Goal: Transaction & Acquisition: Book appointment/travel/reservation

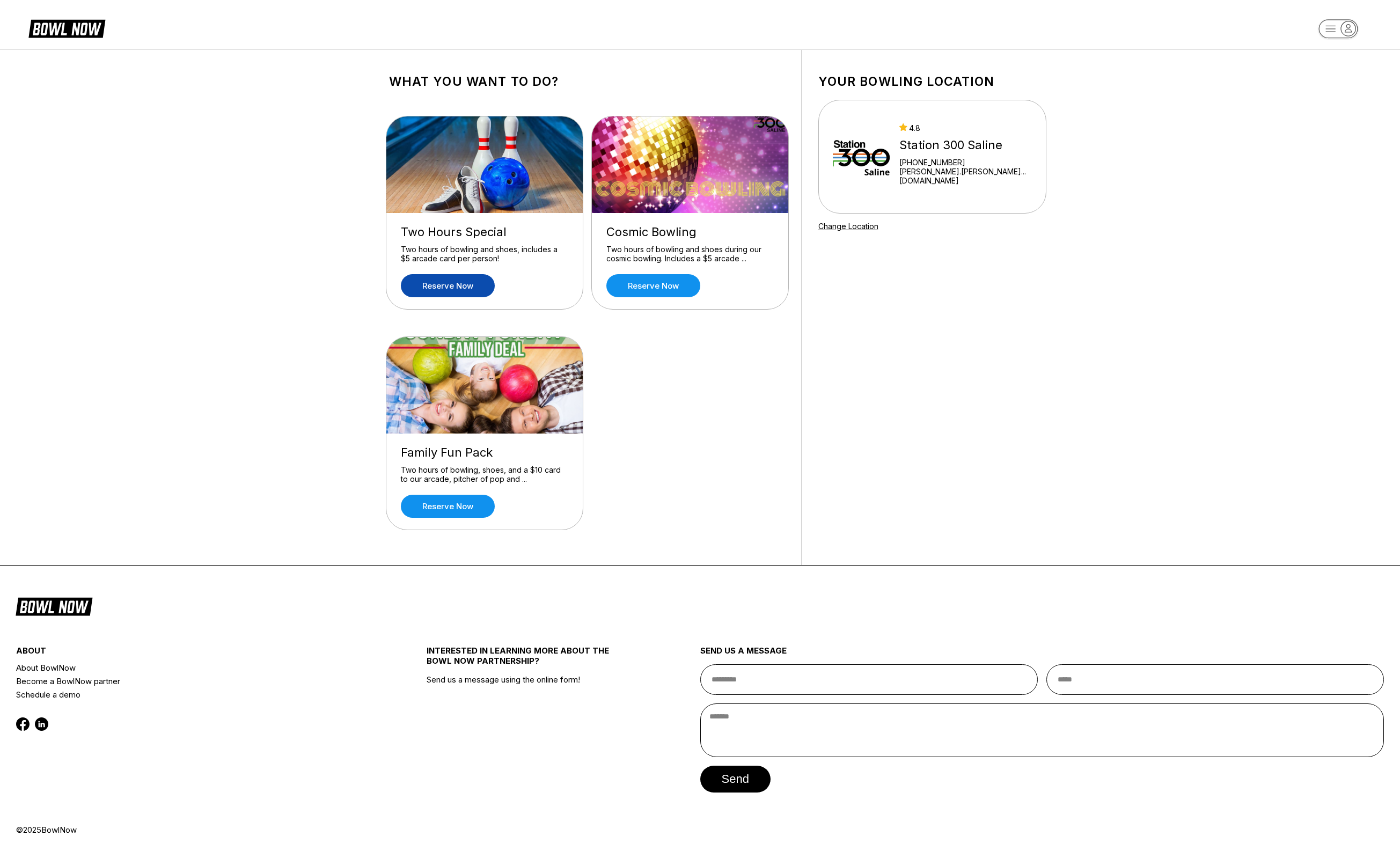
click at [461, 289] on link "Reserve now" at bounding box center [448, 286] width 94 height 23
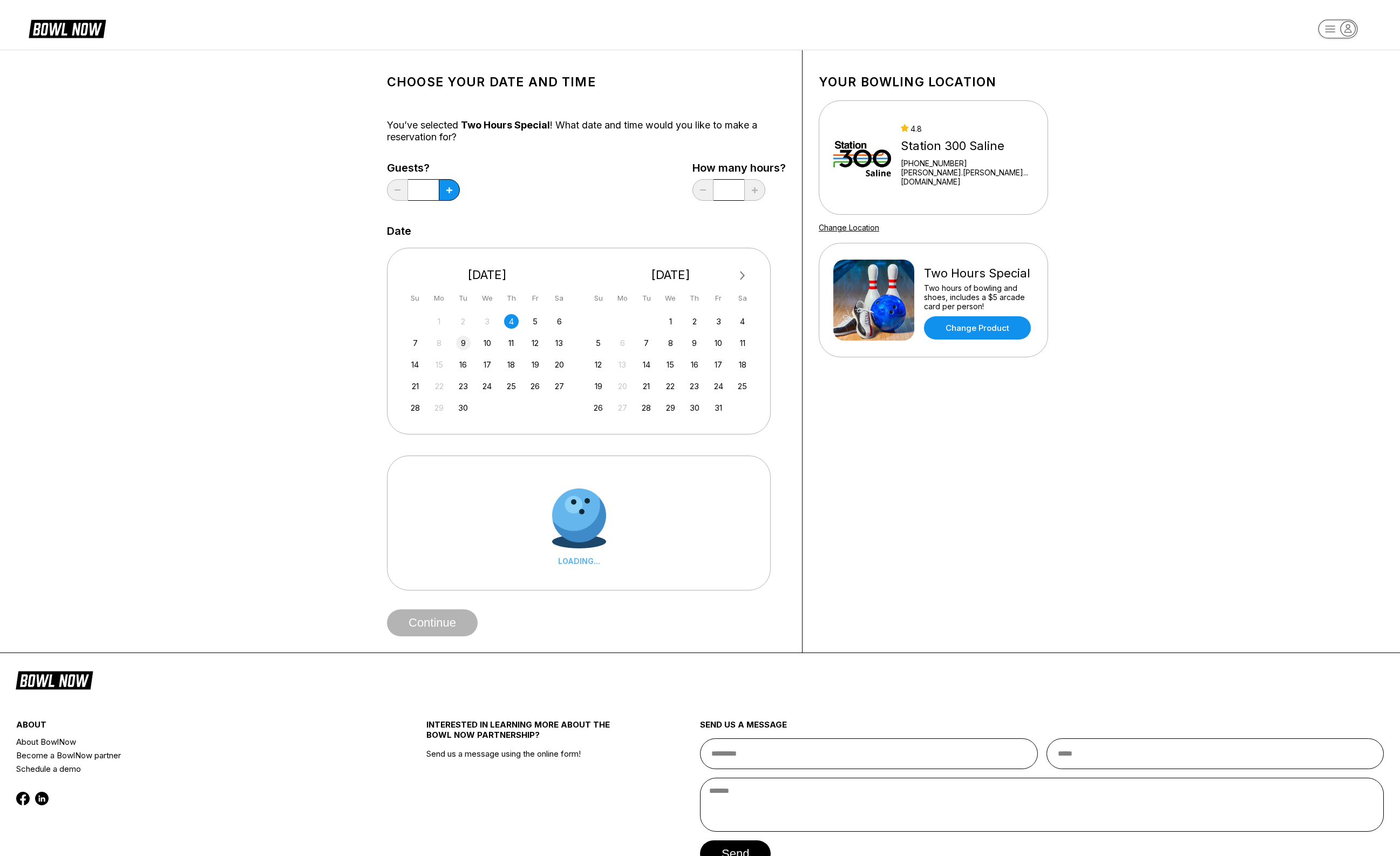
click at [463, 342] on div "9" at bounding box center [463, 343] width 15 height 15
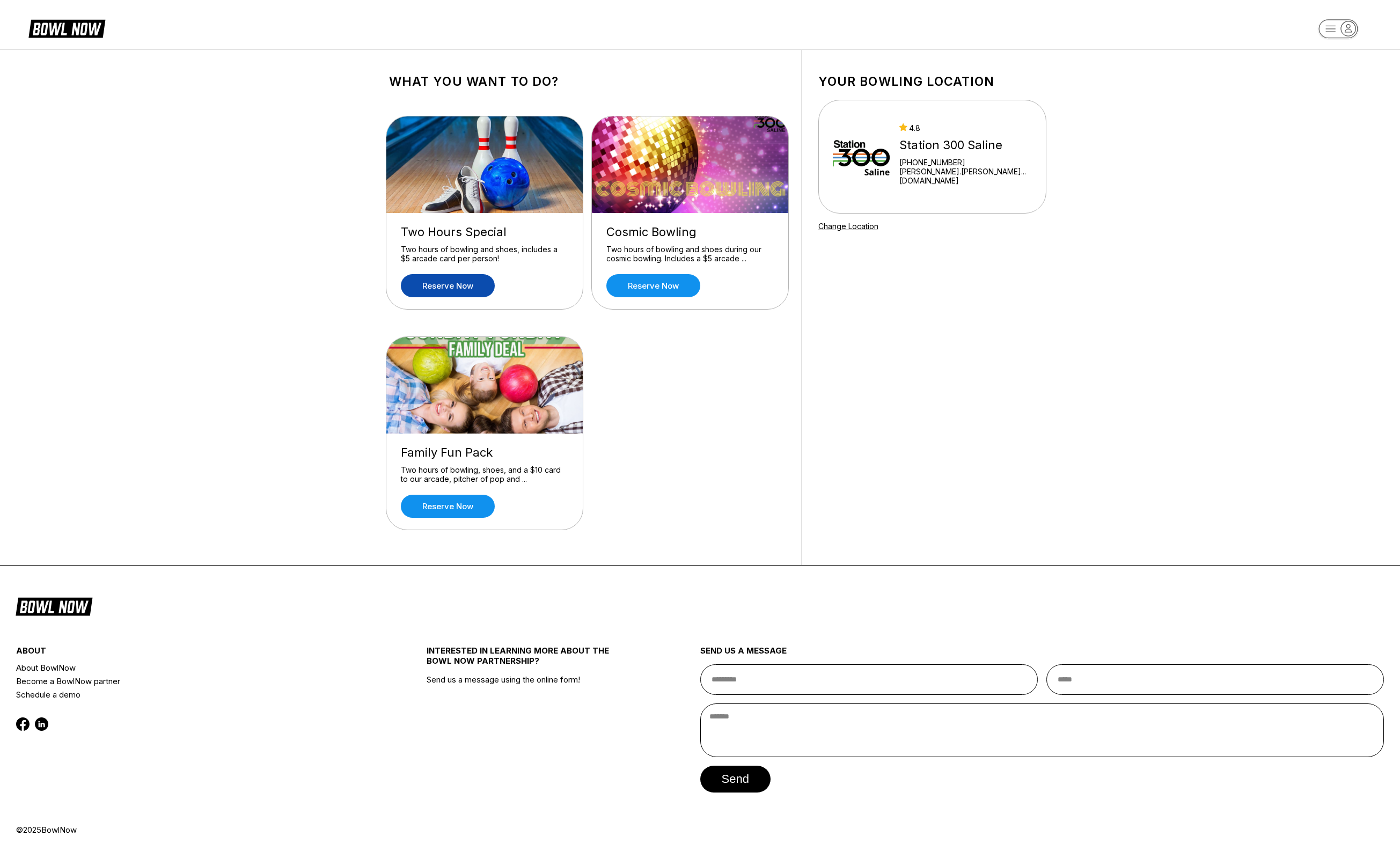
click at [467, 287] on link "Reserve now" at bounding box center [448, 286] width 94 height 23
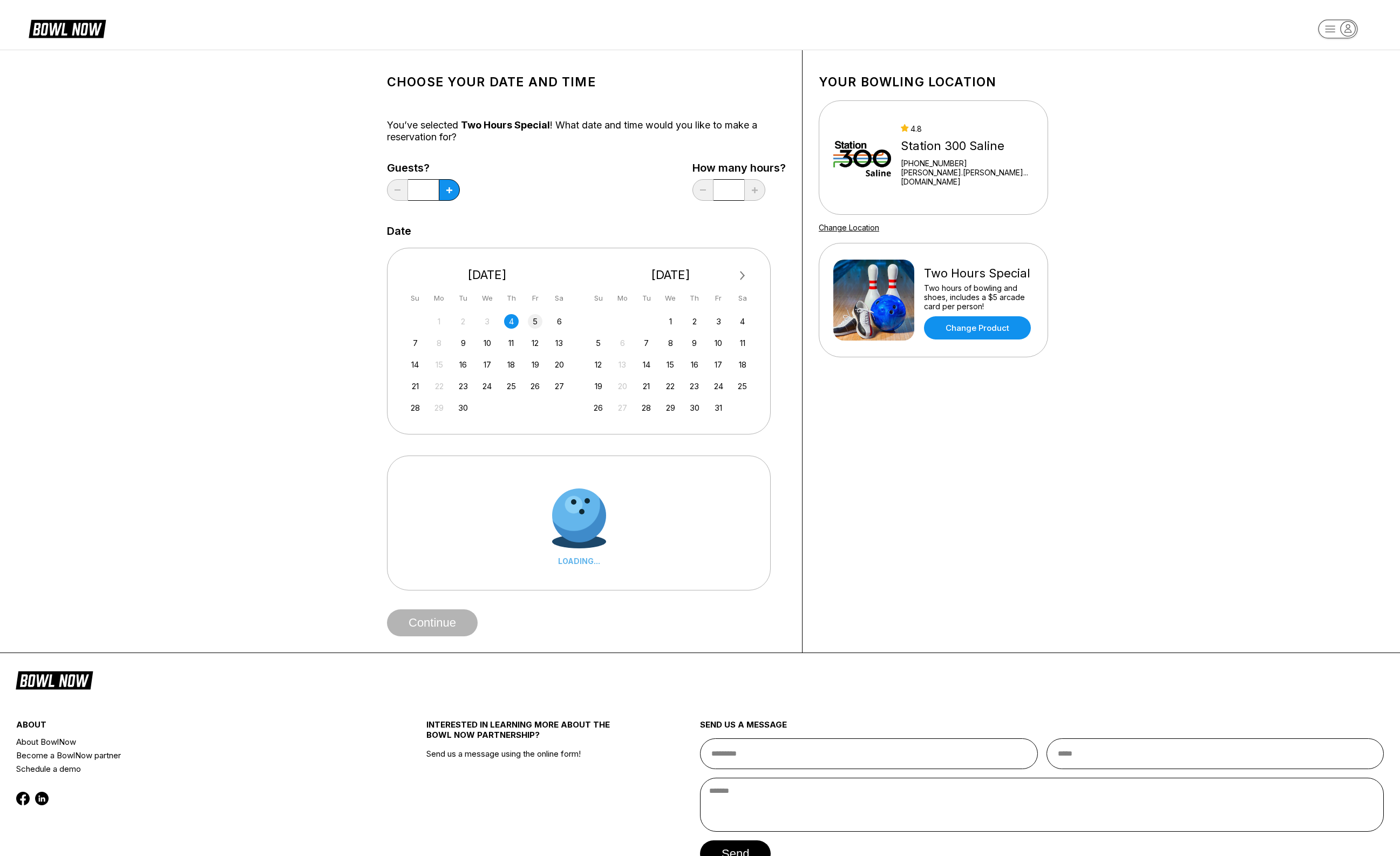
click at [535, 323] on div "5" at bounding box center [535, 321] width 15 height 15
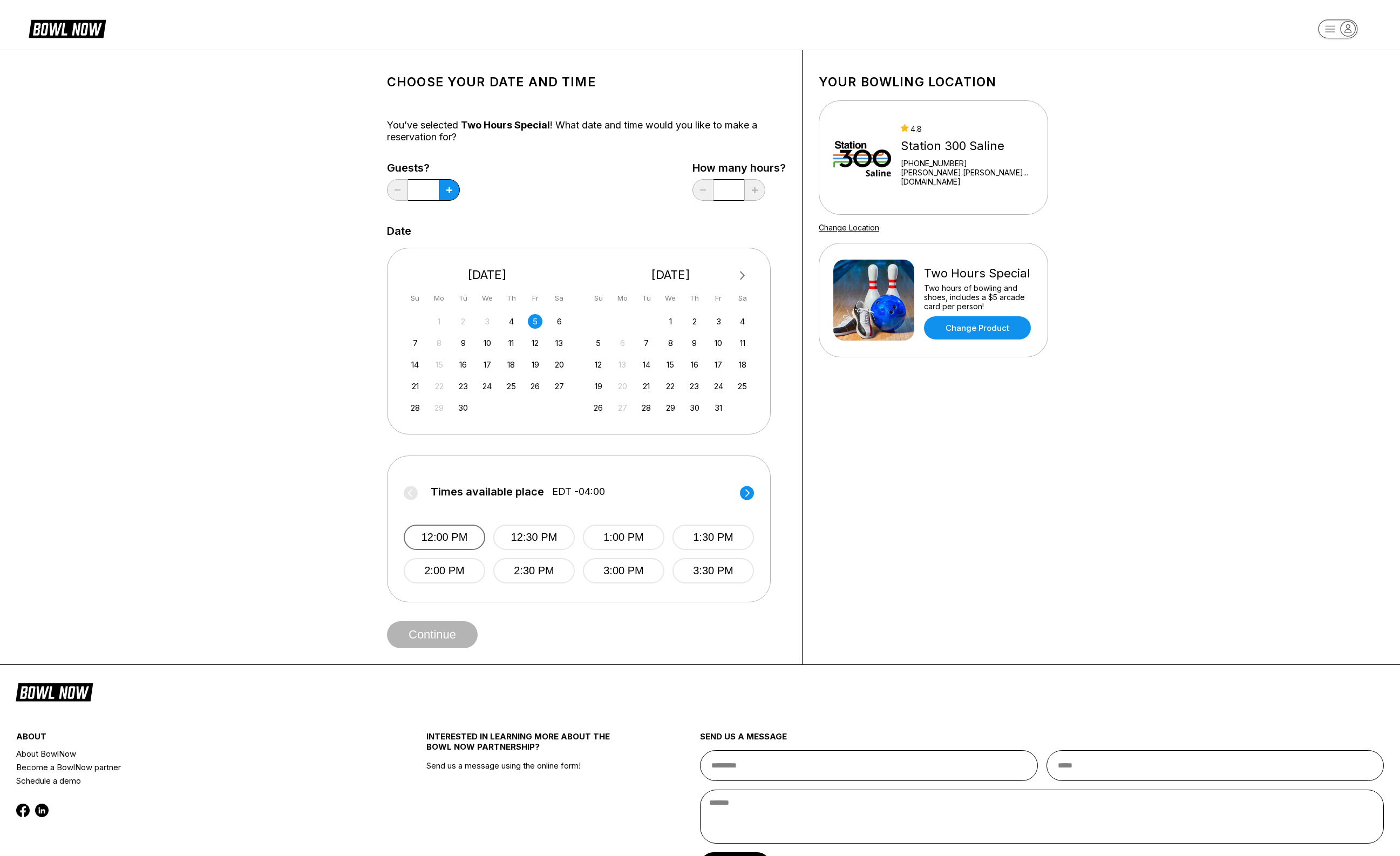
click at [452, 547] on button "12:00 PM" at bounding box center [444, 537] width 81 height 26
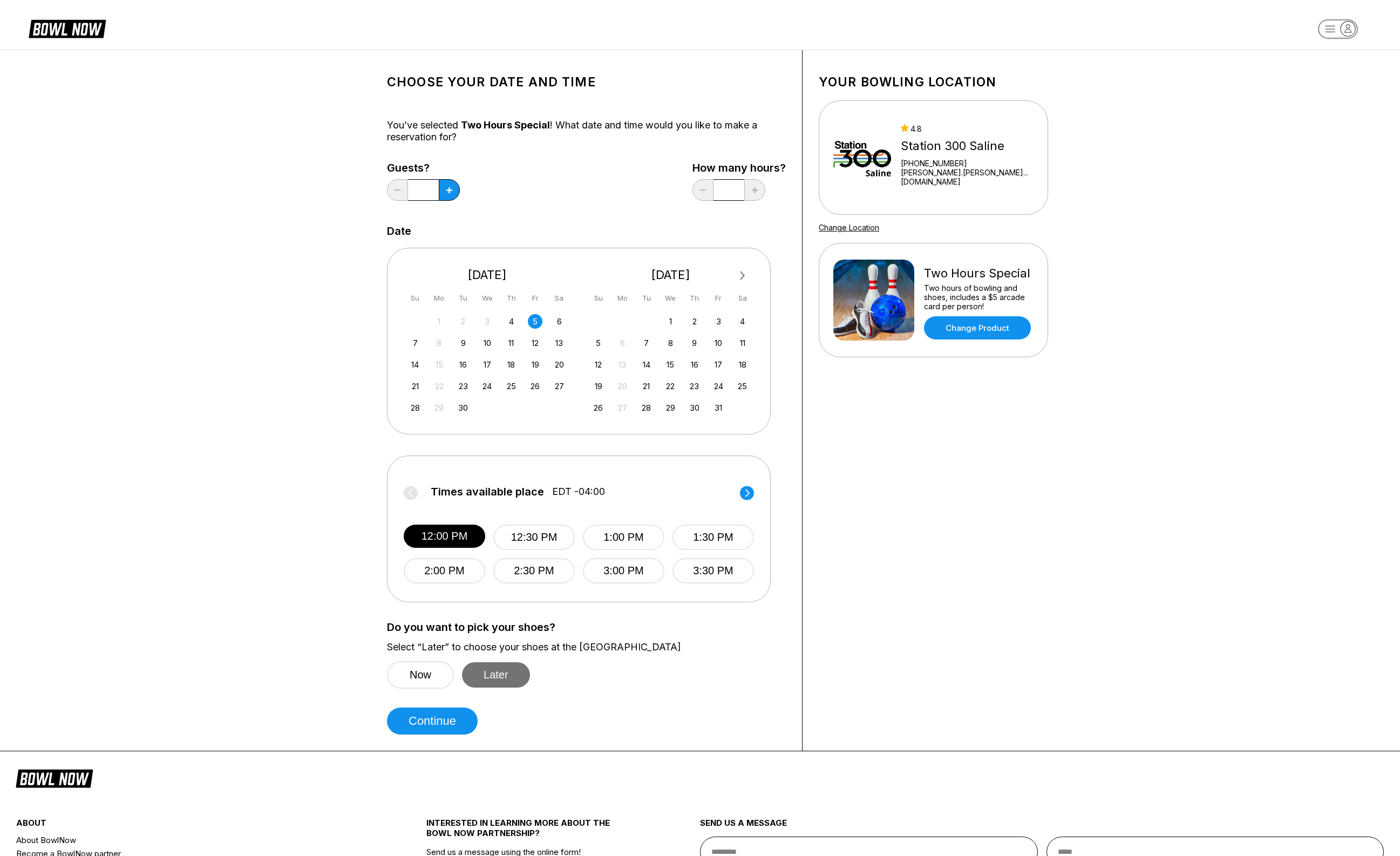
click at [500, 679] on button "Later" at bounding box center [495, 675] width 68 height 26
click at [444, 729] on button "Continue" at bounding box center [432, 721] width 91 height 27
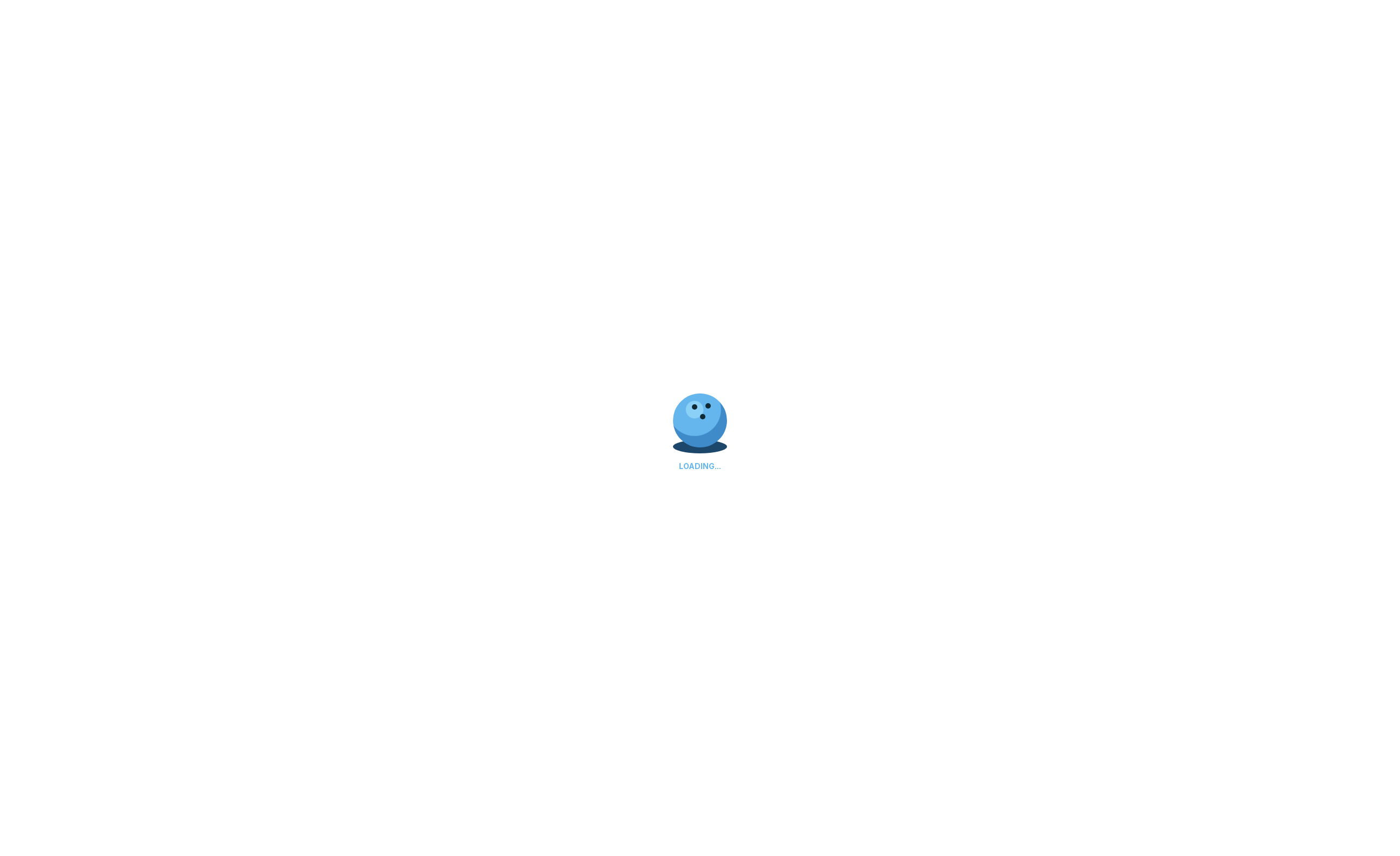
select select "**"
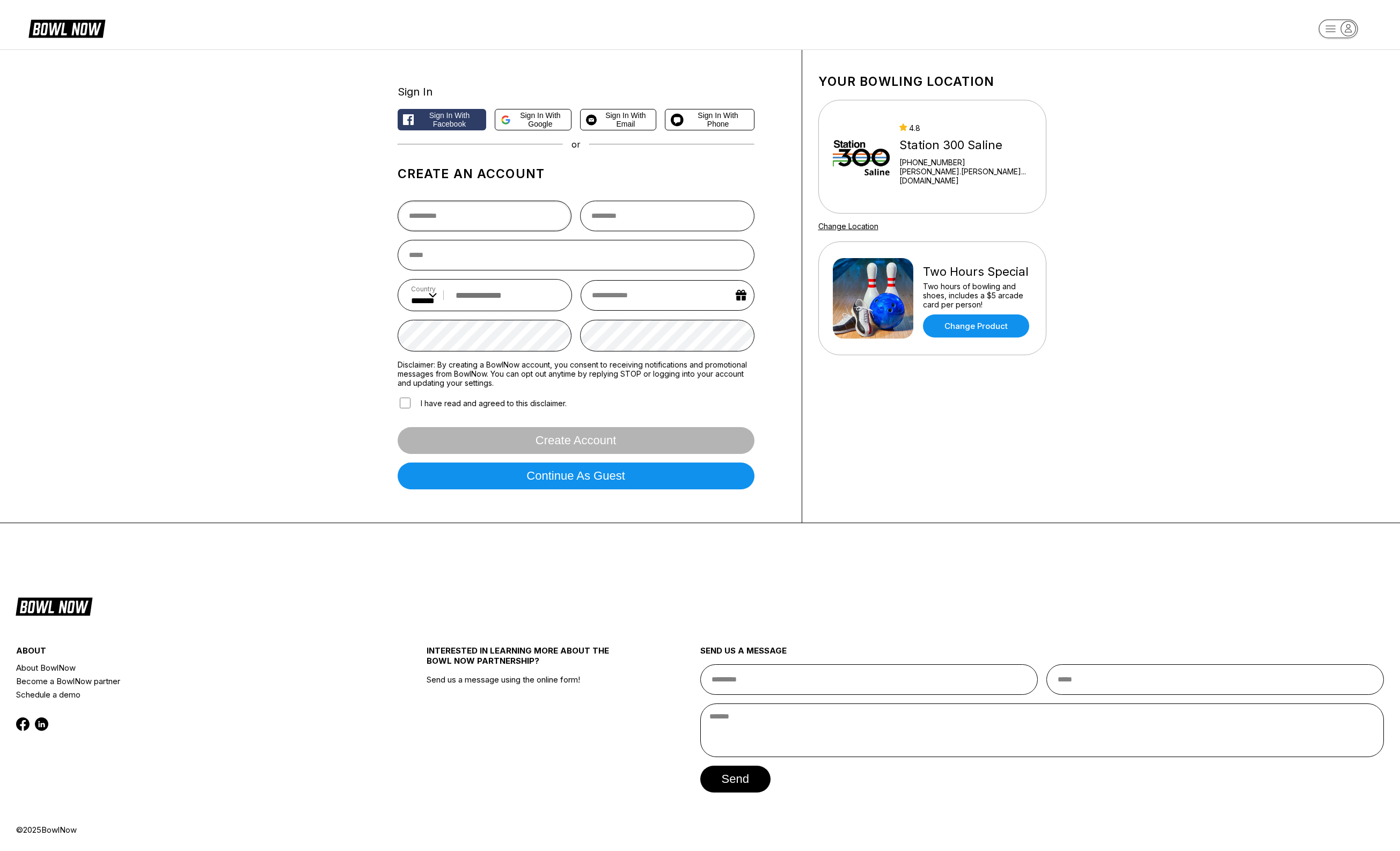
click at [456, 213] on input "text" at bounding box center [484, 216] width 174 height 31
type input "******"
click at [614, 214] on input "text" at bounding box center [667, 216] width 174 height 31
type input "****"
click at [441, 257] on input "email" at bounding box center [576, 255] width 357 height 31
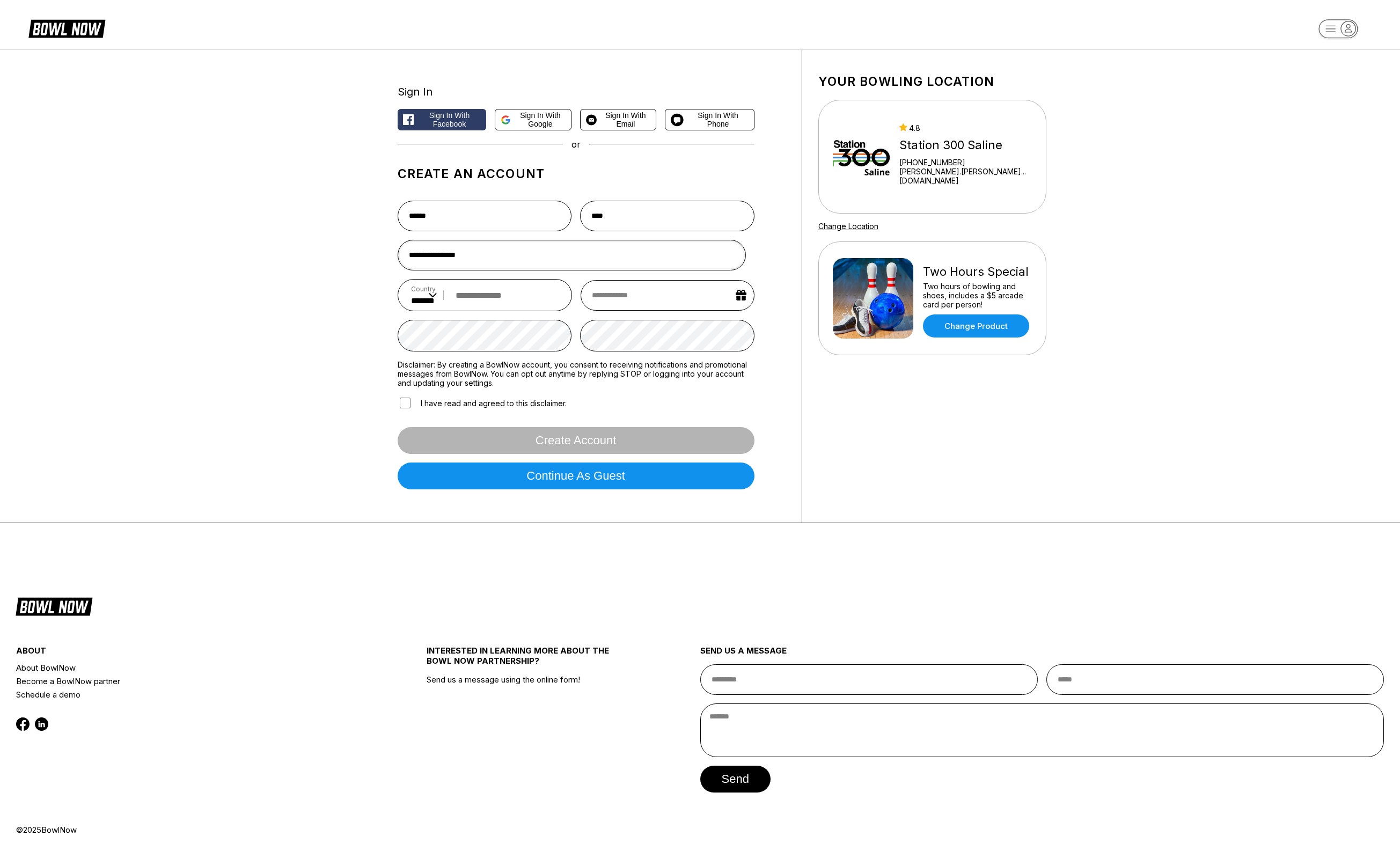
type input "**********"
click at [523, 302] on input "tel" at bounding box center [505, 295] width 109 height 20
type input "**********"
select select "*"
click at [653, 300] on input "text" at bounding box center [668, 295] width 173 height 31
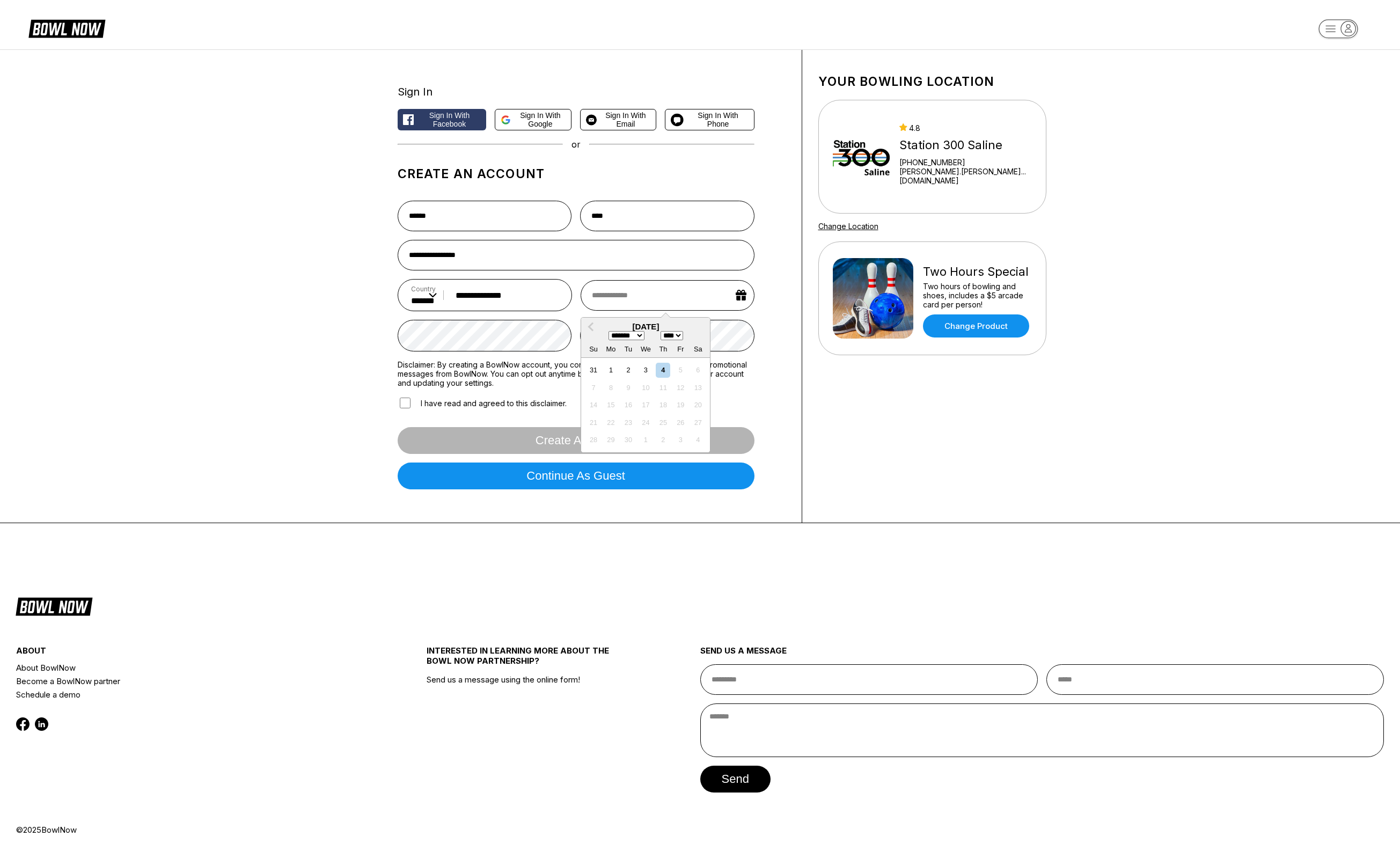
click at [672, 340] on select "**** **** **** **** **** **** **** **** **** **** **** **** **** **** **** ****…" at bounding box center [672, 336] width 23 height 9
select select "****"
click at [663, 333] on select "**** **** **** **** **** **** **** **** **** **** **** **** **** **** **** ****…" at bounding box center [672, 336] width 23 height 9
click at [610, 390] on div "4" at bounding box center [611, 387] width 15 height 15
type input "**********"
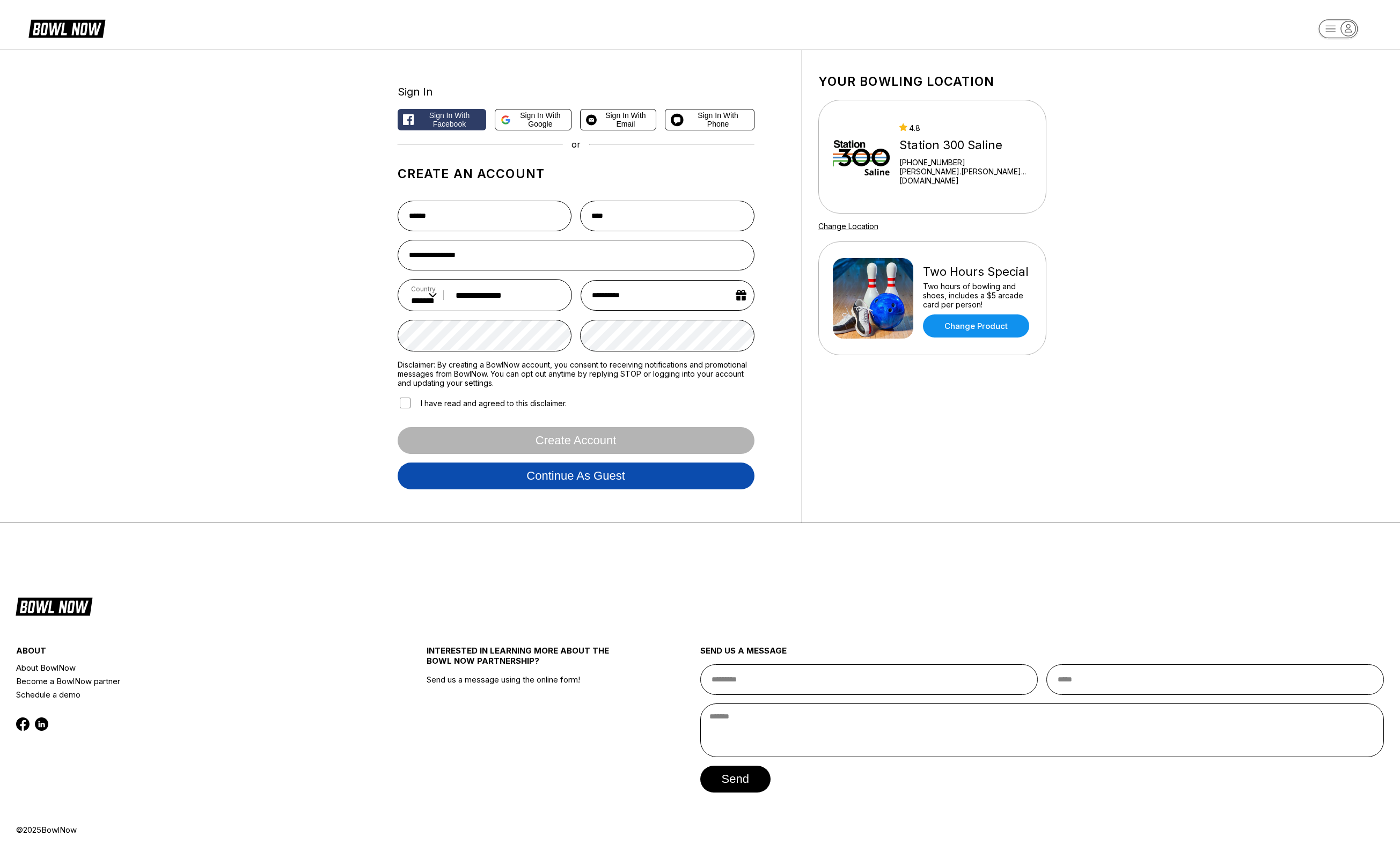
click at [477, 477] on button "Continue as guest" at bounding box center [576, 476] width 357 height 27
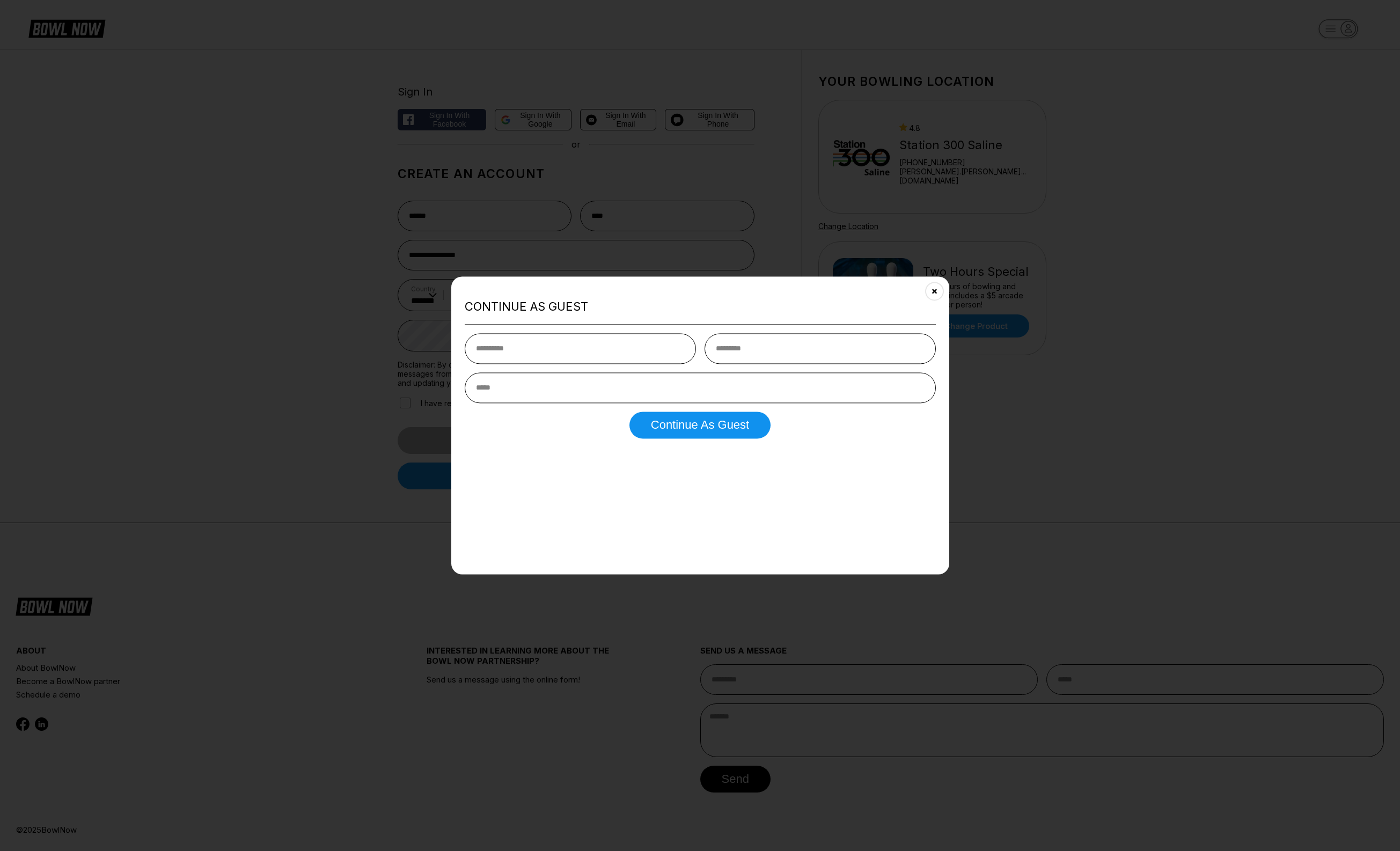
click at [547, 351] on input "text" at bounding box center [580, 348] width 231 height 31
type input "******"
click at [767, 346] on input "********" at bounding box center [820, 348] width 231 height 31
type input "*"
type input "****"
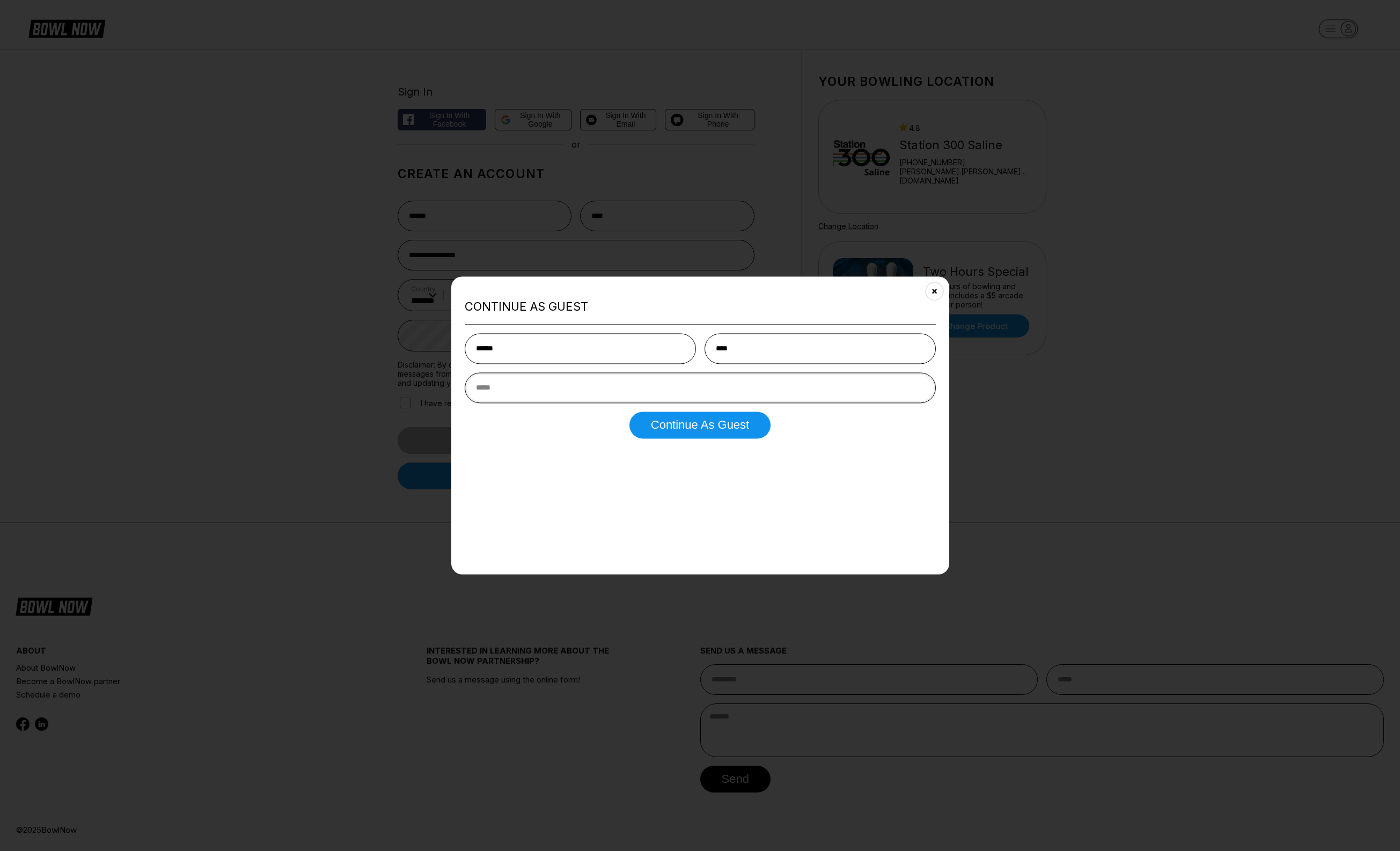
click at [578, 390] on input "email" at bounding box center [700, 387] width 471 height 31
type input "**********"
click at [697, 429] on button "Continue as Guest" at bounding box center [699, 425] width 141 height 27
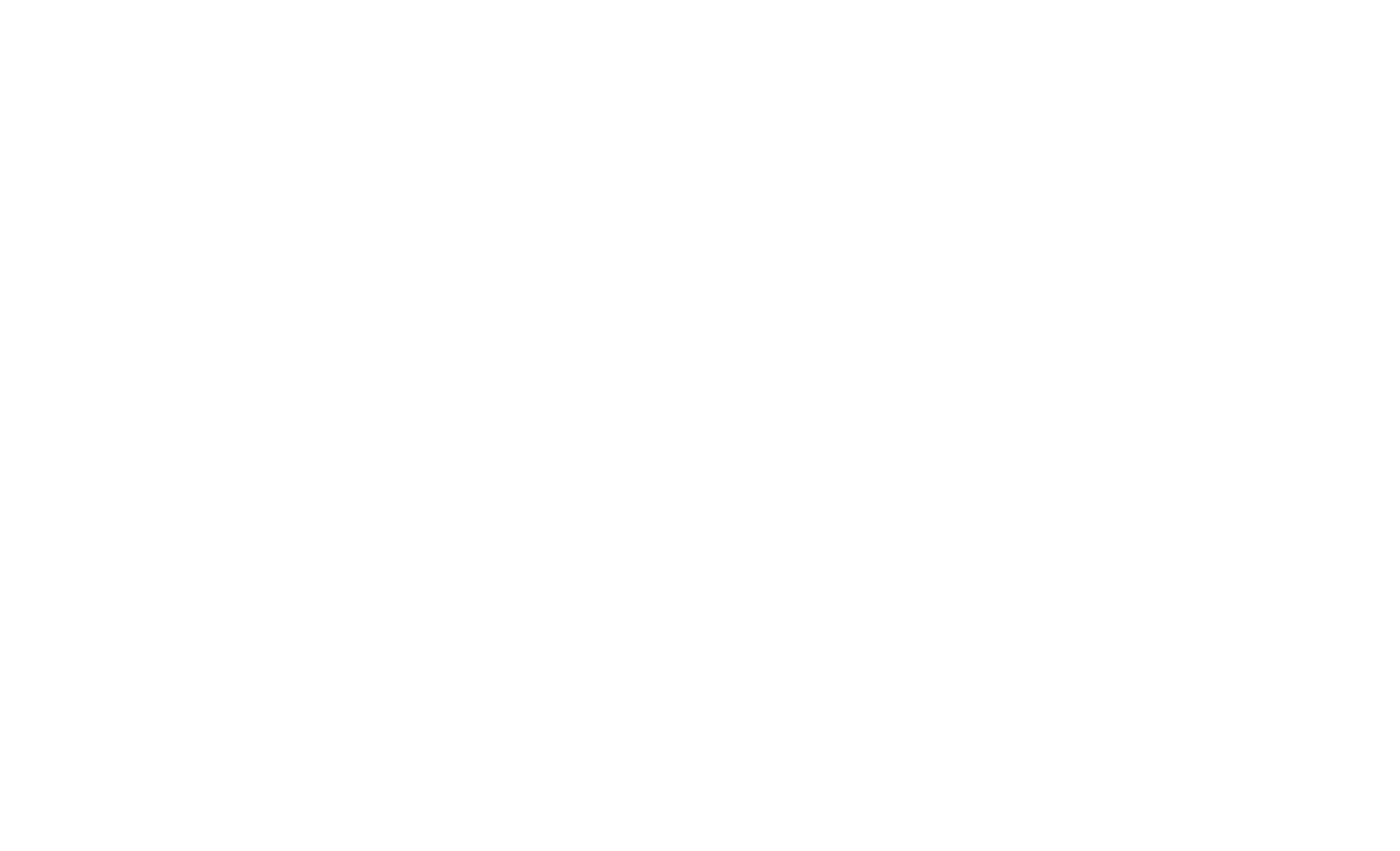
select select "**"
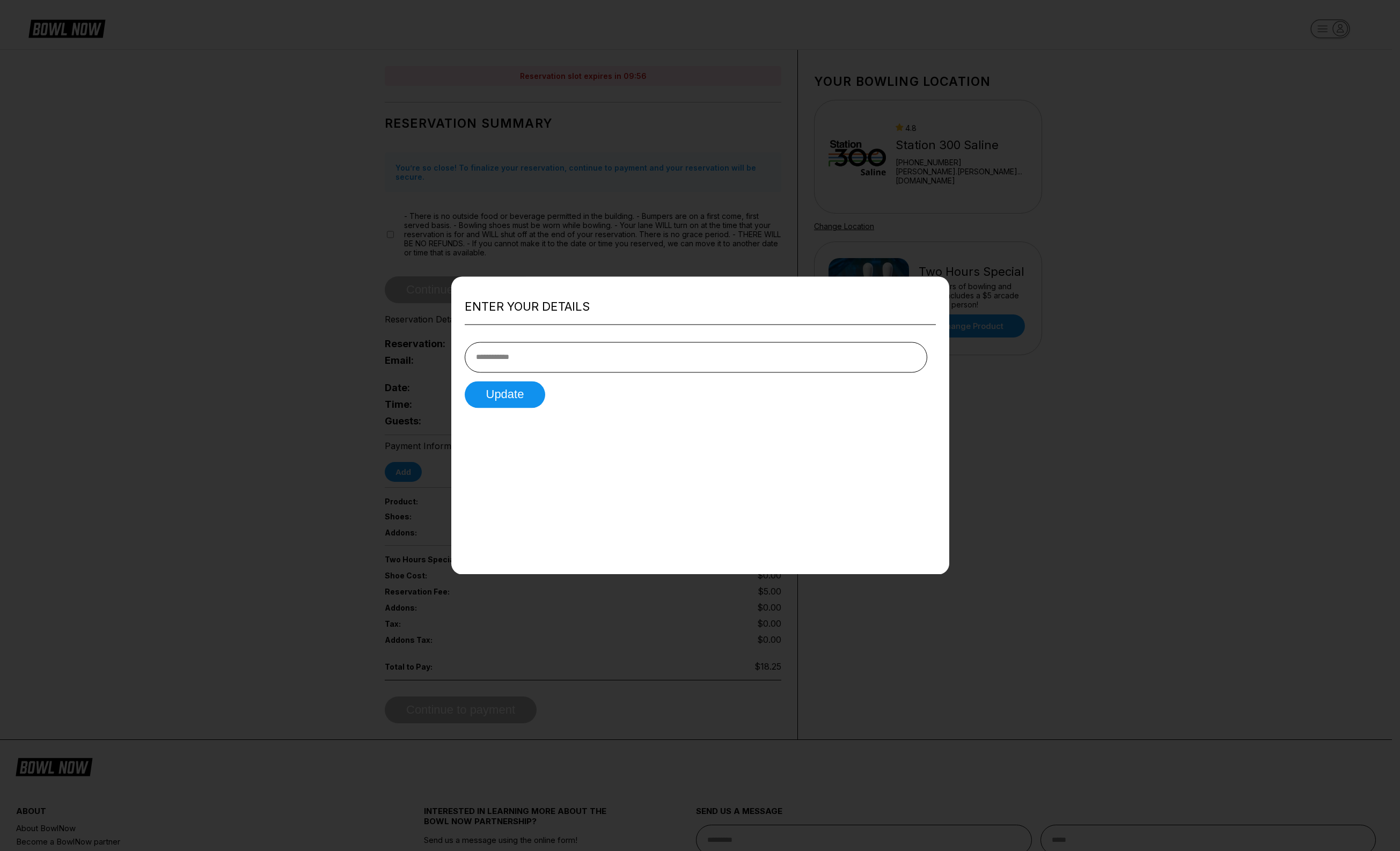
click at [560, 357] on input "tel" at bounding box center [696, 357] width 463 height 31
type input "**********"
click at [510, 394] on button "Update" at bounding box center [505, 394] width 81 height 27
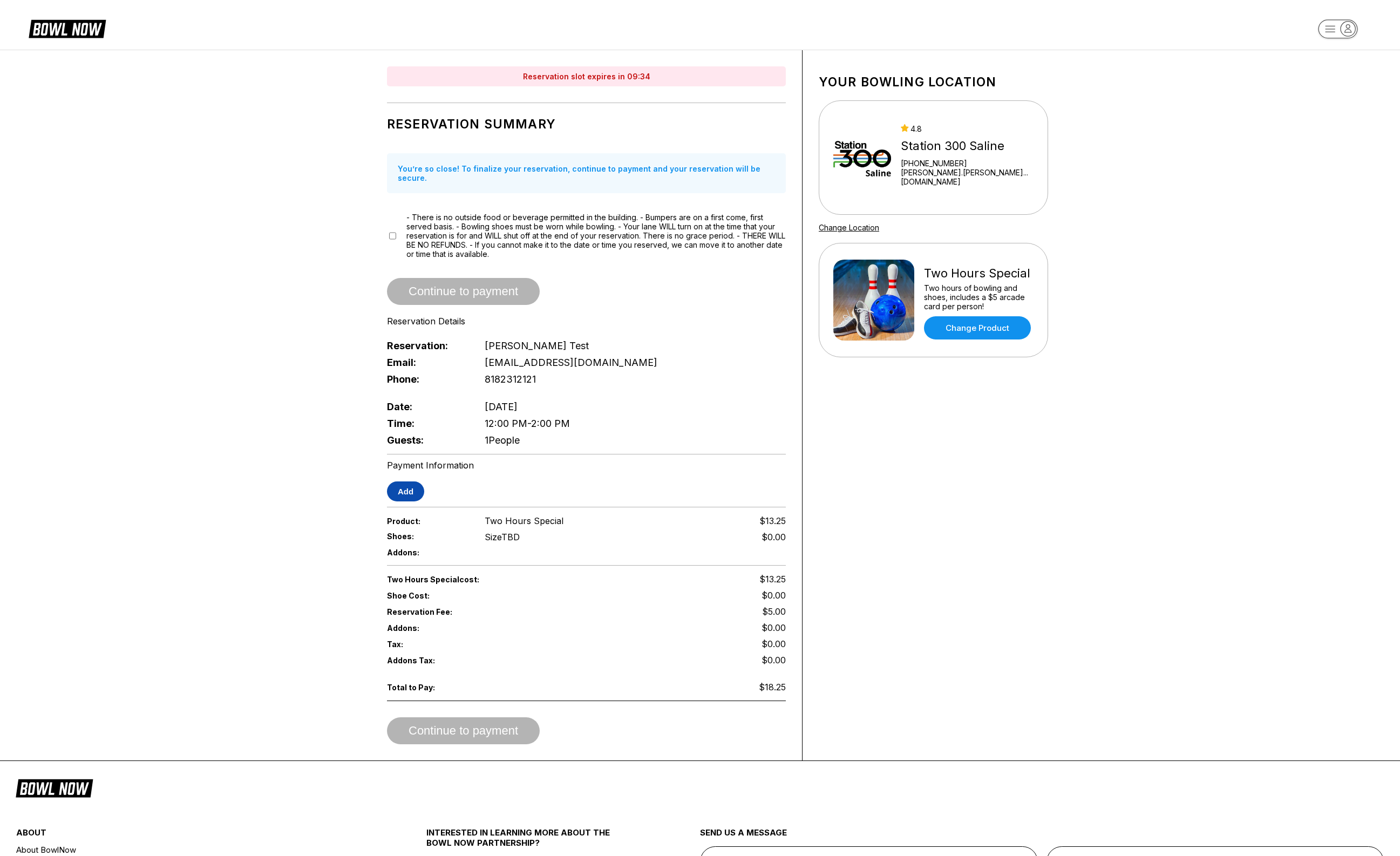
click at [412, 481] on button "Add" at bounding box center [405, 491] width 37 height 20
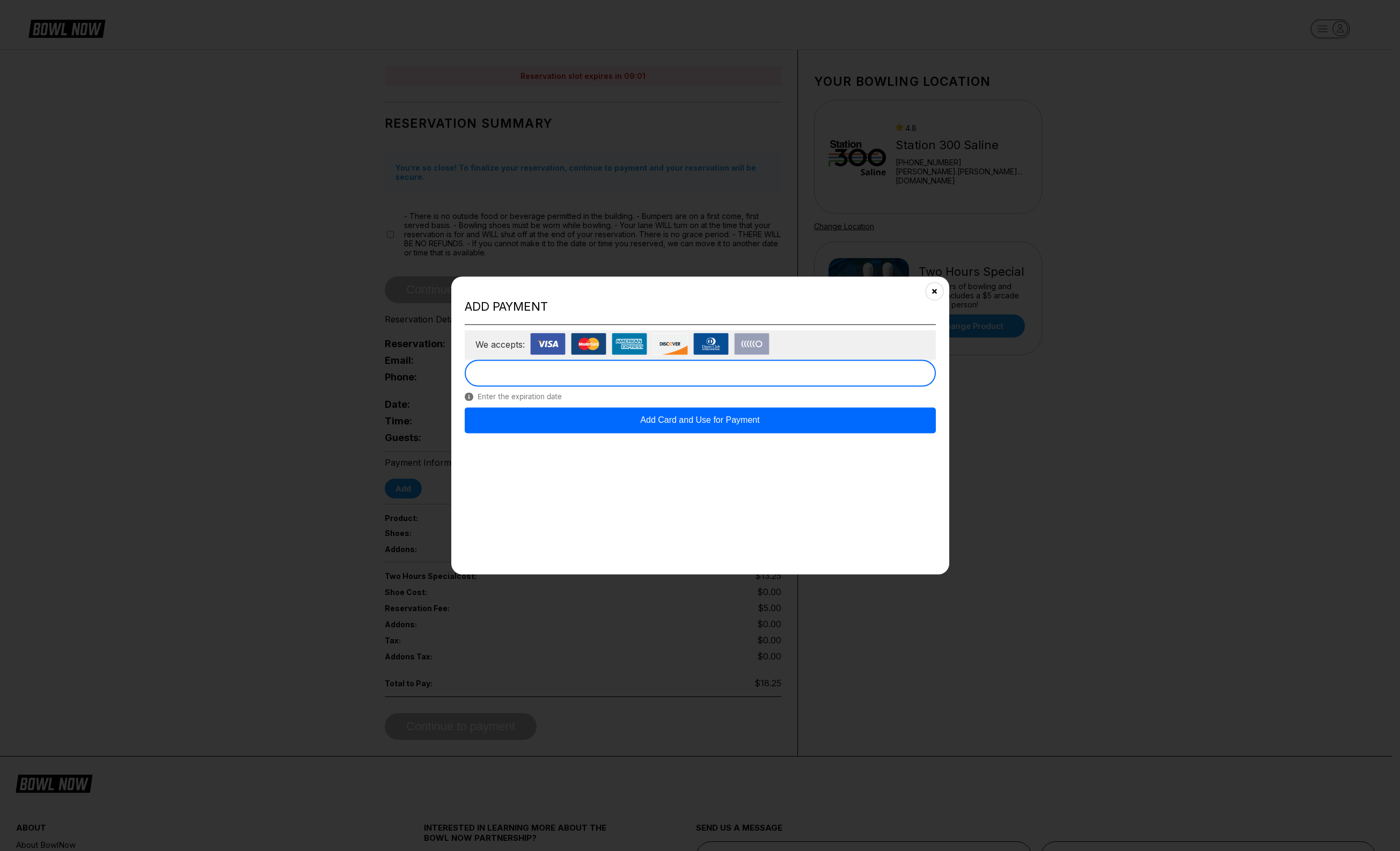
click at [657, 481] on div "Add payment We accepts: Enter the expiration date Add Card and Use for Payment" at bounding box center [700, 425] width 498 height 298
click at [740, 428] on button "Add Card and Use for Payment" at bounding box center [700, 420] width 471 height 25
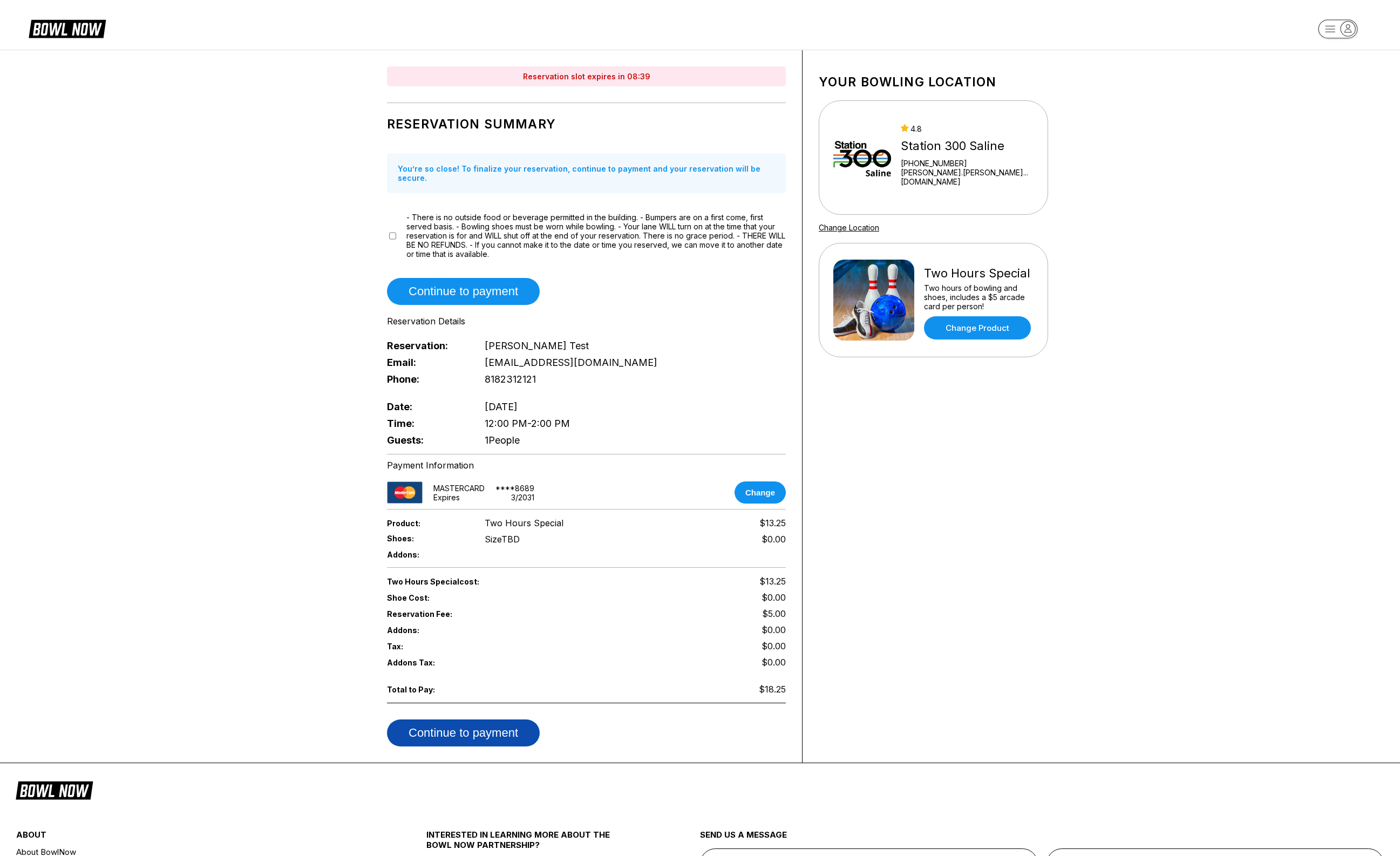
click at [507, 727] on button "Continue to payment" at bounding box center [463, 733] width 152 height 27
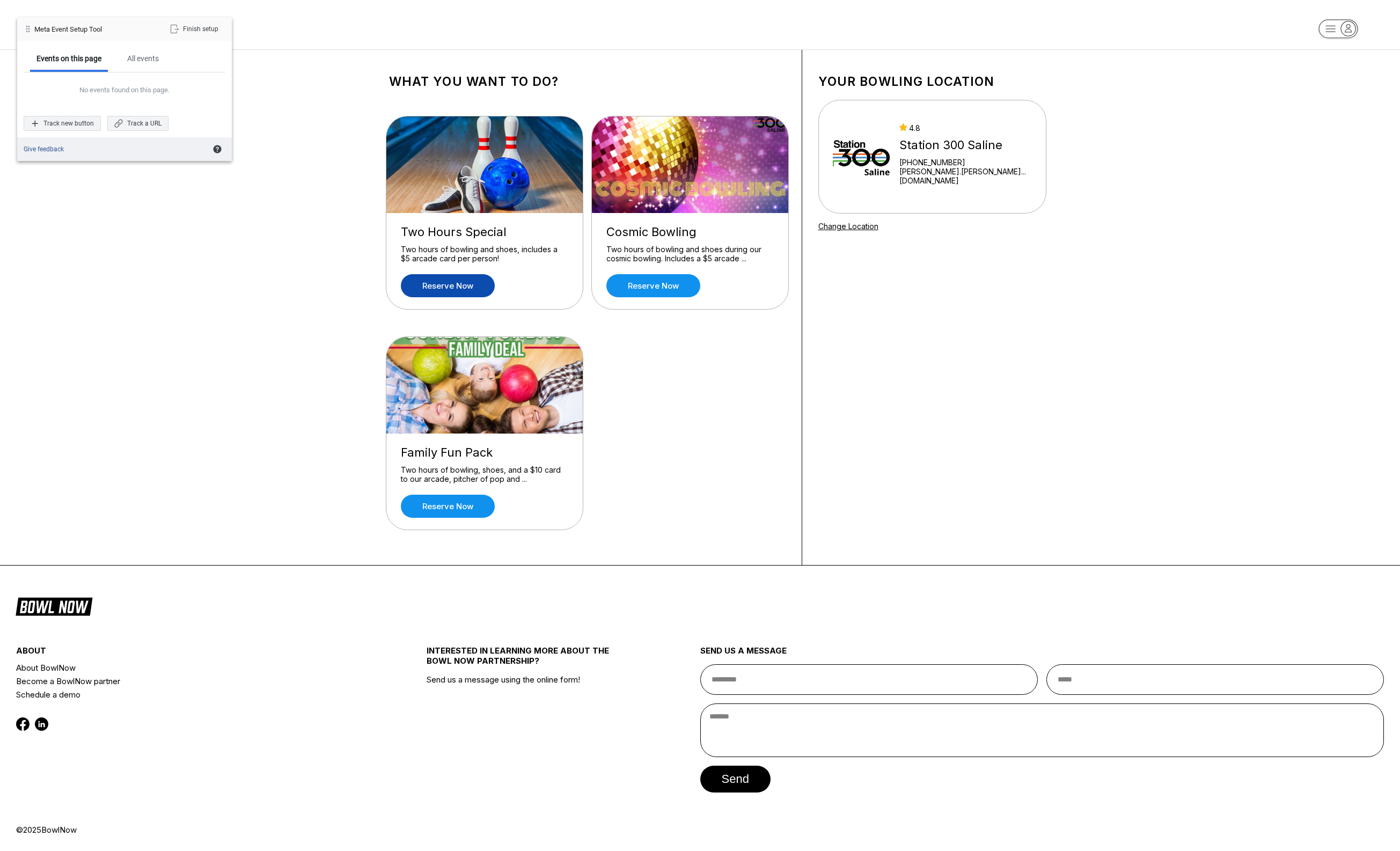
click at [454, 287] on link "Reserve now" at bounding box center [448, 286] width 94 height 23
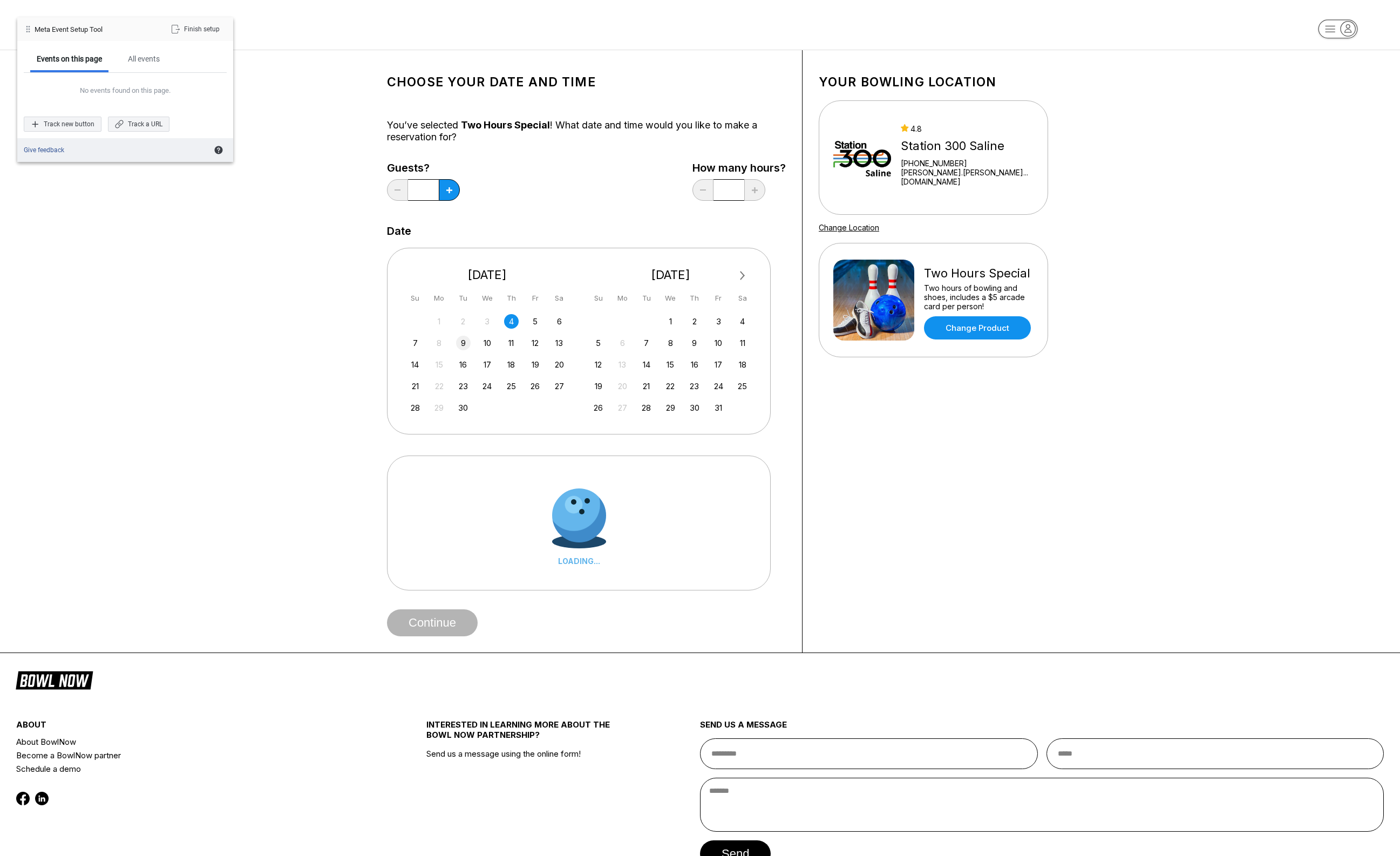
click at [463, 345] on div "9" at bounding box center [463, 343] width 15 height 15
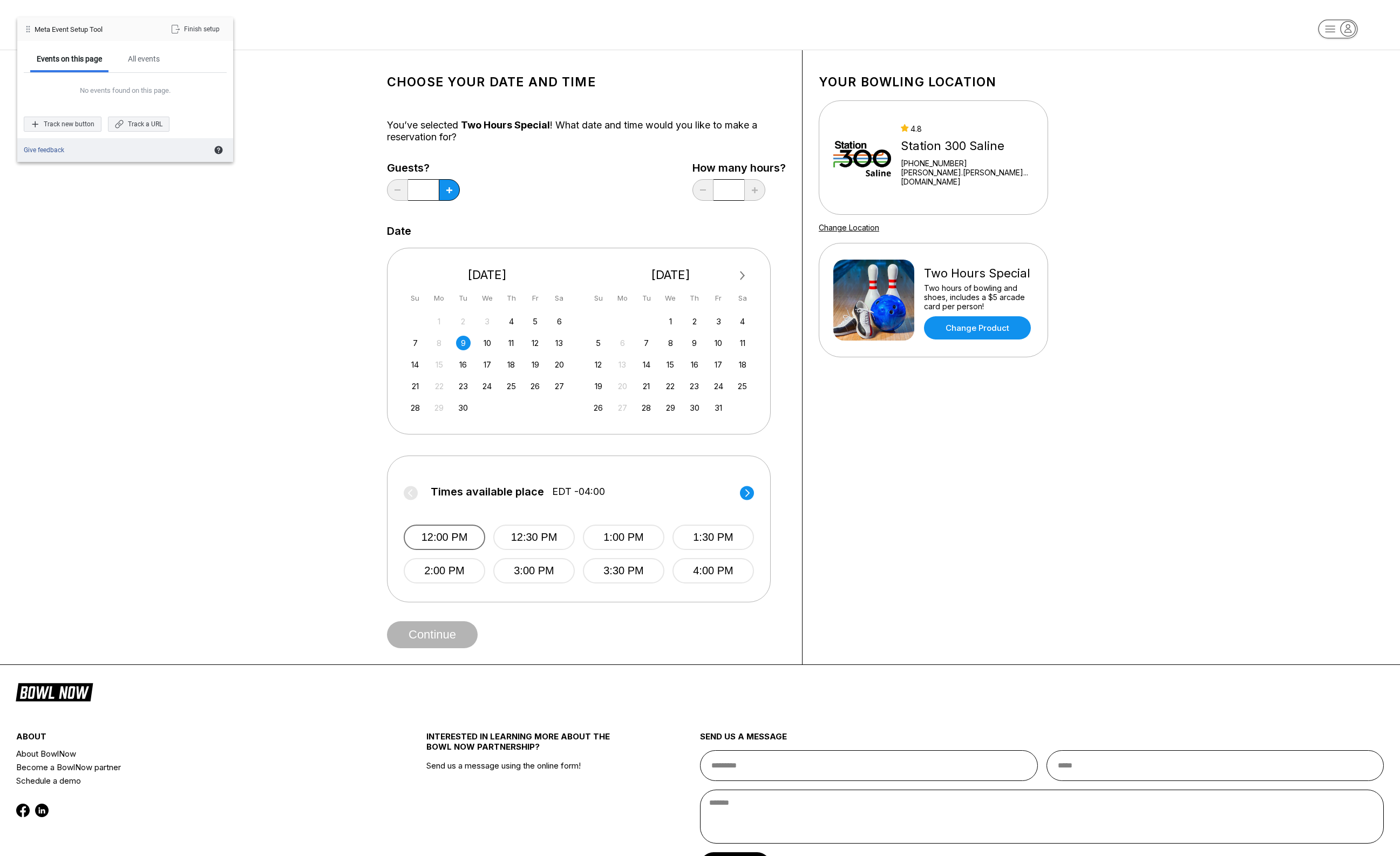
click at [450, 540] on button "12:00 PM" at bounding box center [444, 537] width 81 height 26
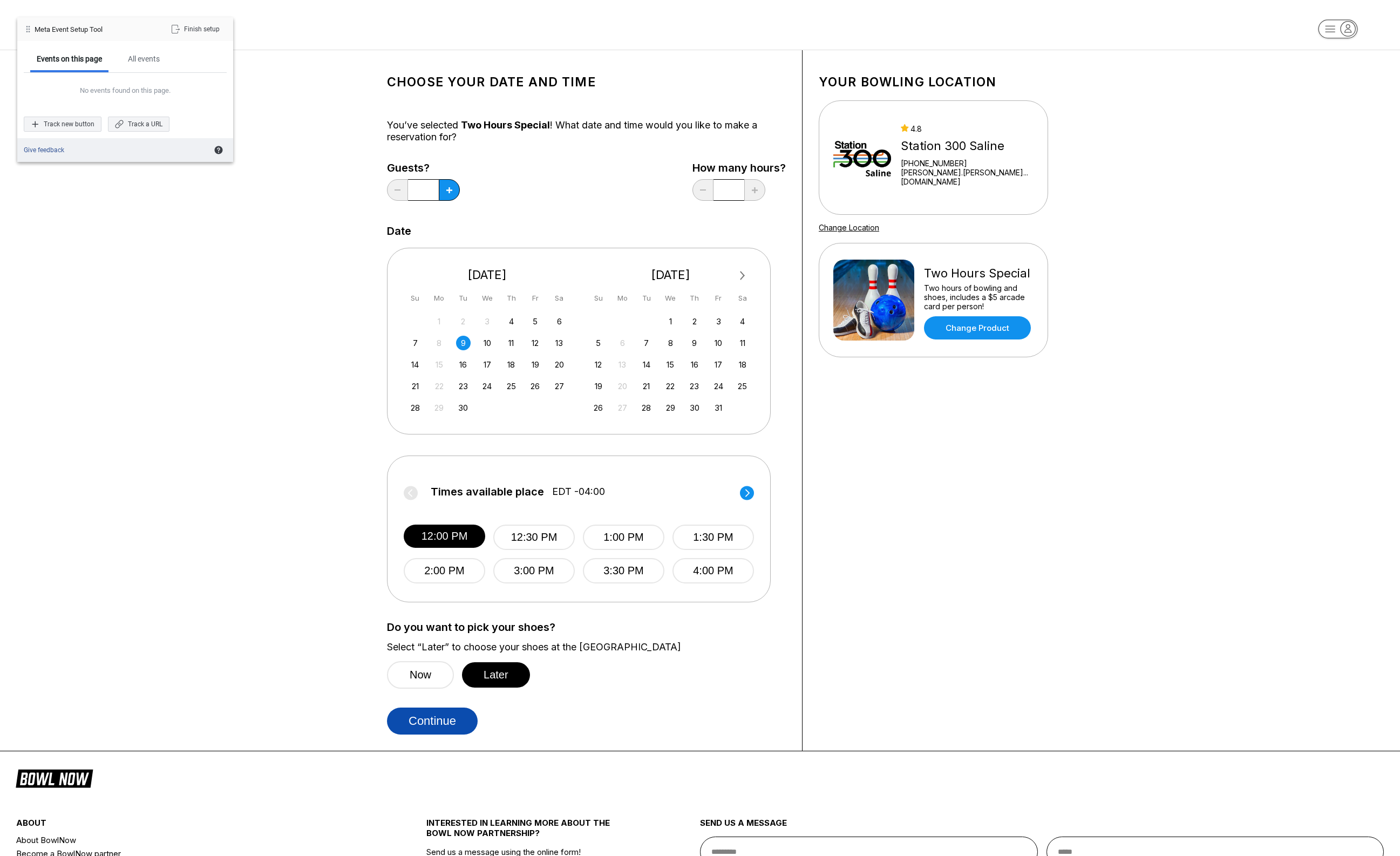
click at [447, 718] on button "Continue" at bounding box center [432, 721] width 91 height 27
click at [92, 122] on div "Track new button" at bounding box center [63, 123] width 78 height 15
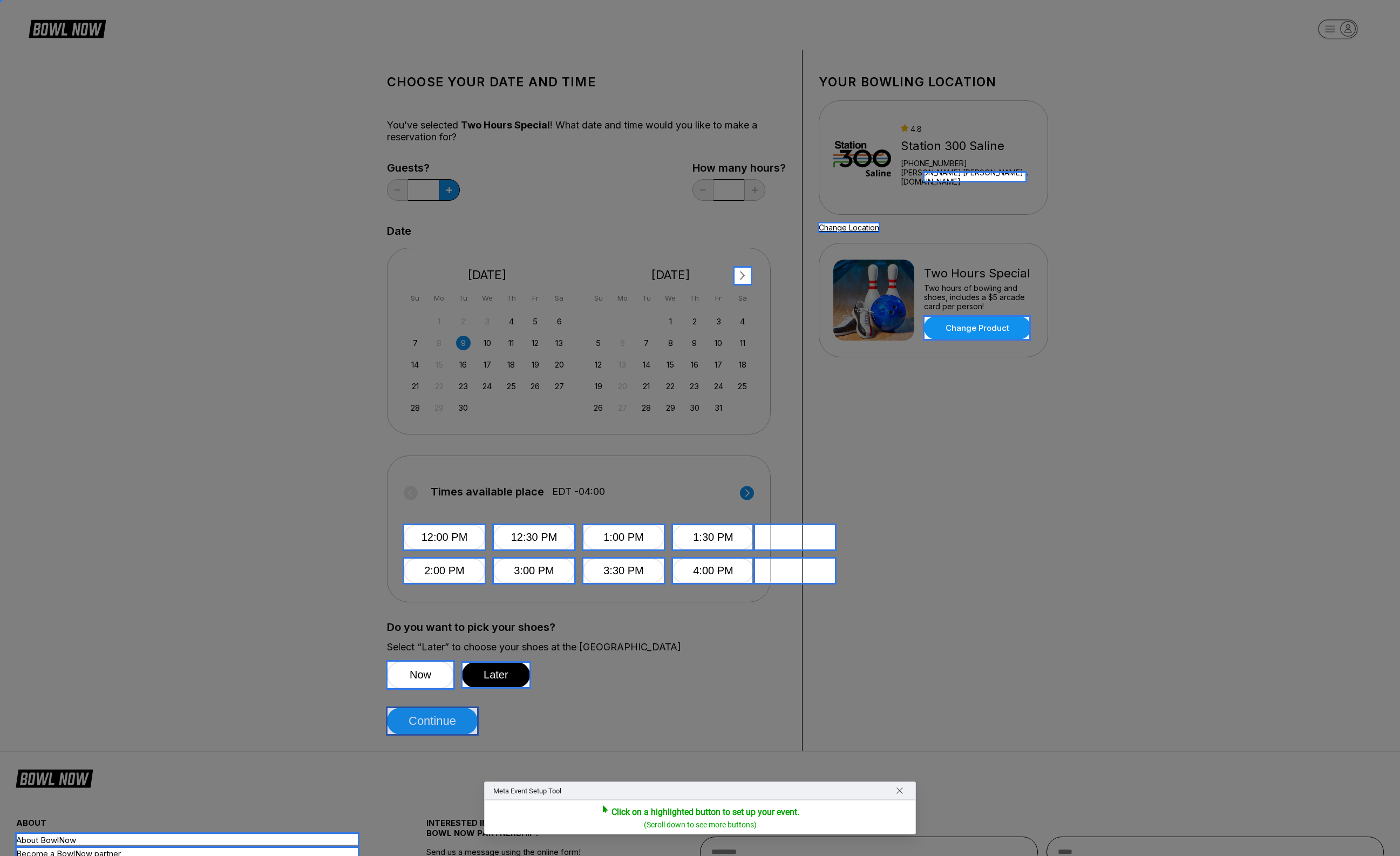
click at [455, 719] on div at bounding box center [432, 721] width 93 height 29
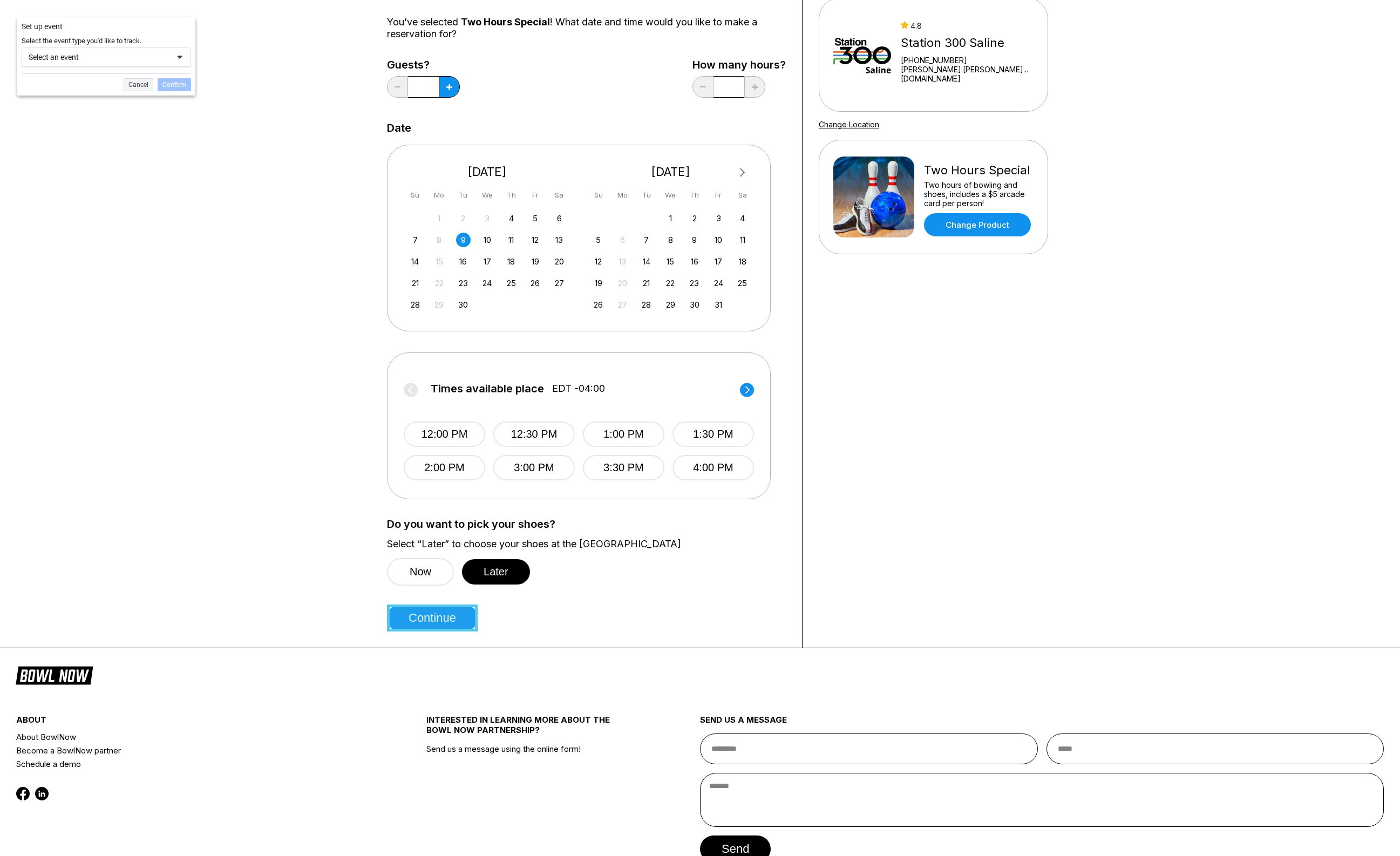
scroll to position [168, 0]
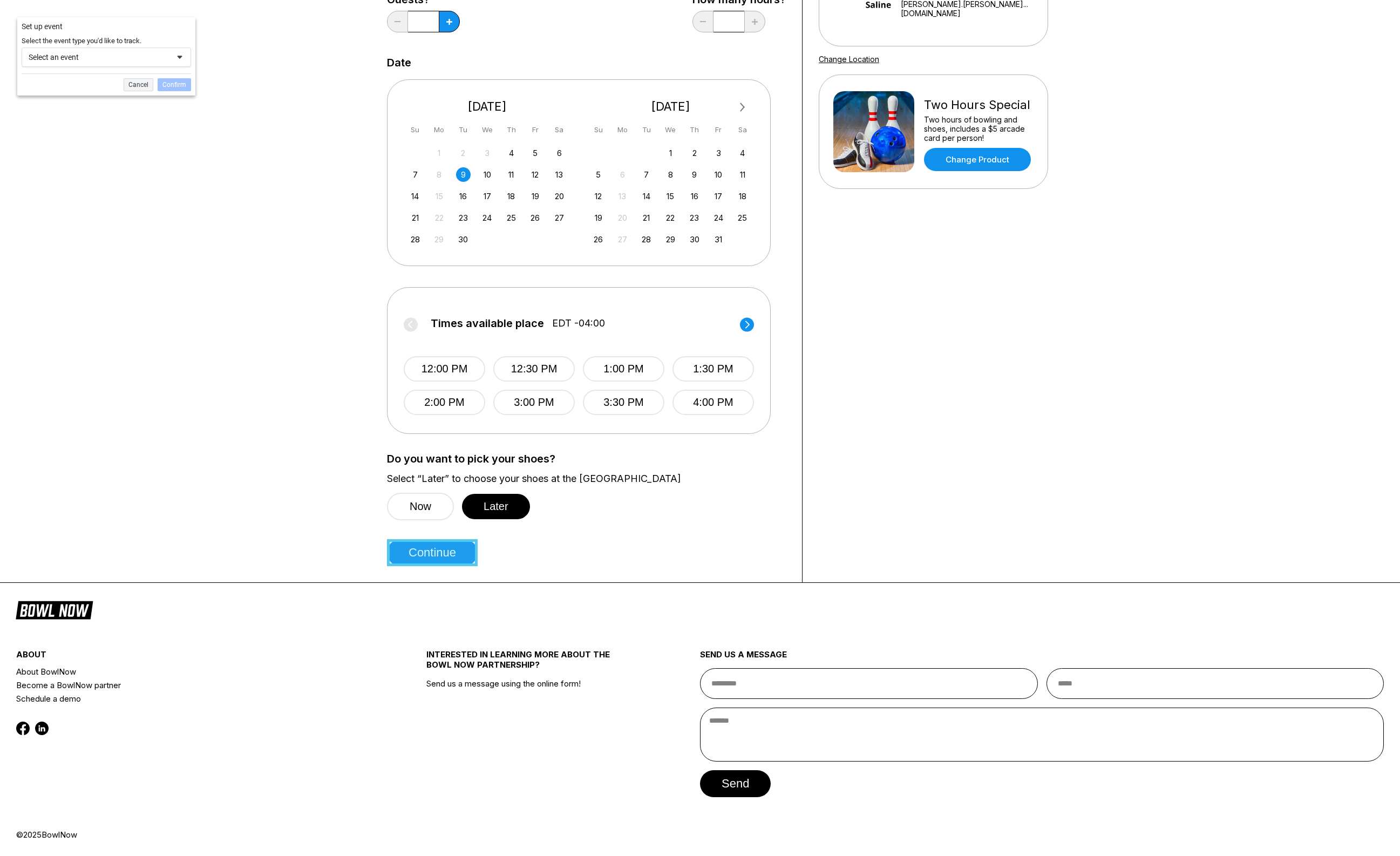
click at [88, 56] on div "Select an event" at bounding box center [98, 56] width 140 height 10
click at [76, 83] on div "Add to Cart" at bounding box center [81, 82] width 33 height 9
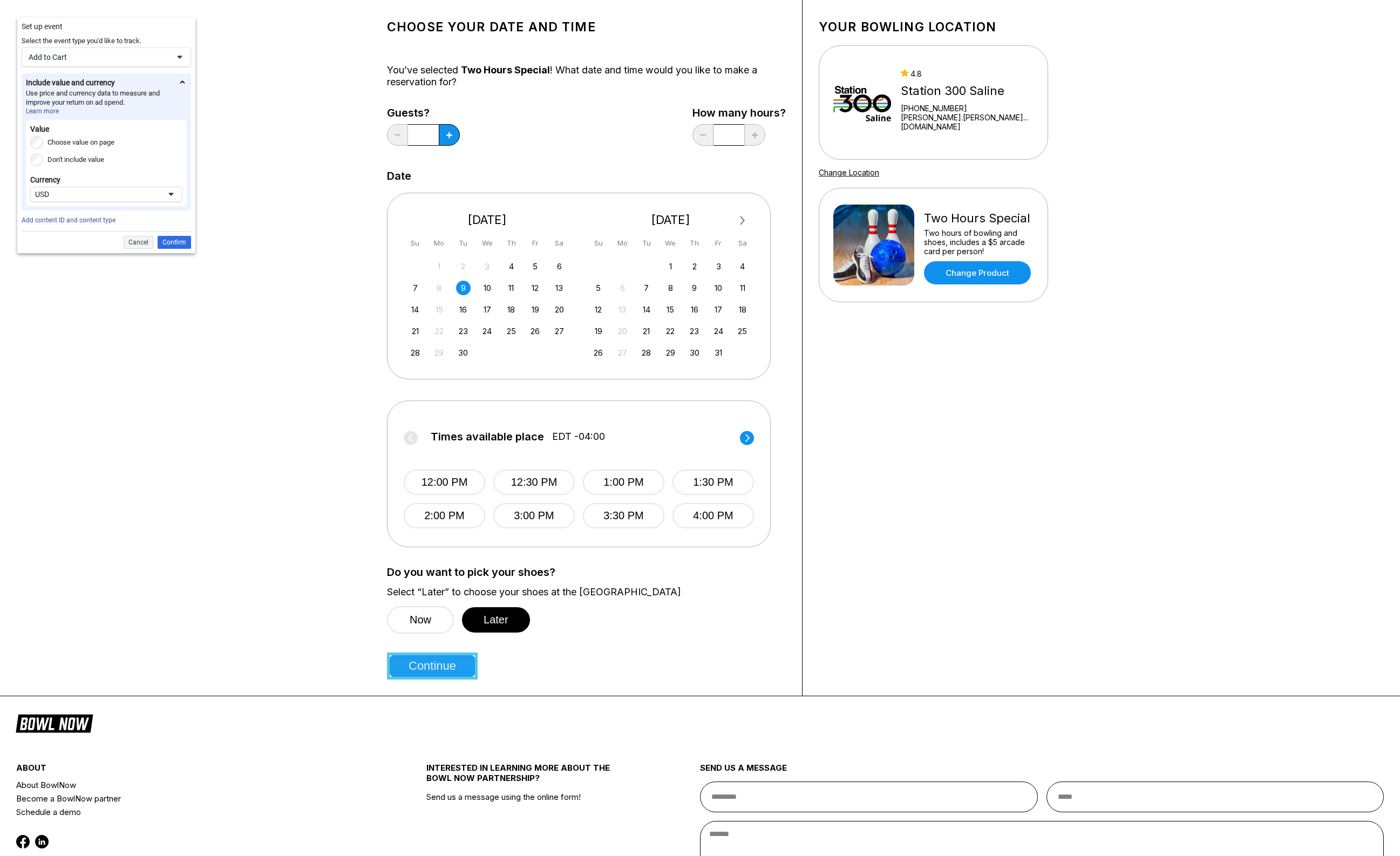
scroll to position [0, 0]
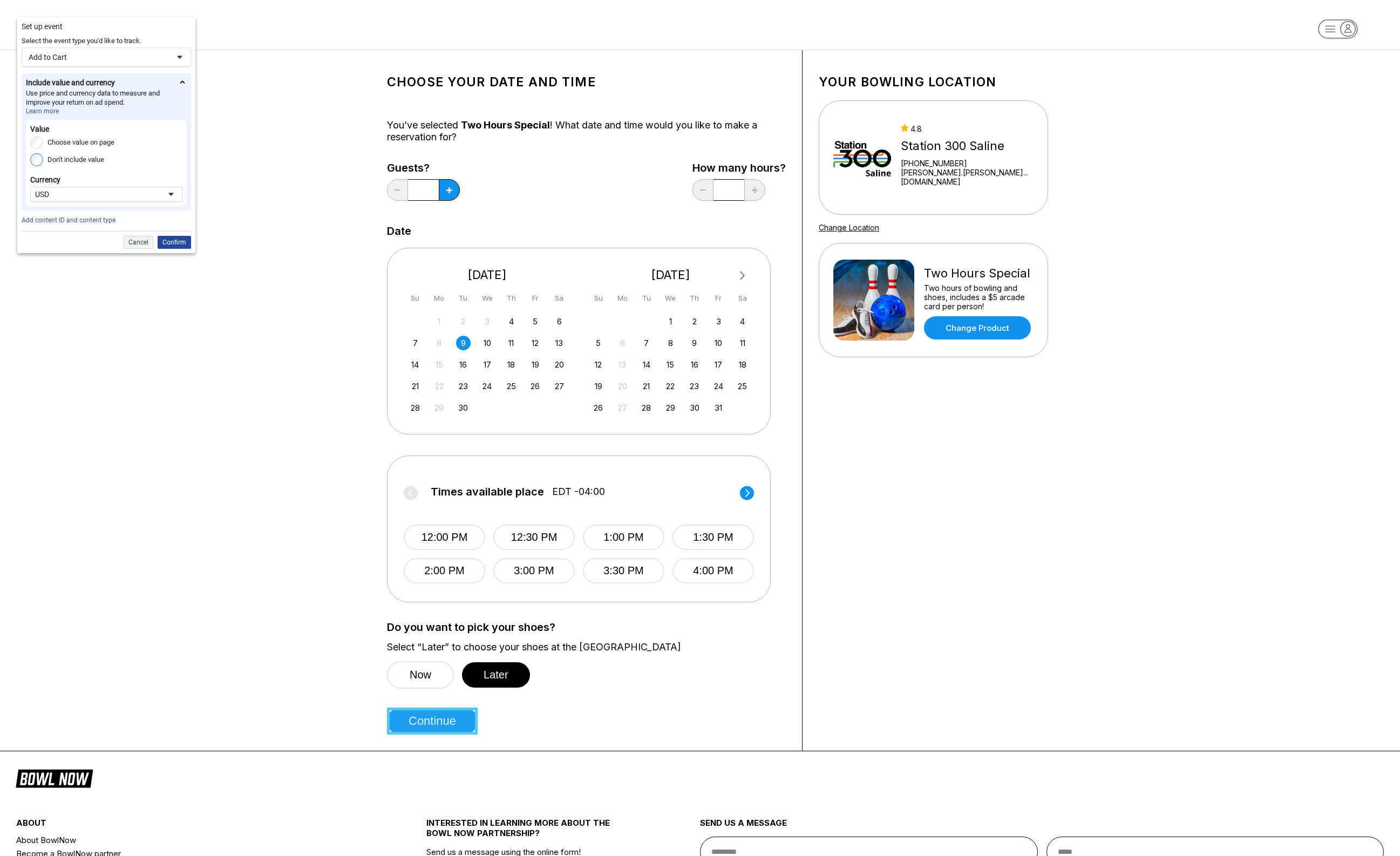
click at [174, 243] on div "Confirm" at bounding box center [174, 242] width 33 height 13
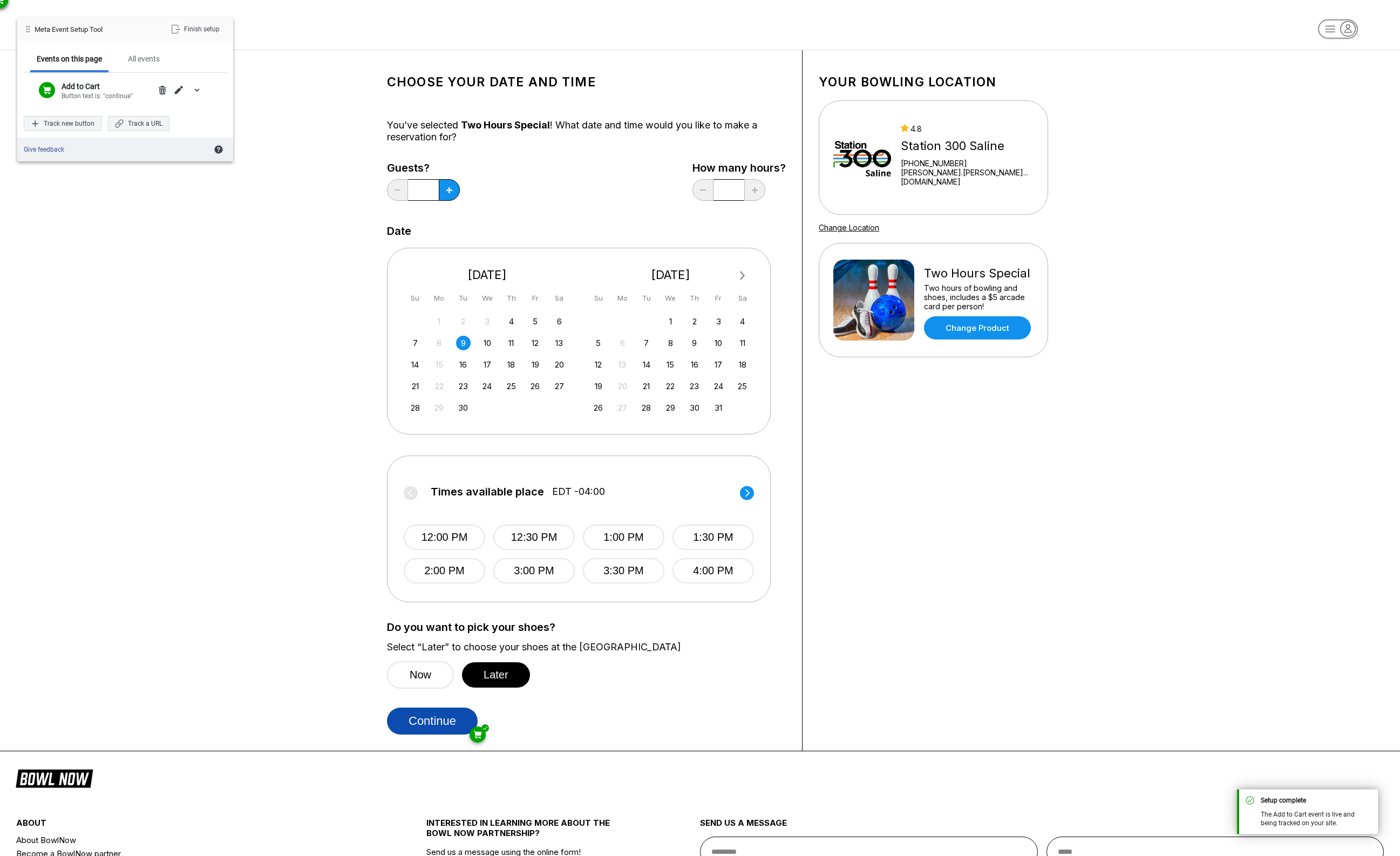
click at [450, 724] on button "Continue" at bounding box center [432, 721] width 91 height 27
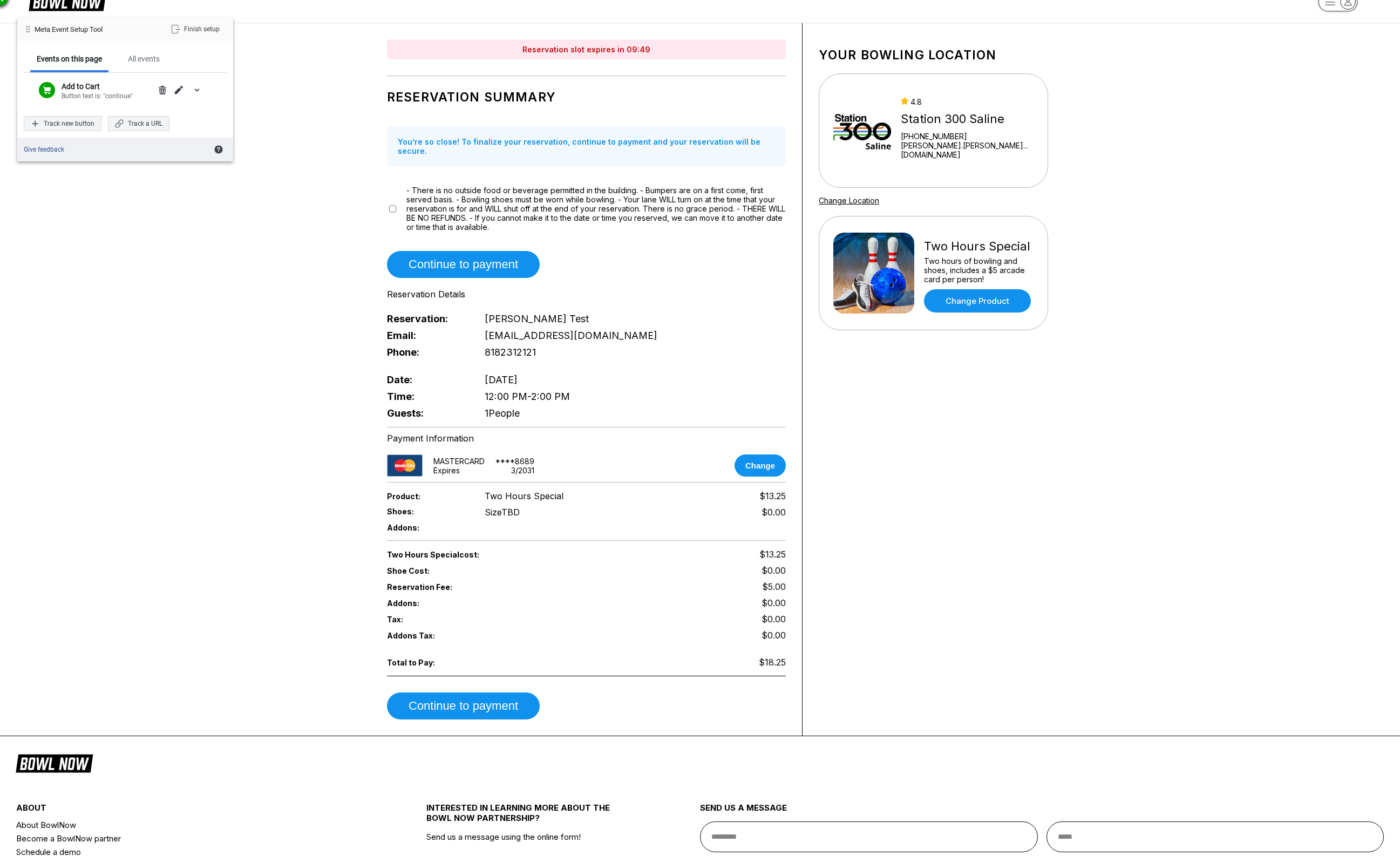
scroll to position [24, 0]
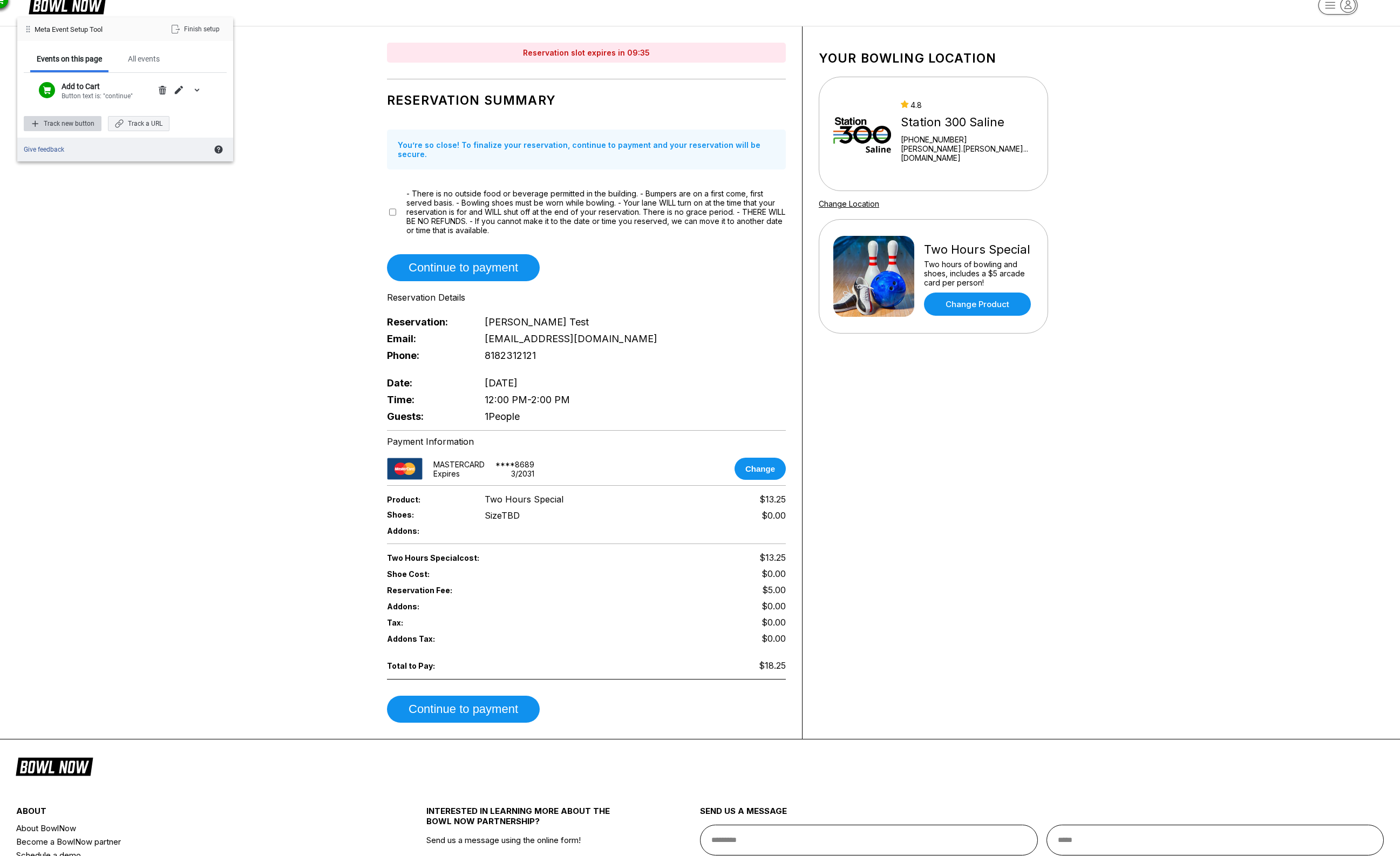
click at [84, 124] on div "Track new button" at bounding box center [63, 123] width 78 height 15
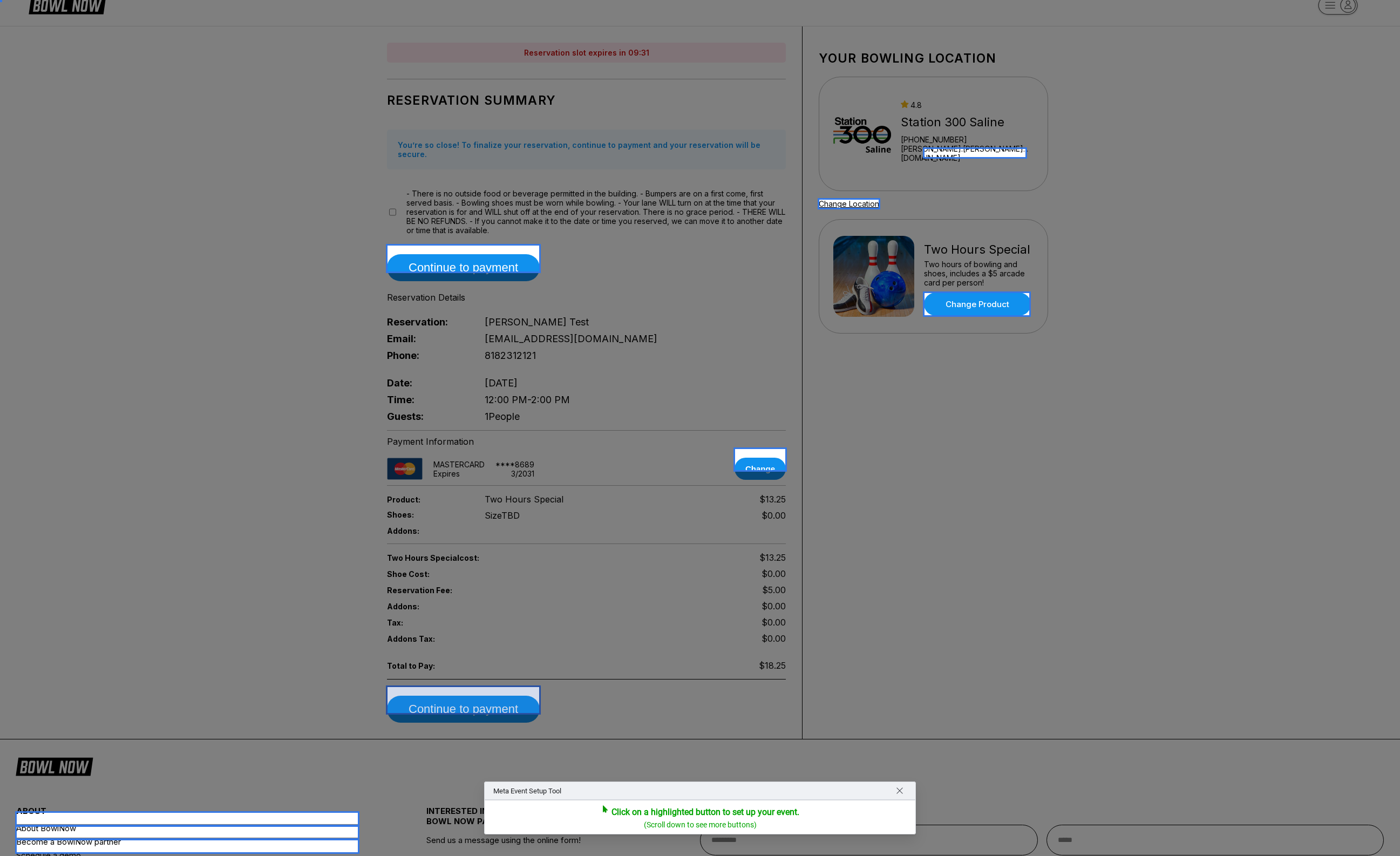
click at [495, 698] on div at bounding box center [463, 700] width 155 height 29
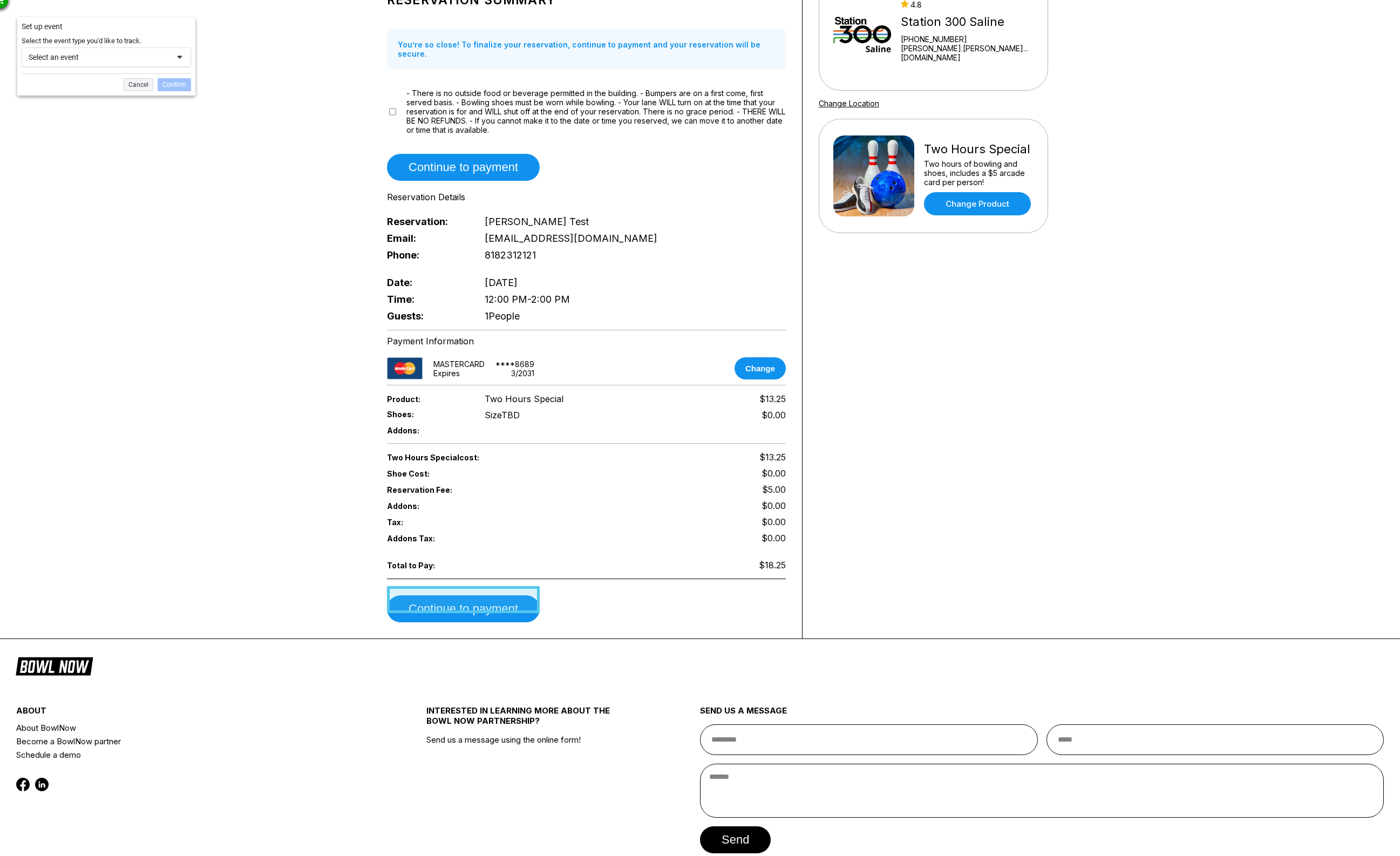
scroll to position [171, 0]
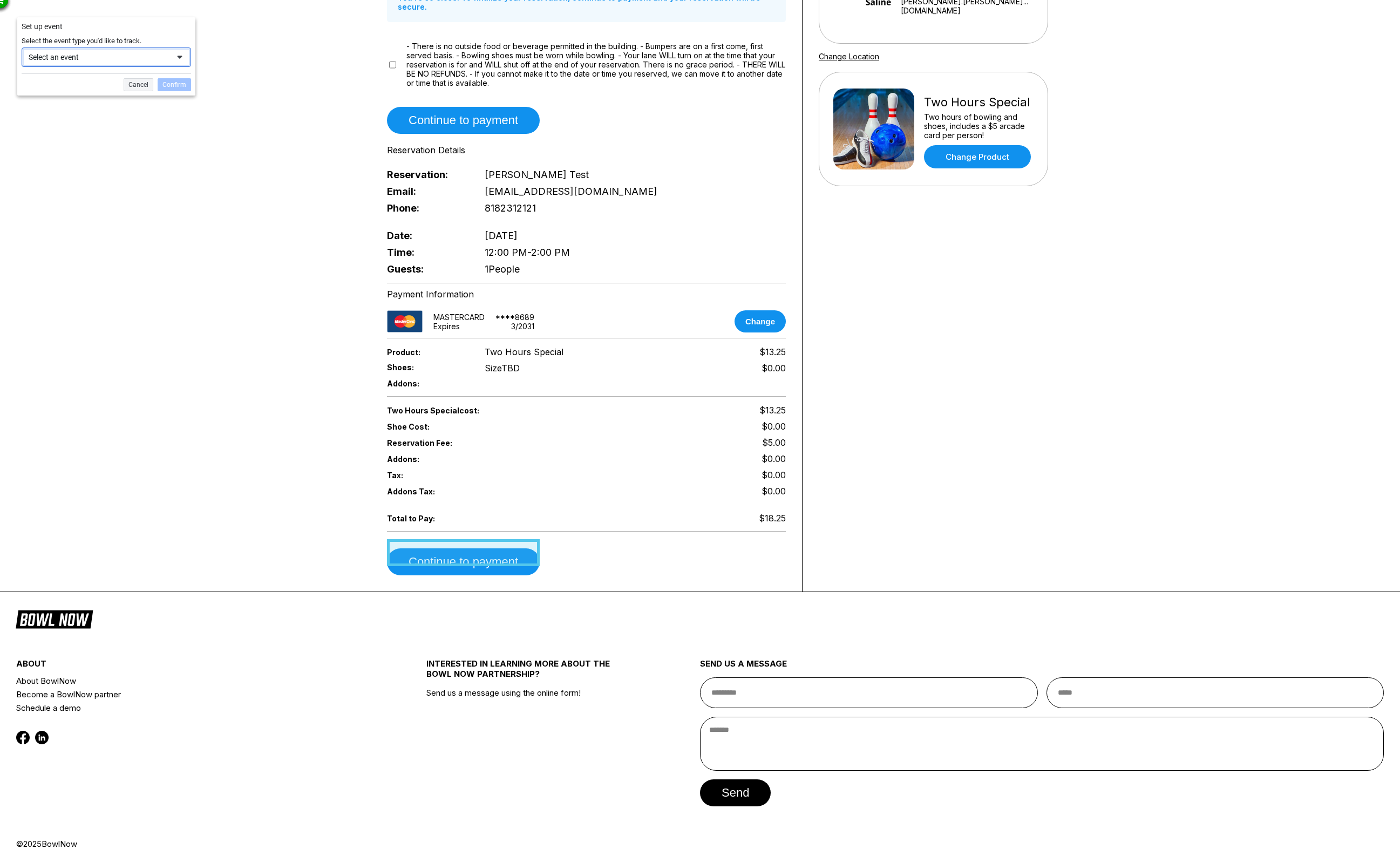
click at [94, 61] on div "Select an event" at bounding box center [98, 56] width 140 height 10
click at [88, 105] on div "Initiate Checkout" at bounding box center [90, 106] width 52 height 9
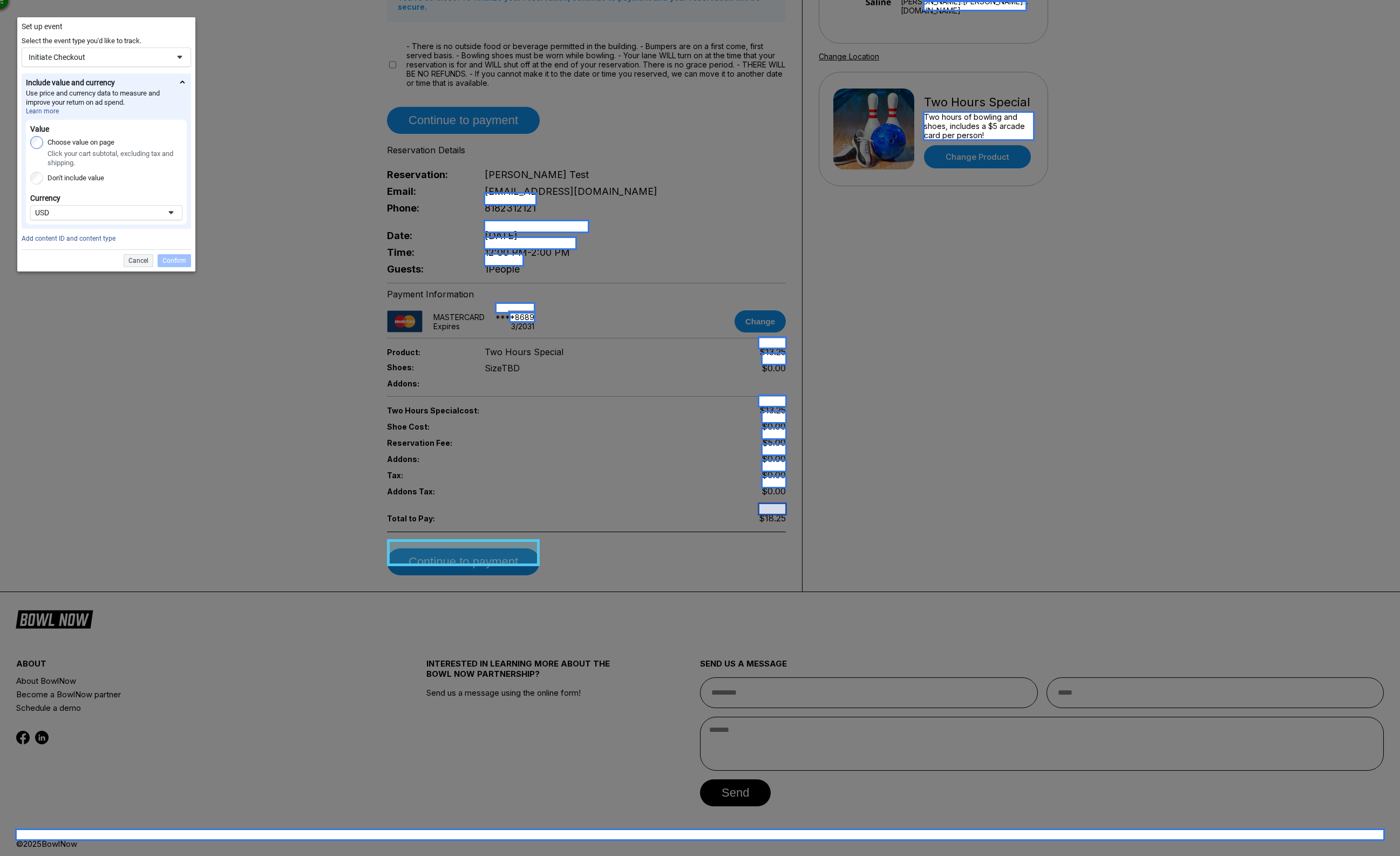
click at [769, 510] on div at bounding box center [772, 509] width 29 height 13
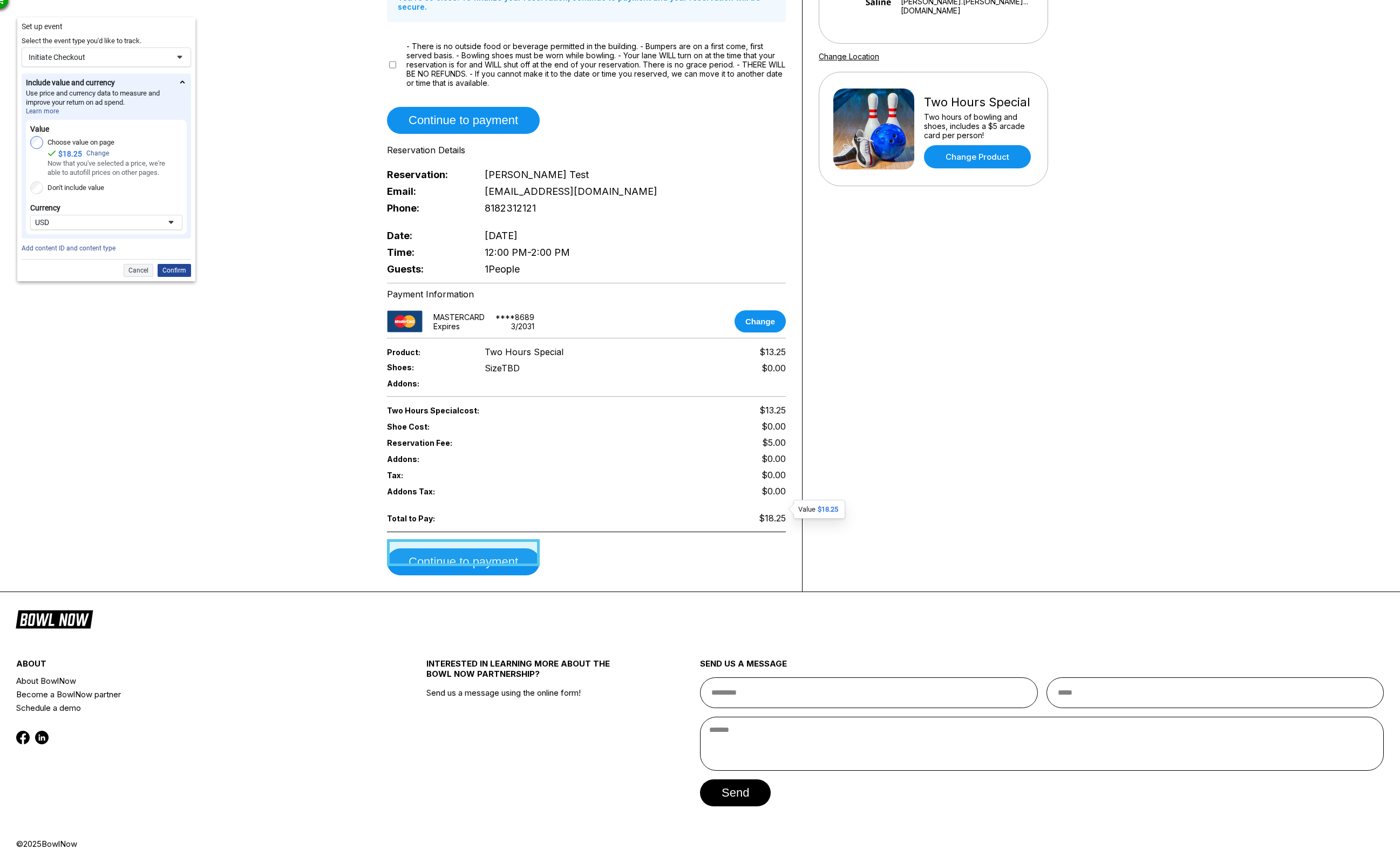
click at [184, 271] on div "Confirm" at bounding box center [174, 271] width 33 height 13
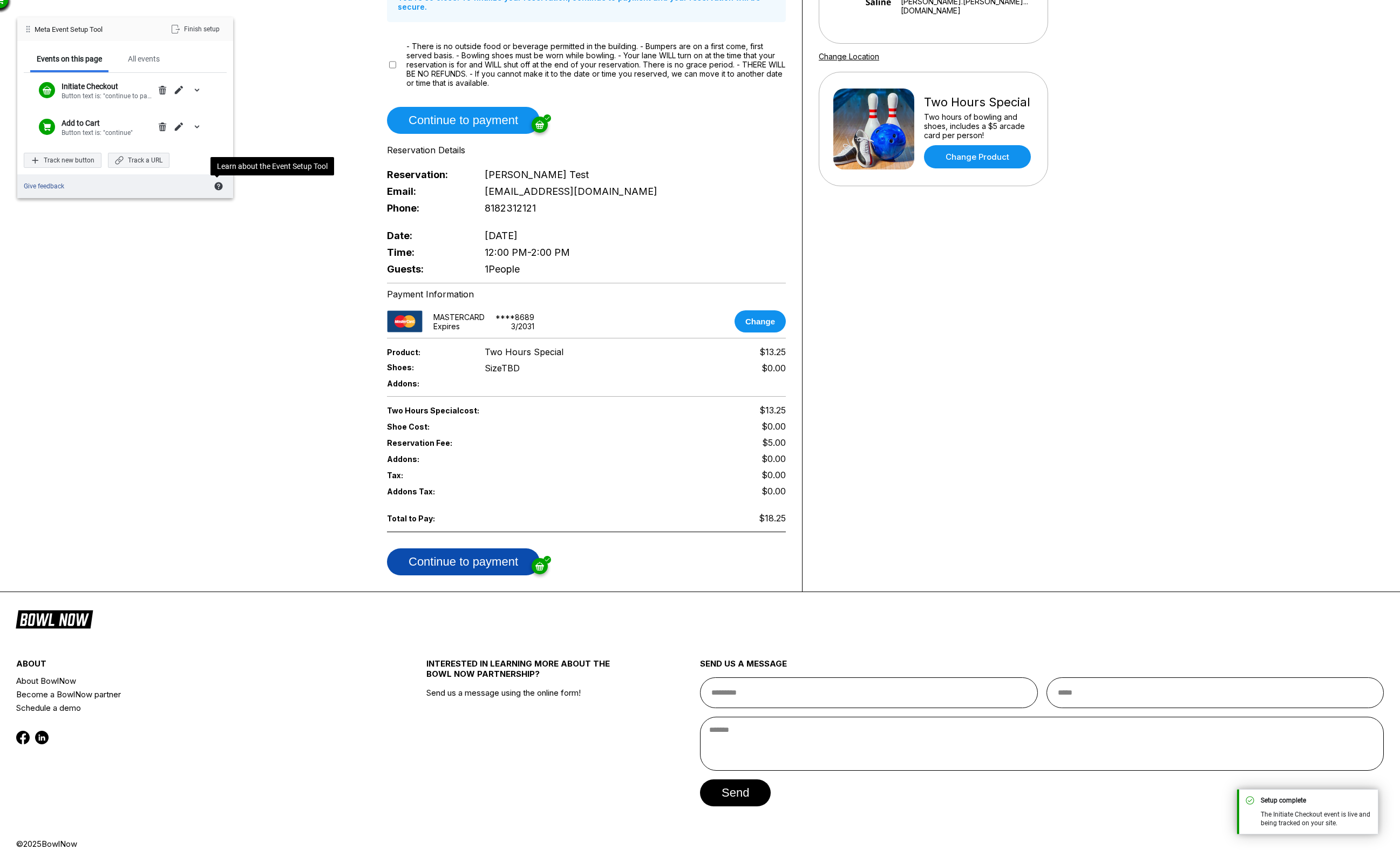
click at [473, 550] on button "Continue to payment" at bounding box center [463, 562] width 152 height 27
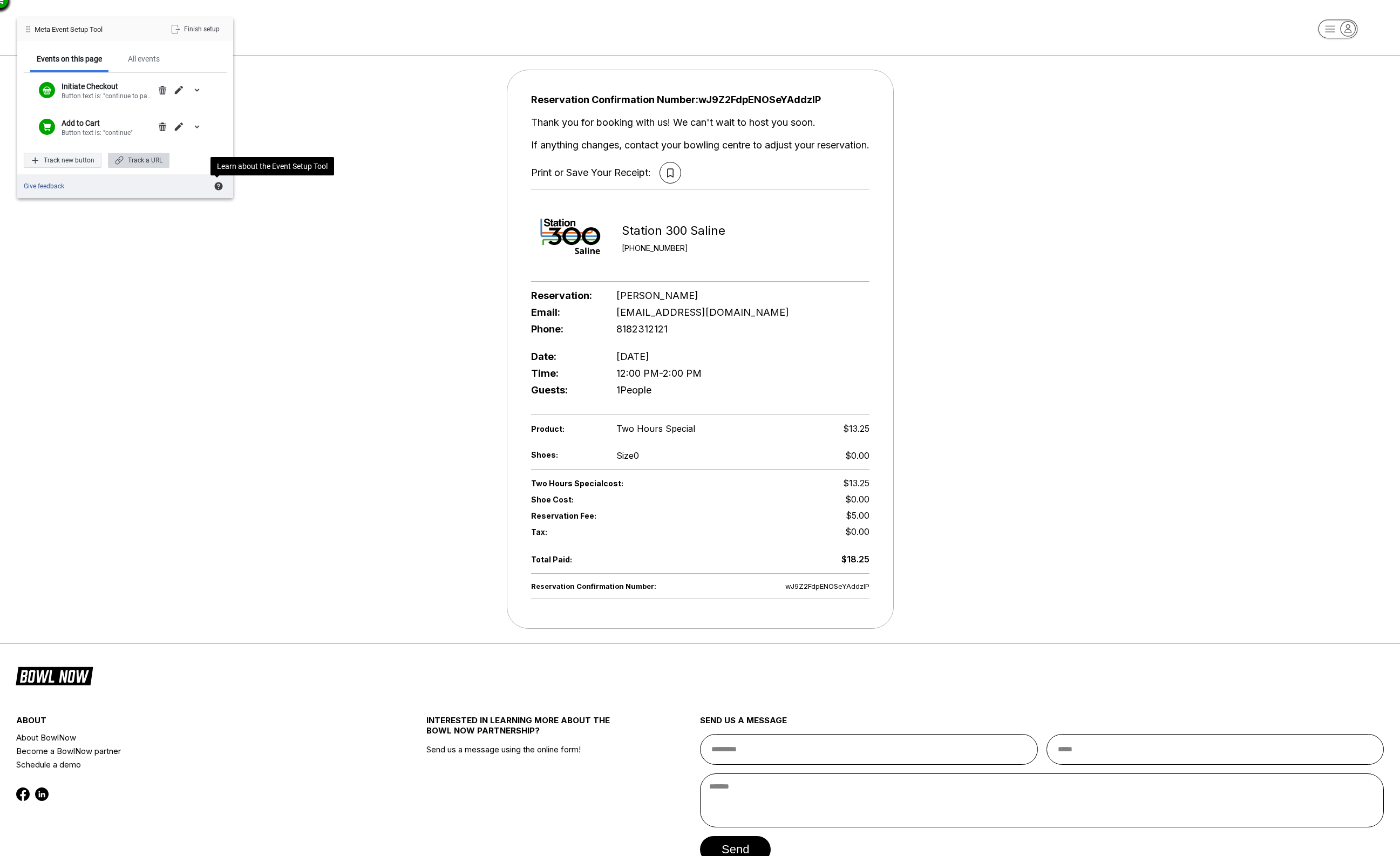
click at [143, 158] on div "Track a URL" at bounding box center [138, 160] width 62 height 15
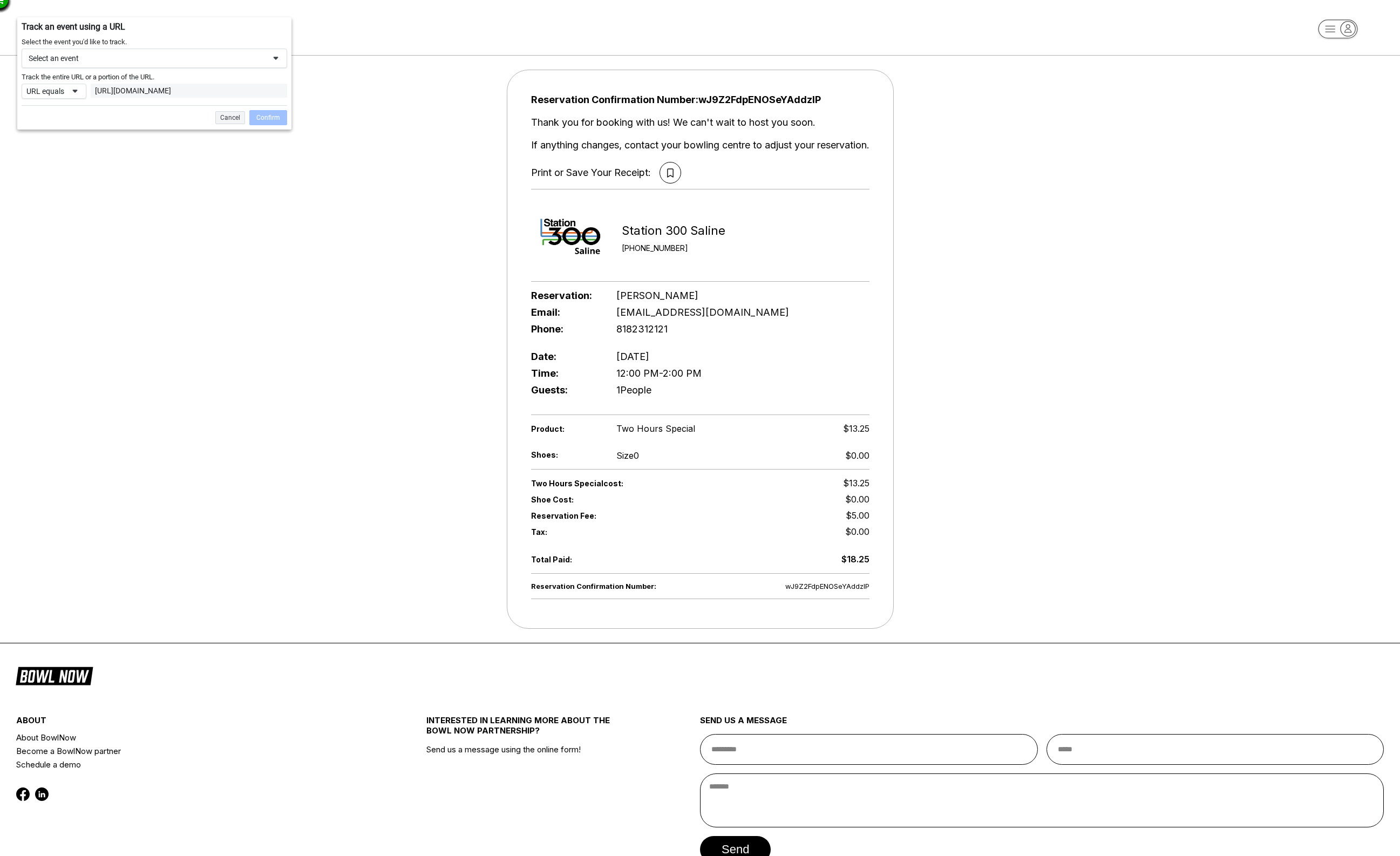
click at [73, 92] on span at bounding box center [75, 92] width 9 height 9
click at [75, 130] on div "URL contains" at bounding box center [60, 128] width 38 height 9
drag, startPoint x: 206, startPoint y: 104, endPoint x: 256, endPoint y: 122, distance: 53.1
click at [256, 122] on textarea "**********" at bounding box center [181, 108] width 167 height 48
type textarea "**********"
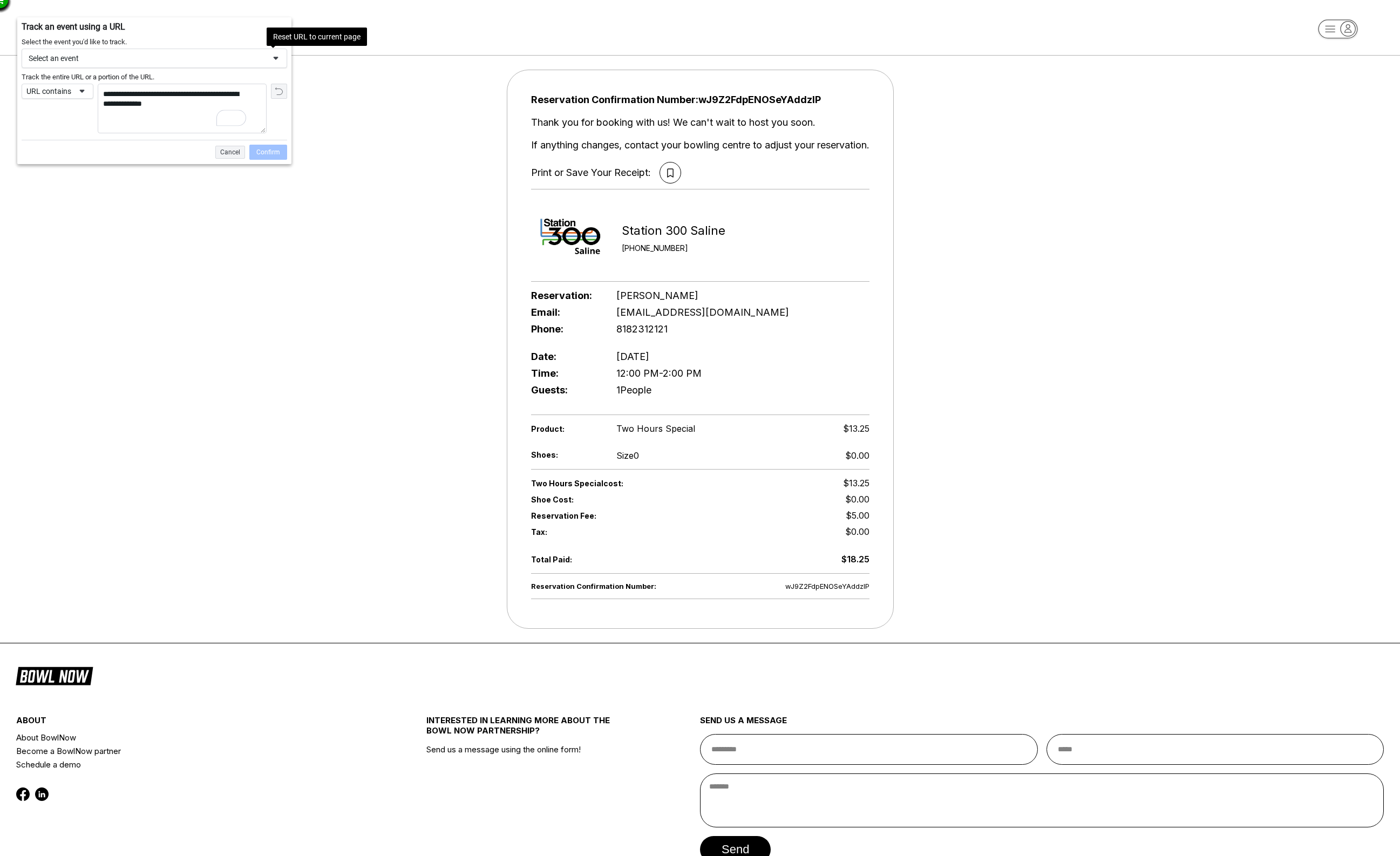
click at [272, 115] on span "Reset URL to current page" at bounding box center [277, 108] width 20 height 49
click at [126, 64] on div "Select an event" at bounding box center [153, 58] width 265 height 19
click at [91, 148] on div "Purchase" at bounding box center [79, 154] width 111 height 21
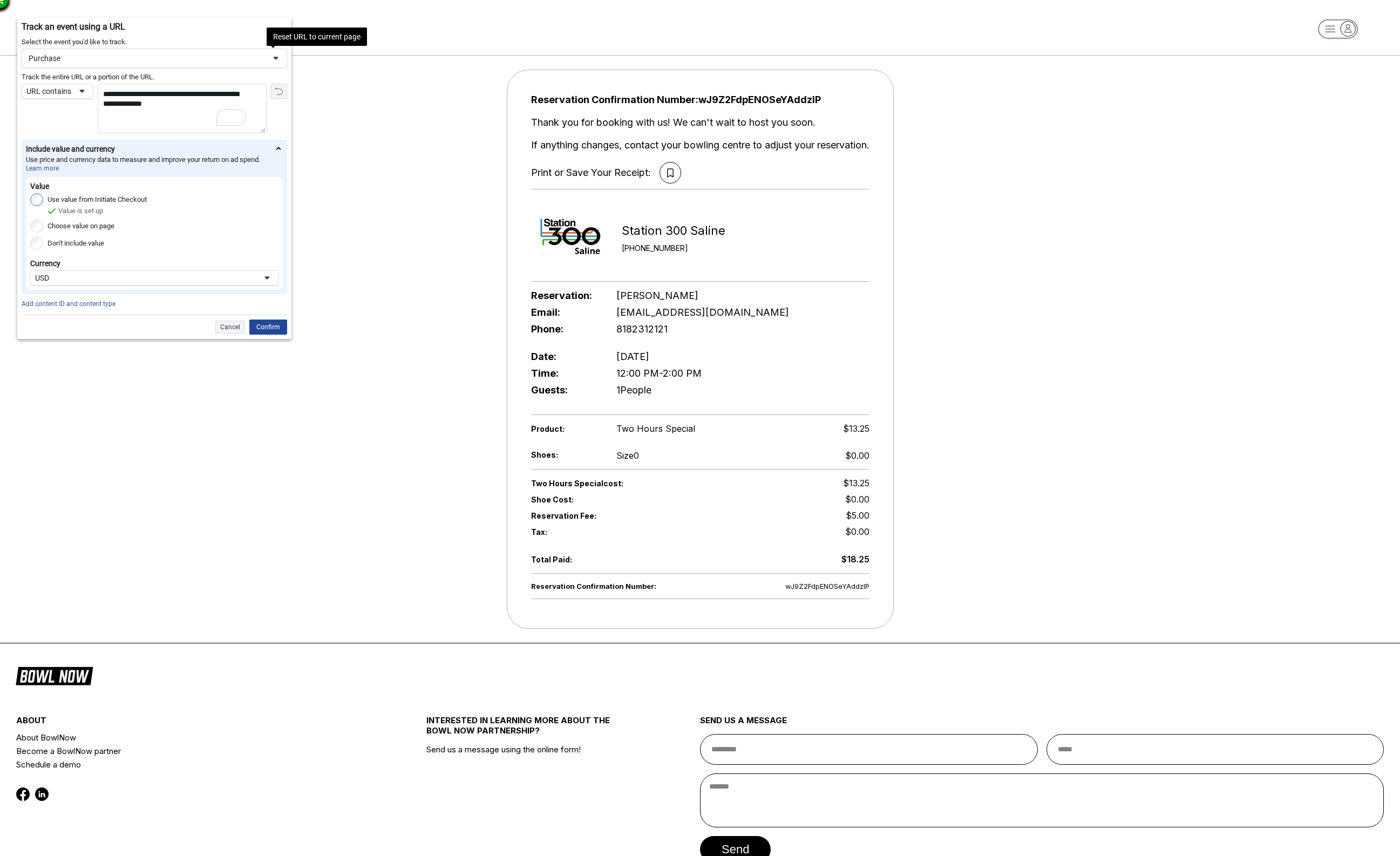
click at [281, 327] on div "Confirm" at bounding box center [268, 327] width 38 height 15
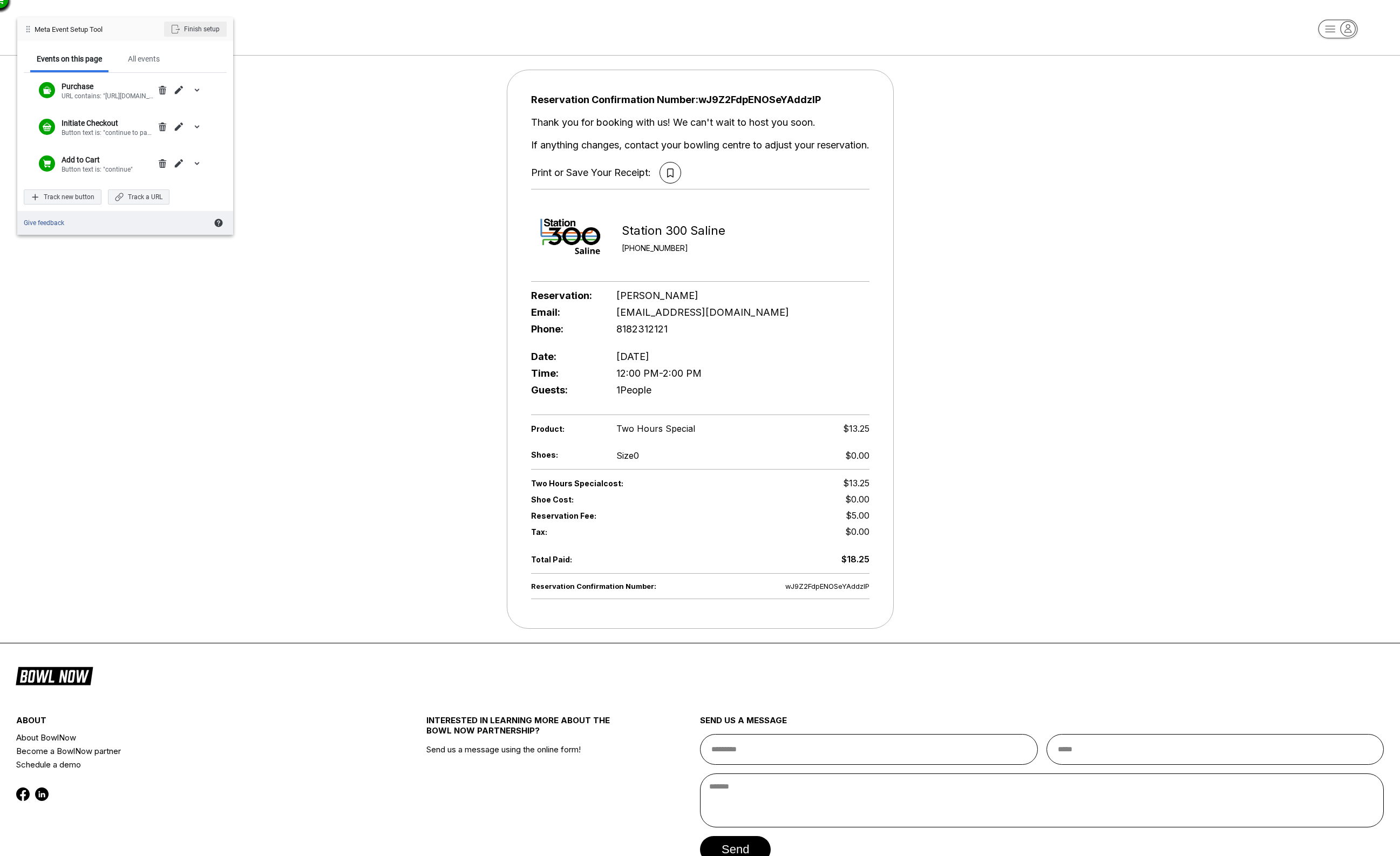
click at [190, 28] on div "Finish setup" at bounding box center [195, 28] width 63 height 15
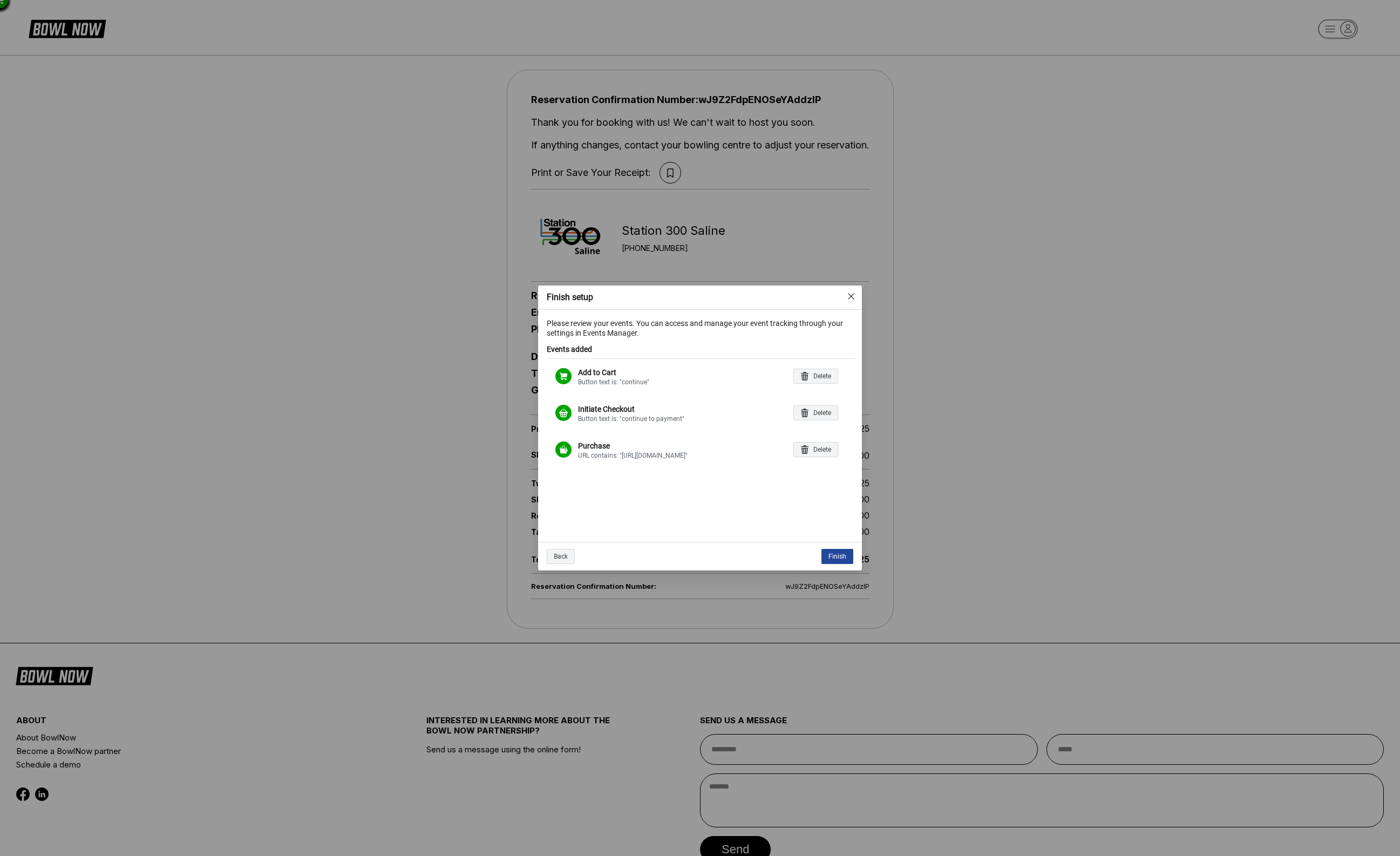
click at [848, 554] on div "Finish" at bounding box center [837, 556] width 32 height 15
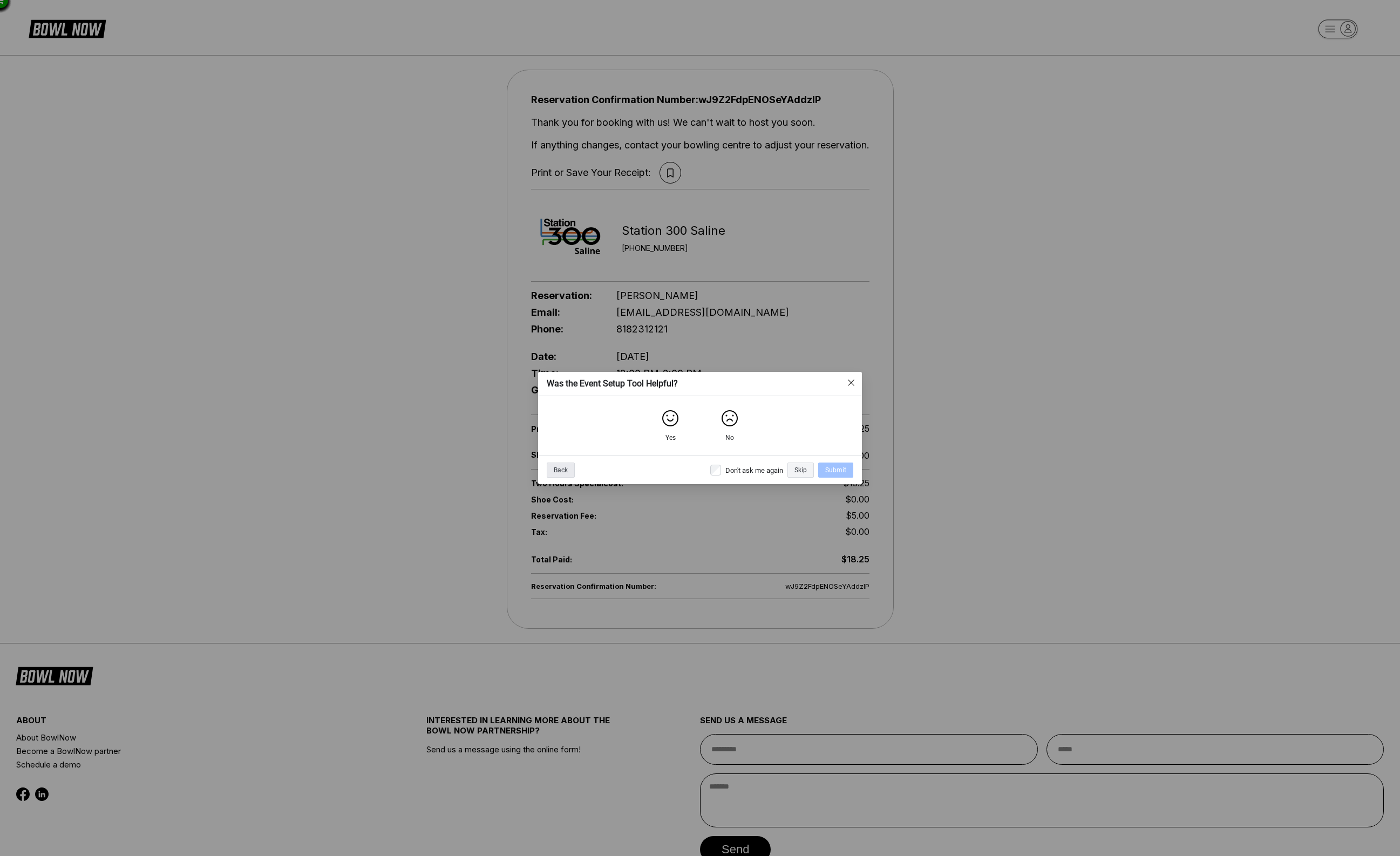
click at [558, 469] on div "Back" at bounding box center [560, 470] width 28 height 15
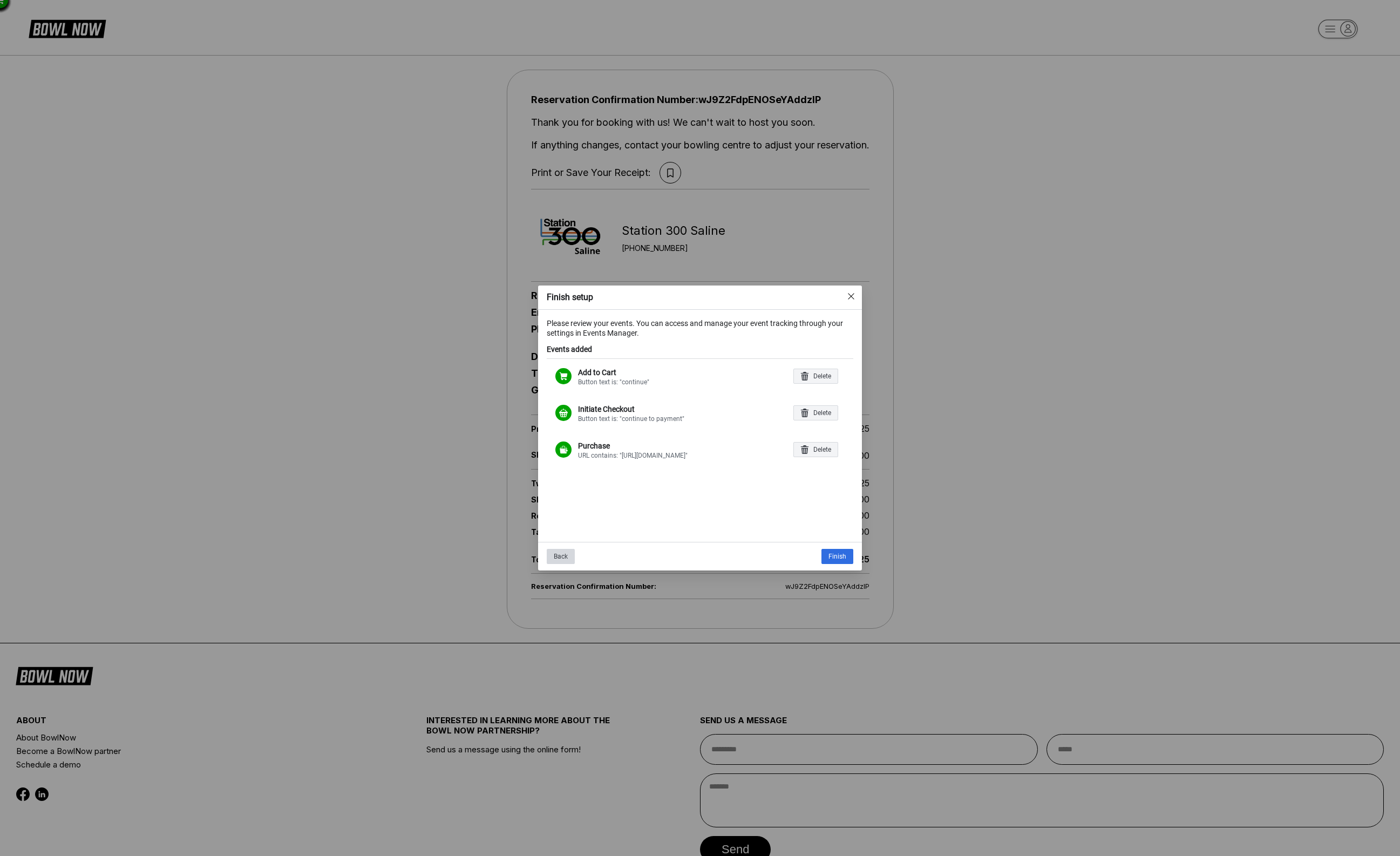
click at [560, 555] on div "Back" at bounding box center [560, 556] width 28 height 15
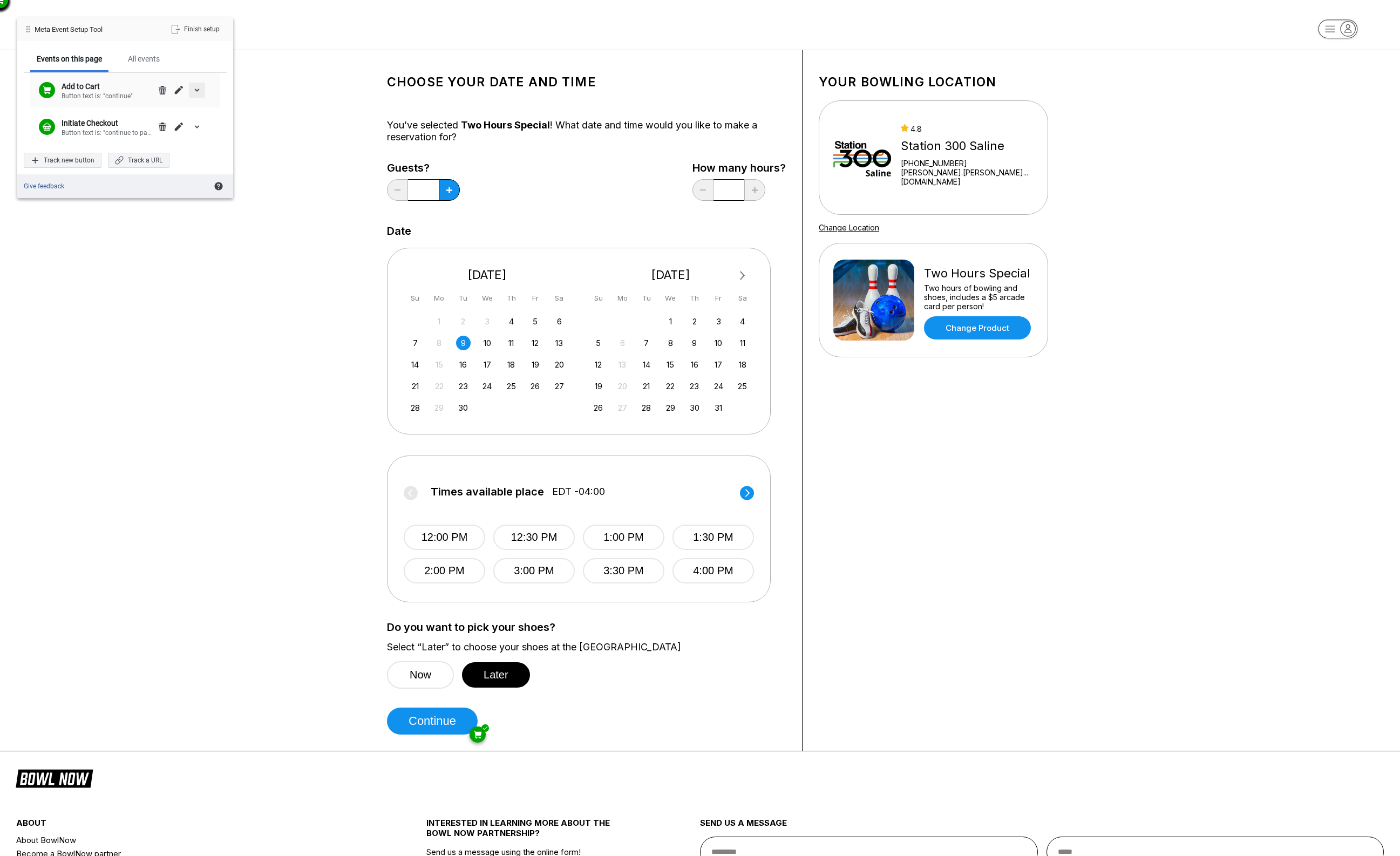
click at [198, 88] on span "expand/collapse details" at bounding box center [197, 90] width 9 height 9
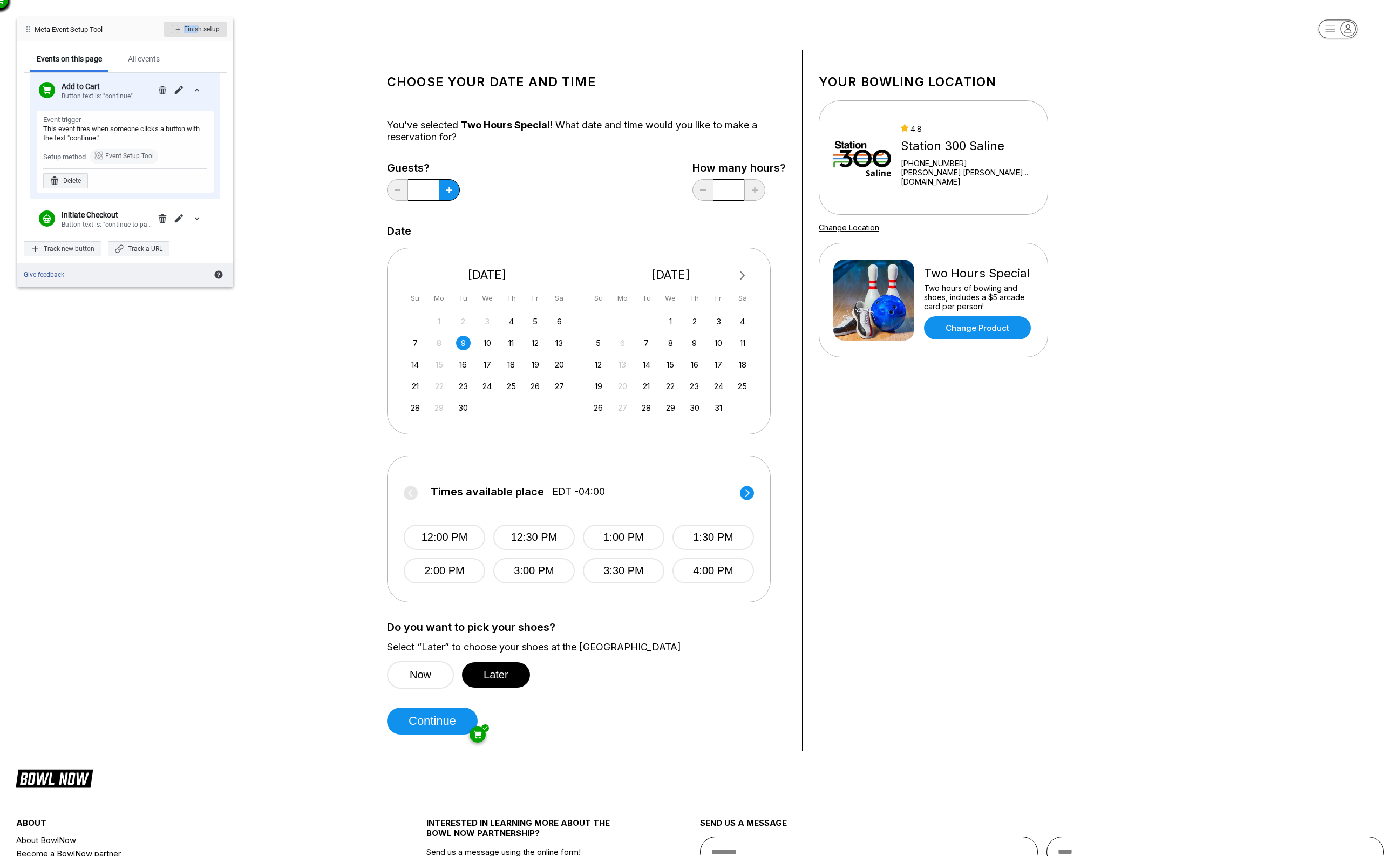
click at [198, 25] on div "Finish setup" at bounding box center [195, 28] width 63 height 15
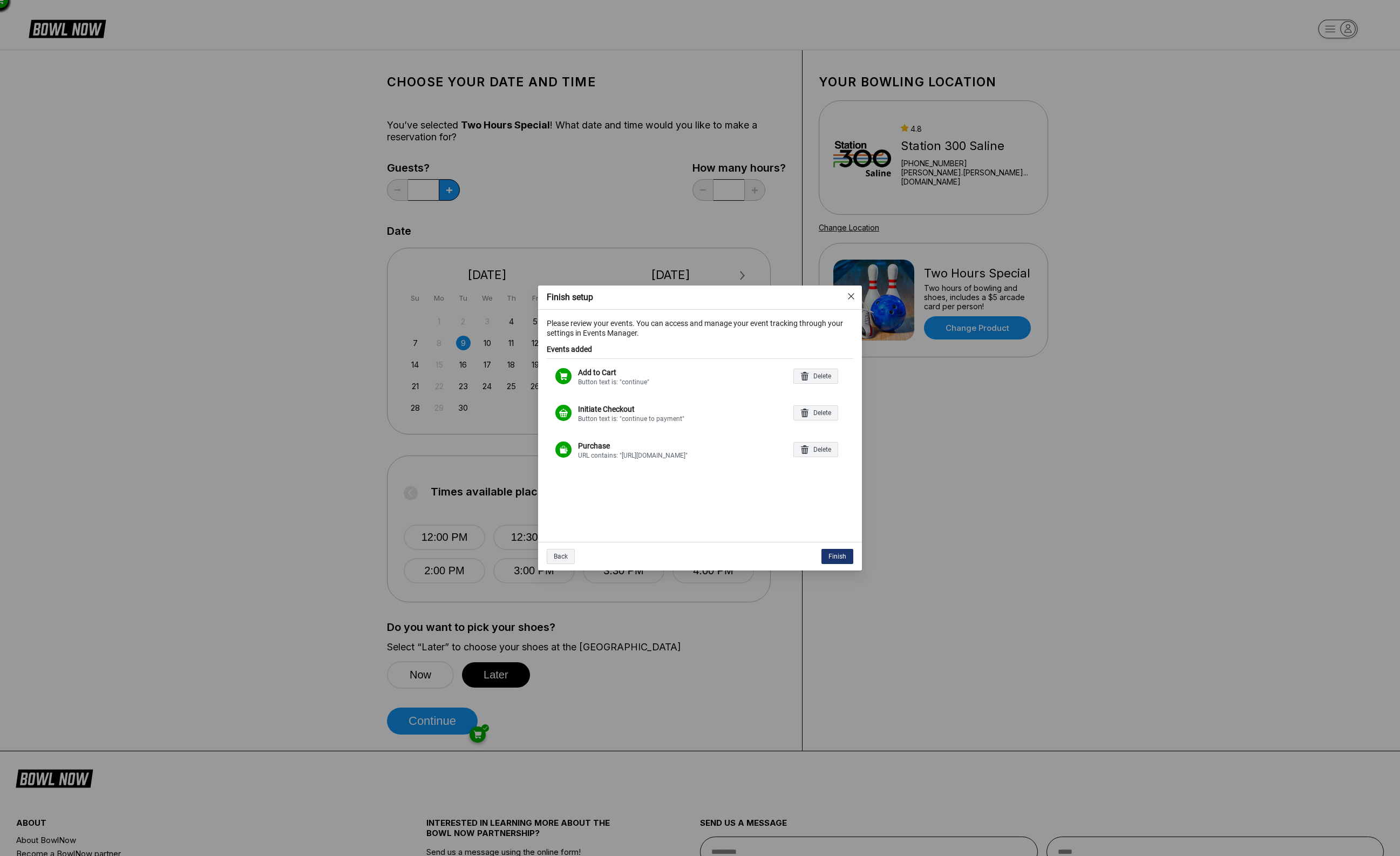
click at [841, 551] on div "Finish" at bounding box center [837, 556] width 32 height 15
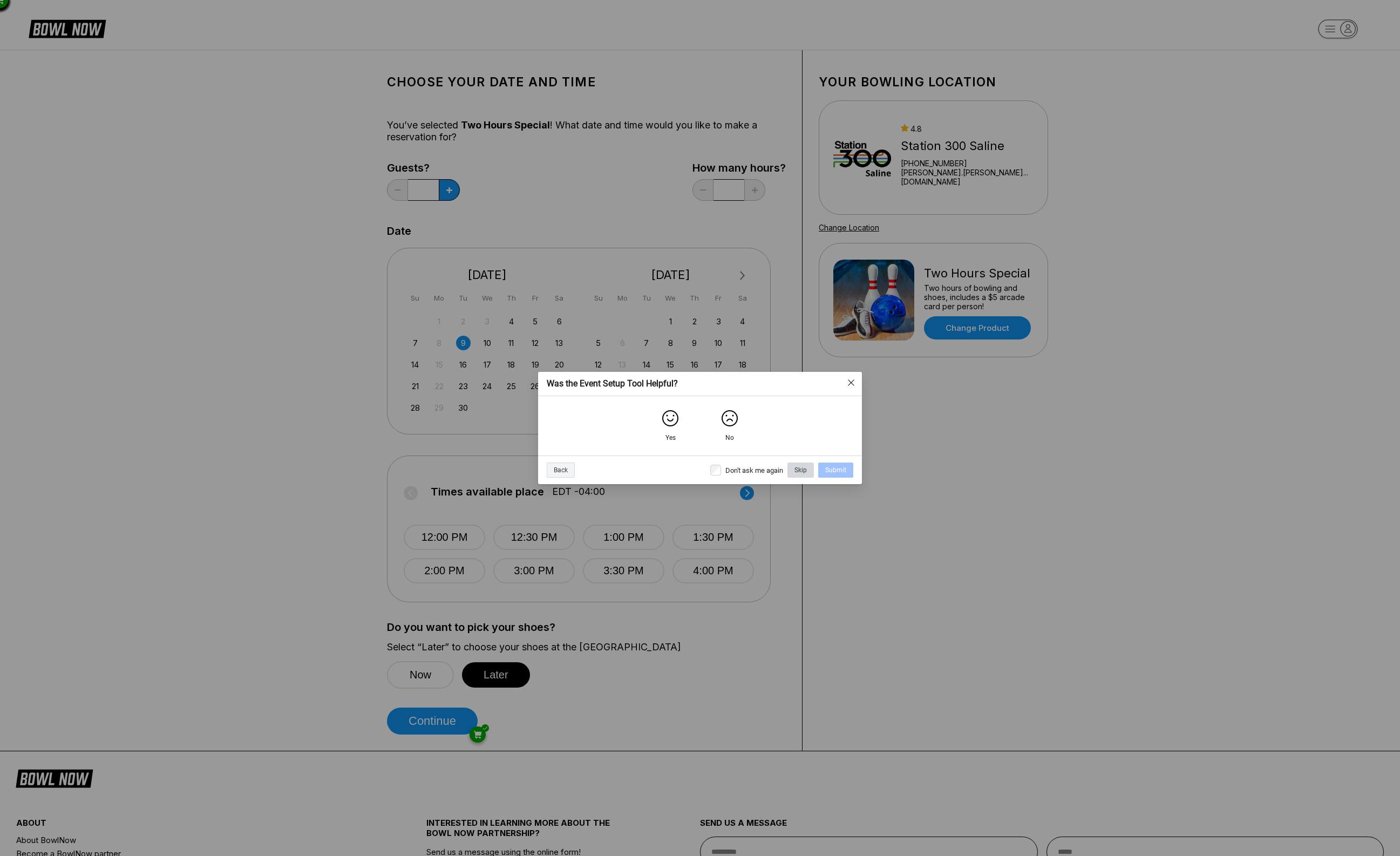
click at [798, 473] on div "Skip" at bounding box center [801, 470] width 26 height 15
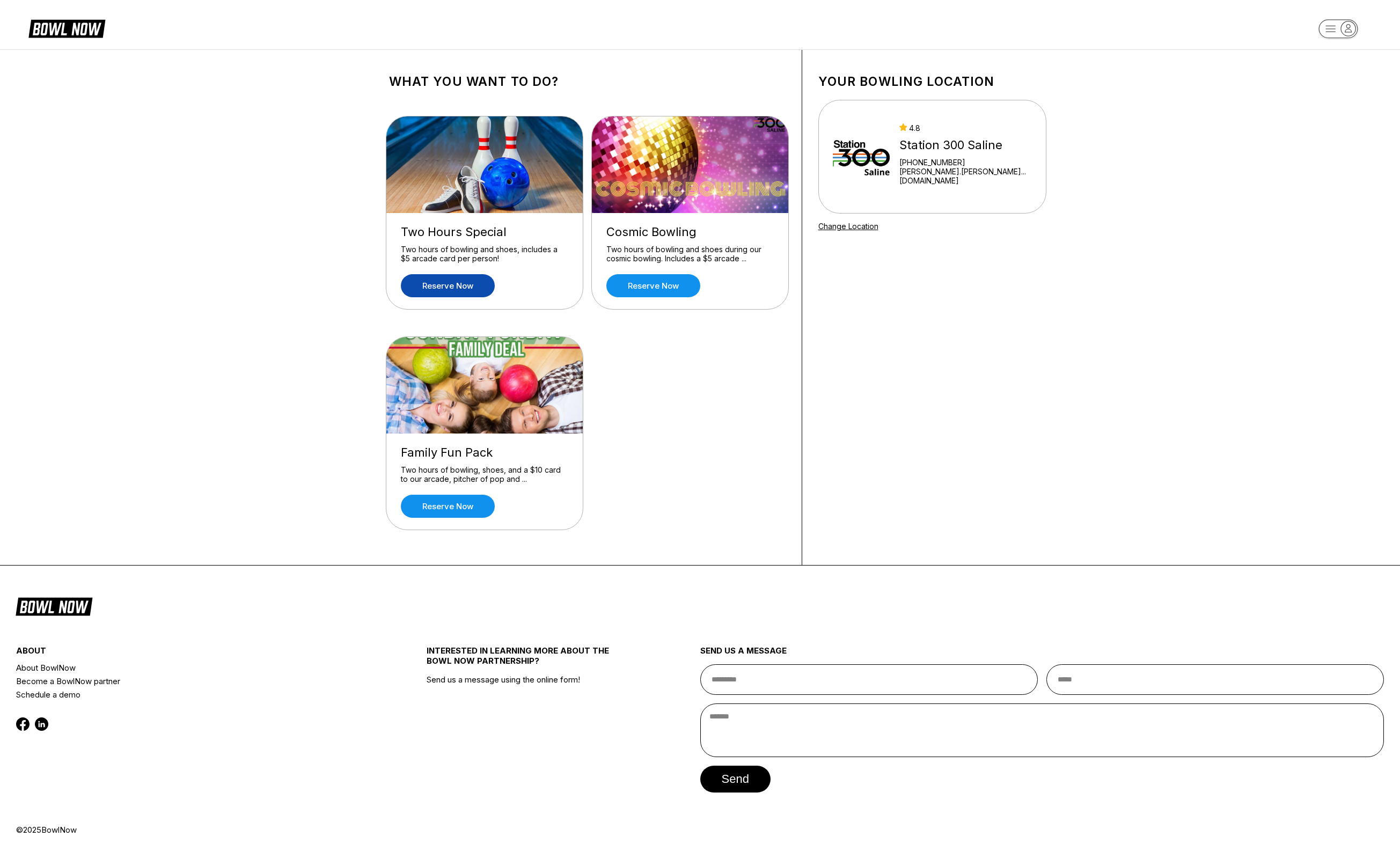
click at [440, 279] on link "Reserve now" at bounding box center [448, 286] width 94 height 23
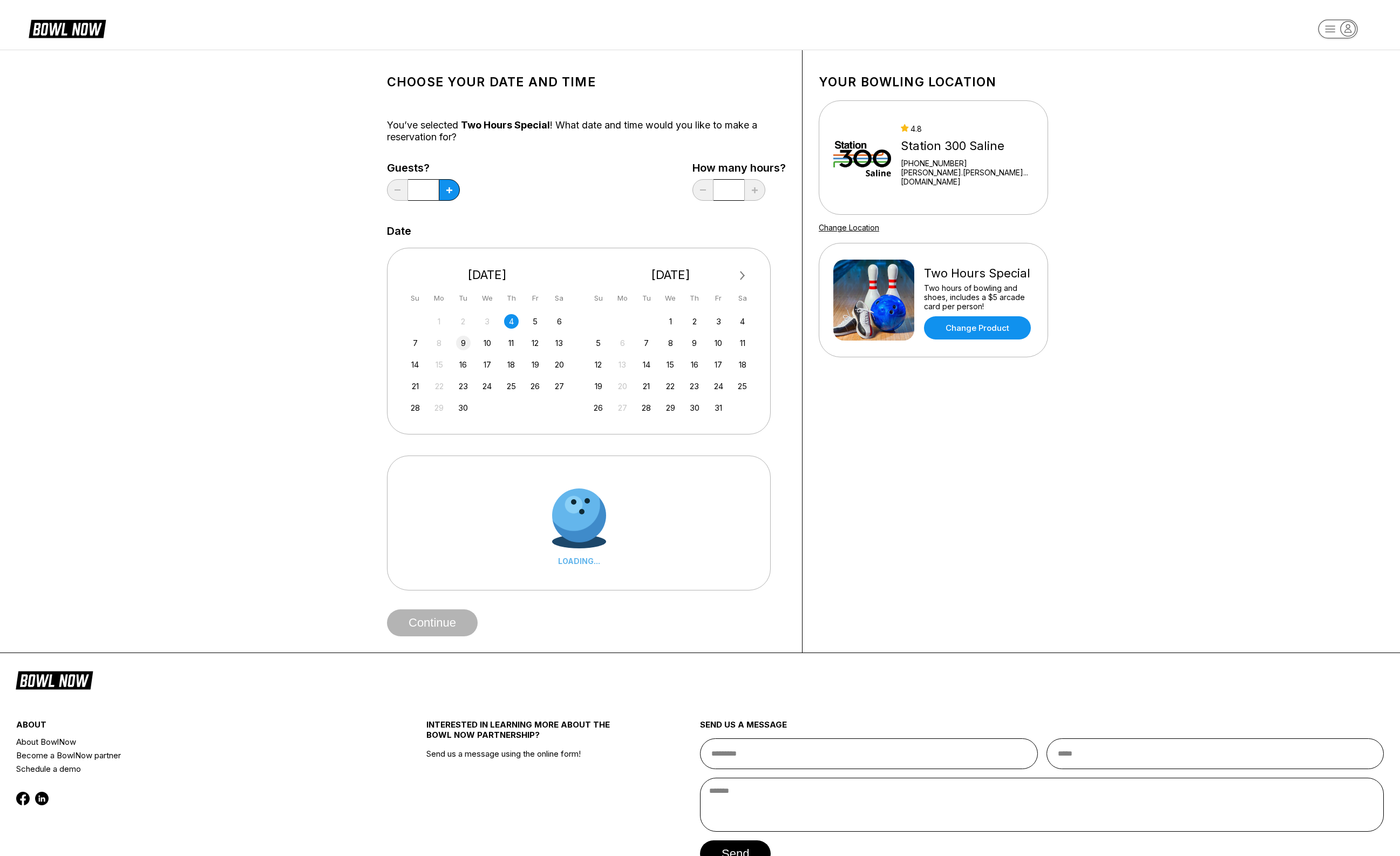
click at [462, 345] on div "9" at bounding box center [463, 343] width 15 height 15
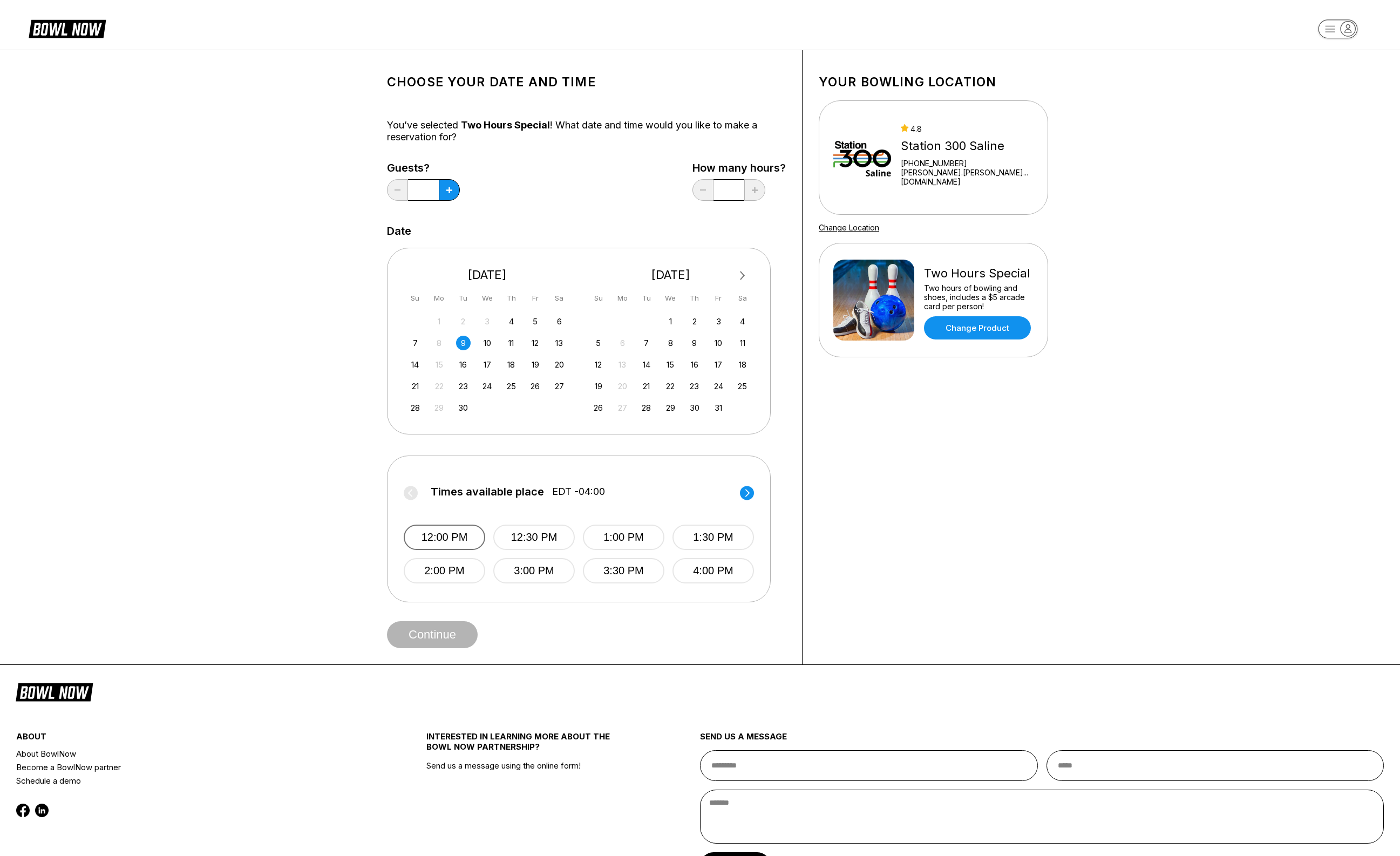
click at [449, 539] on button "12:00 PM" at bounding box center [444, 537] width 81 height 26
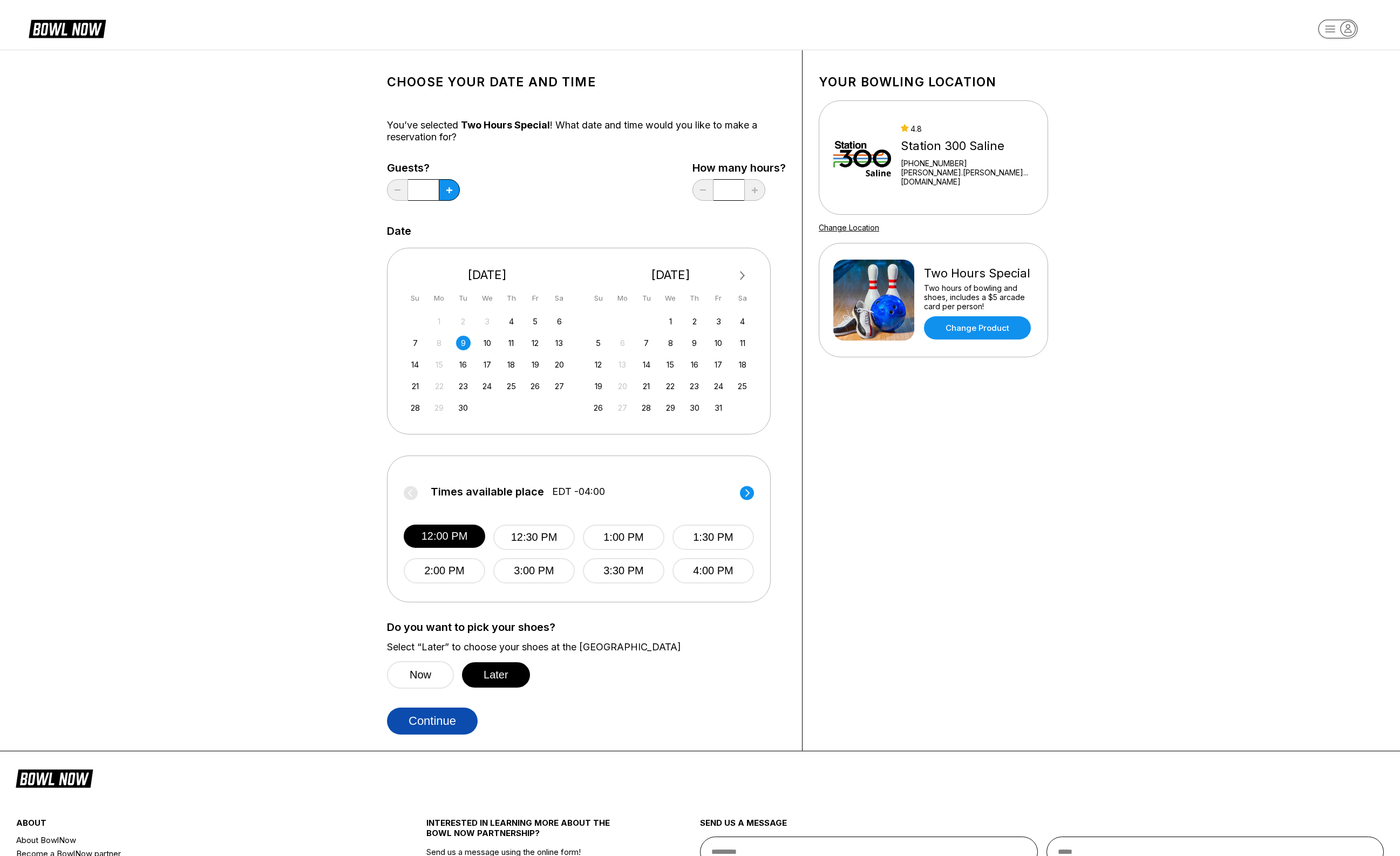
click at [426, 719] on button "Continue" at bounding box center [432, 721] width 91 height 27
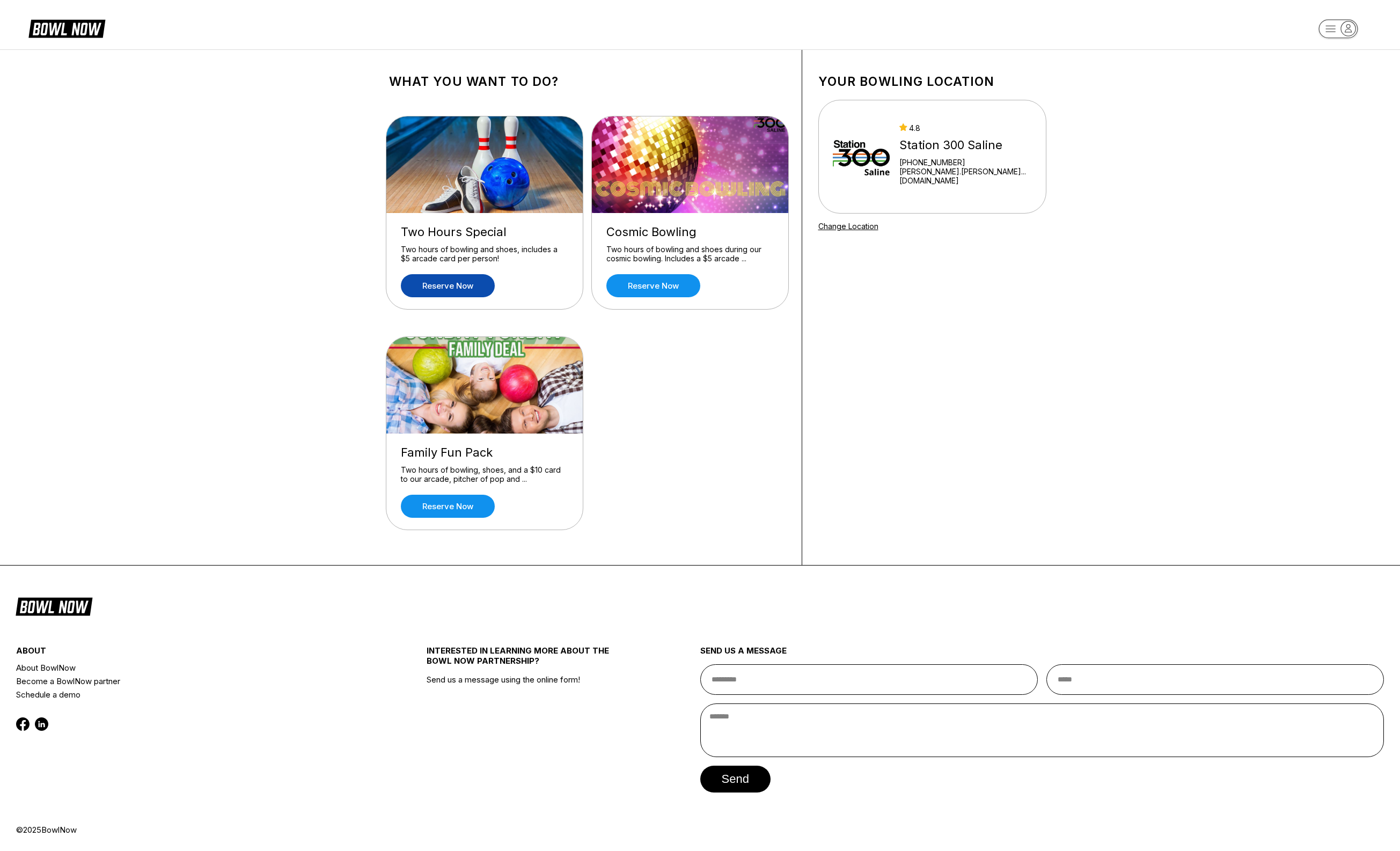
click at [459, 293] on link "Reserve now" at bounding box center [448, 286] width 94 height 23
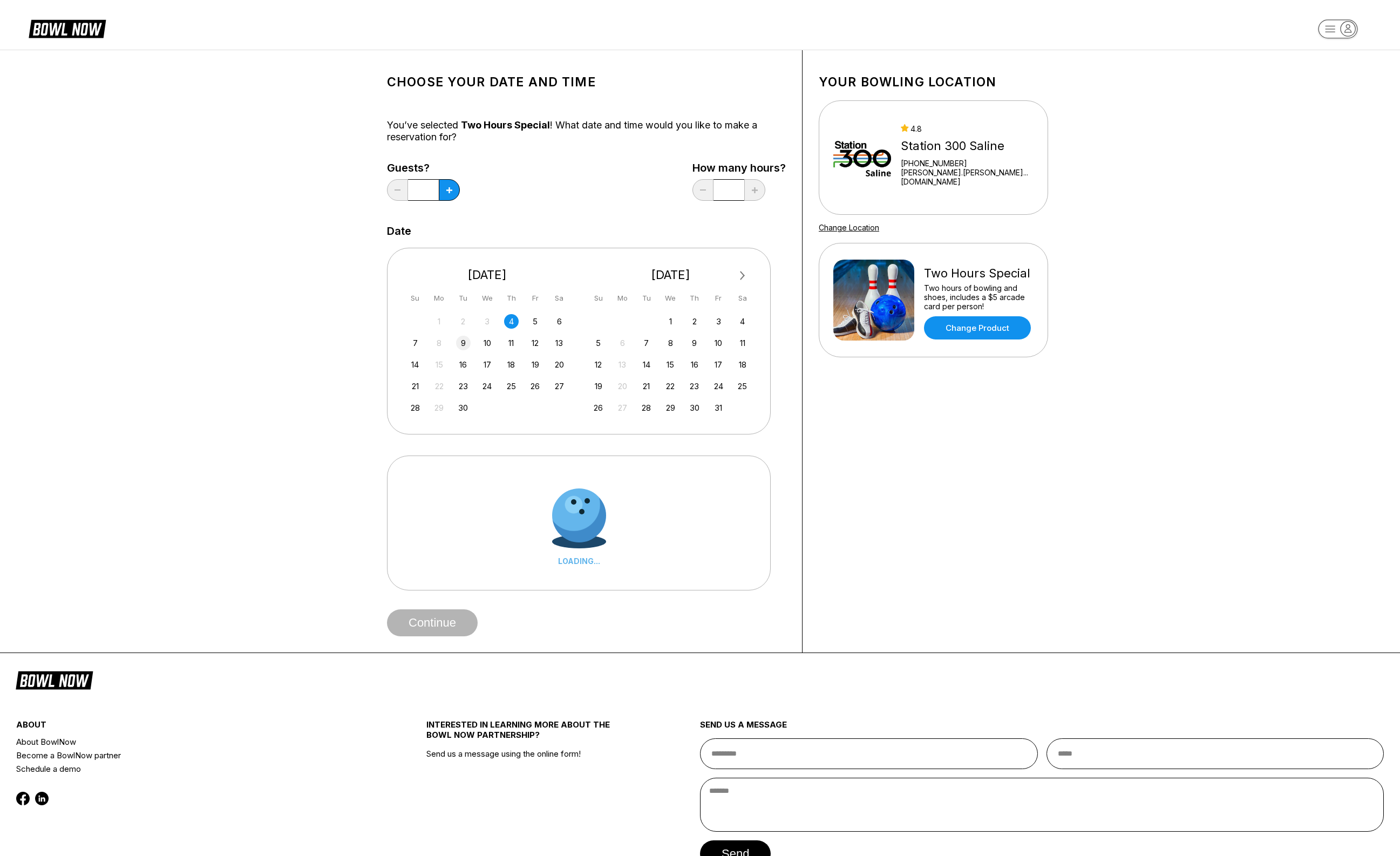
click at [462, 340] on div "9" at bounding box center [463, 343] width 15 height 15
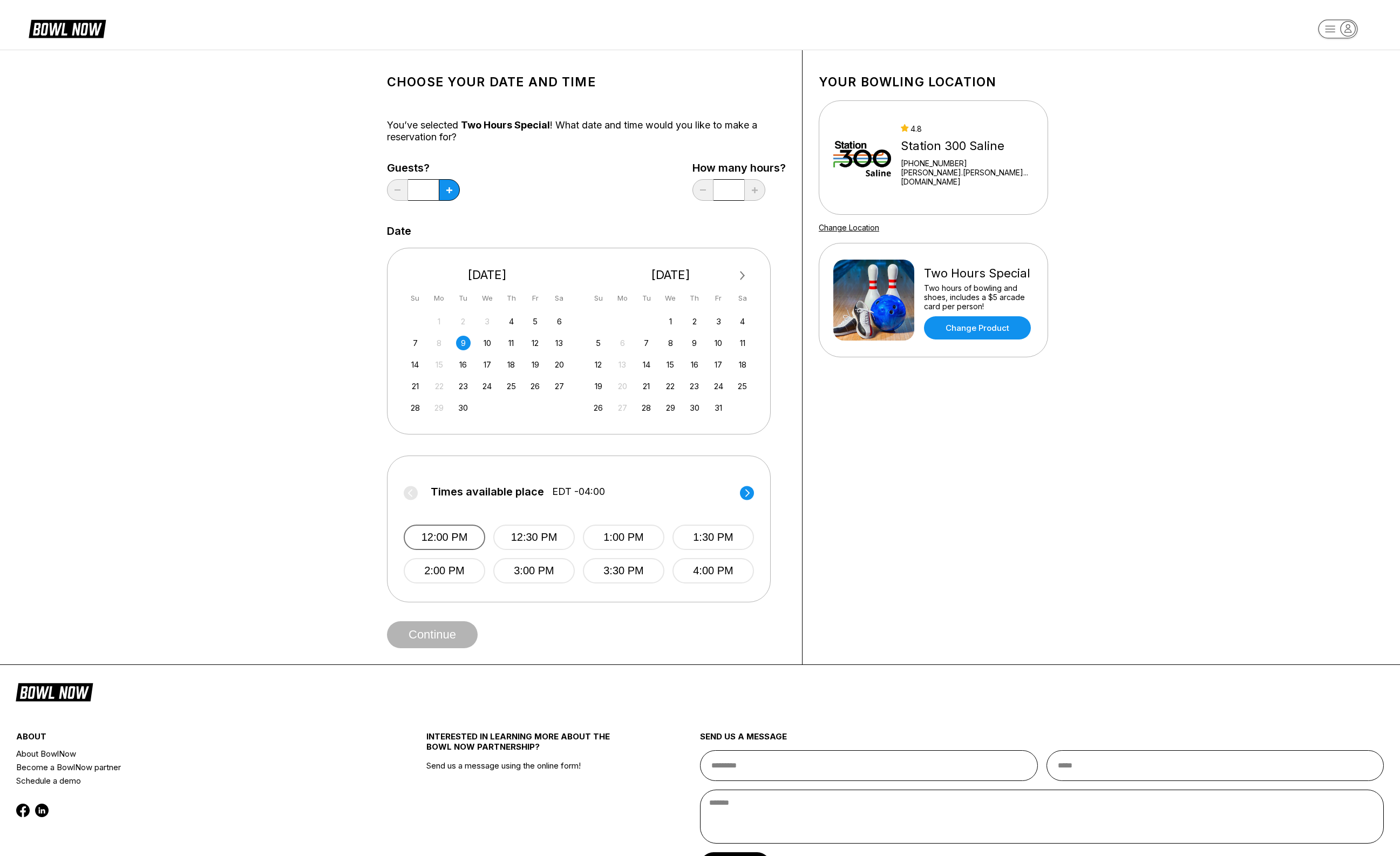
click at [442, 538] on button "12:00 PM" at bounding box center [444, 537] width 81 height 26
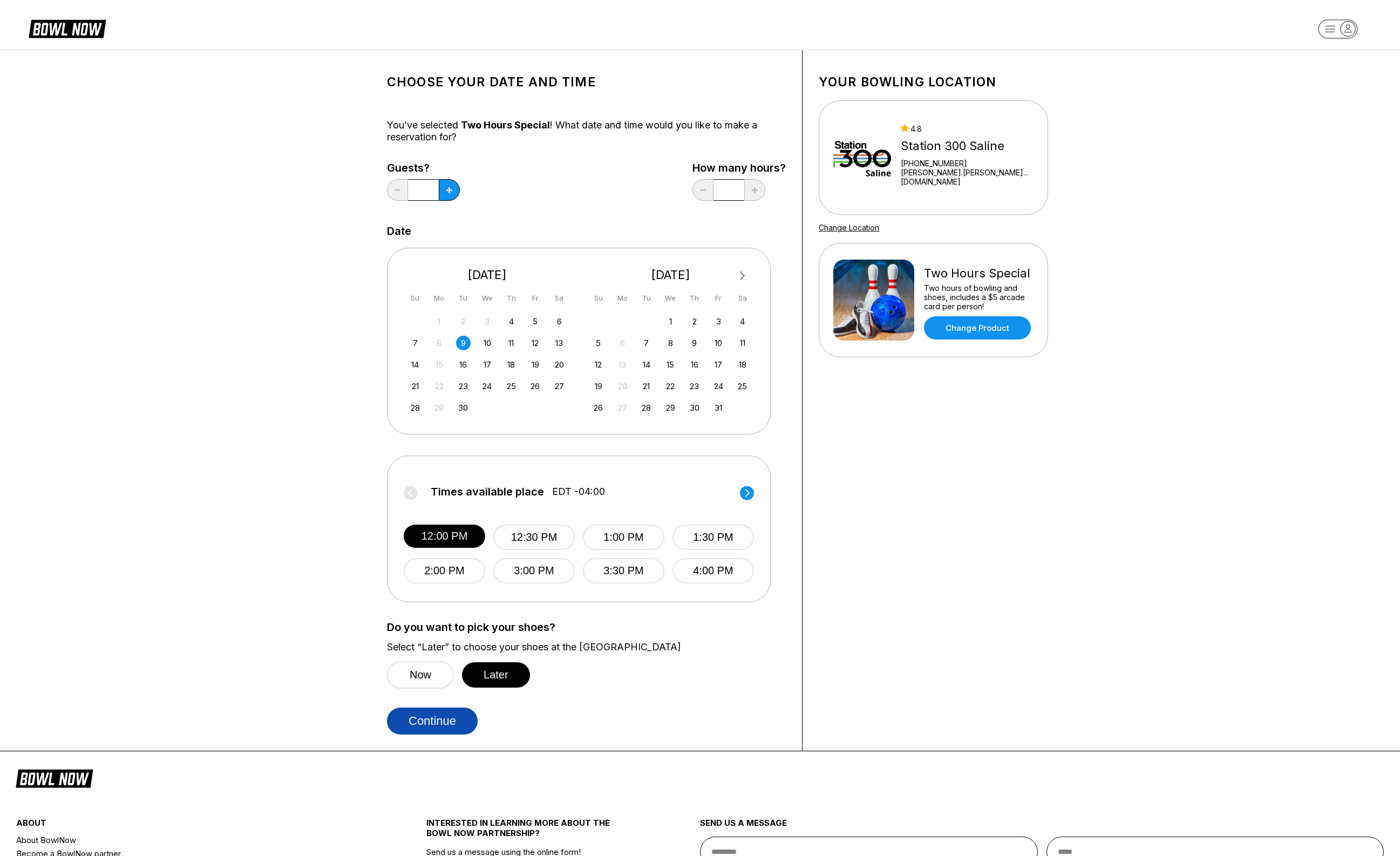
click at [435, 716] on button "Continue" at bounding box center [432, 721] width 91 height 27
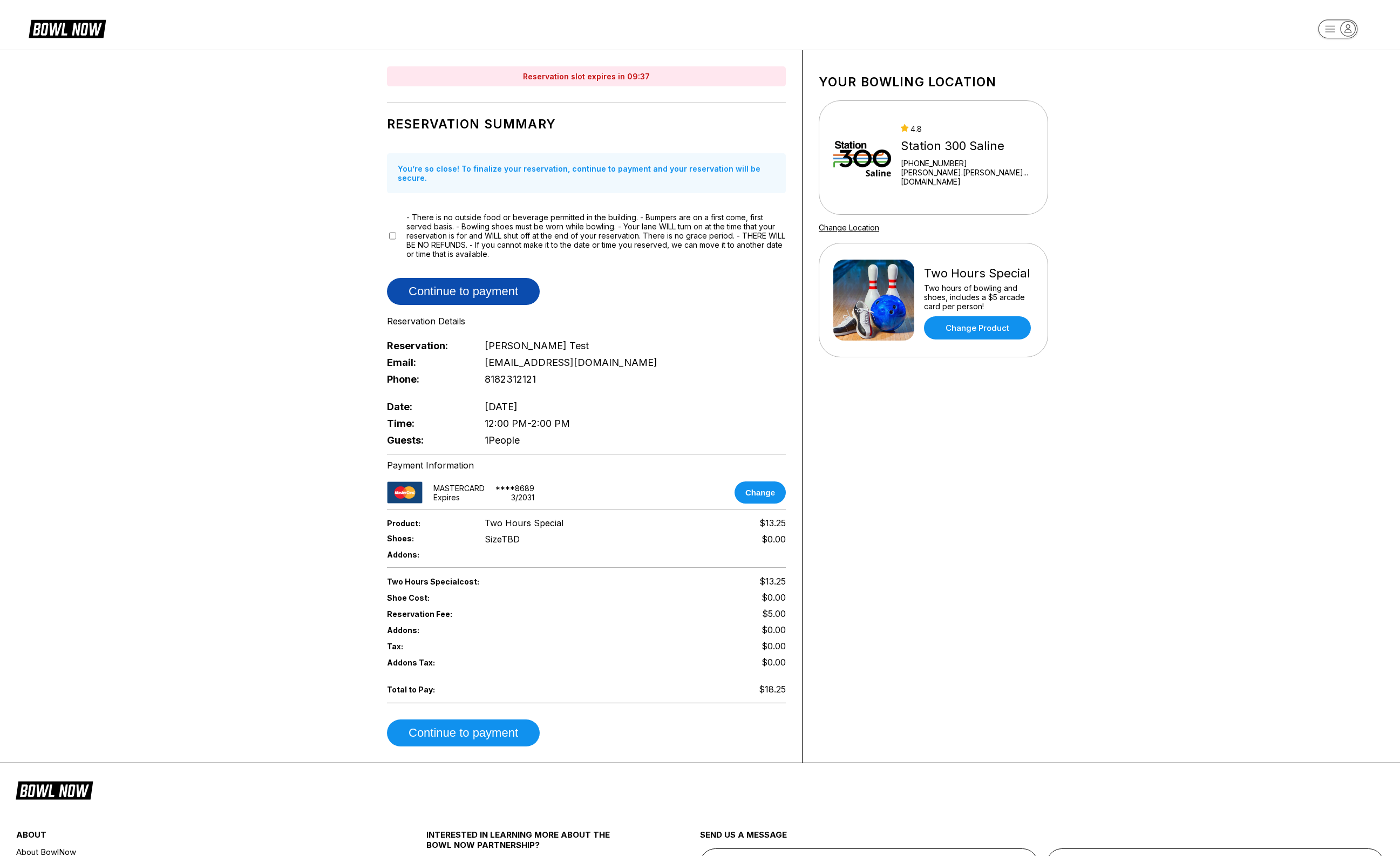
click at [438, 289] on button "Continue to payment" at bounding box center [463, 291] width 152 height 27
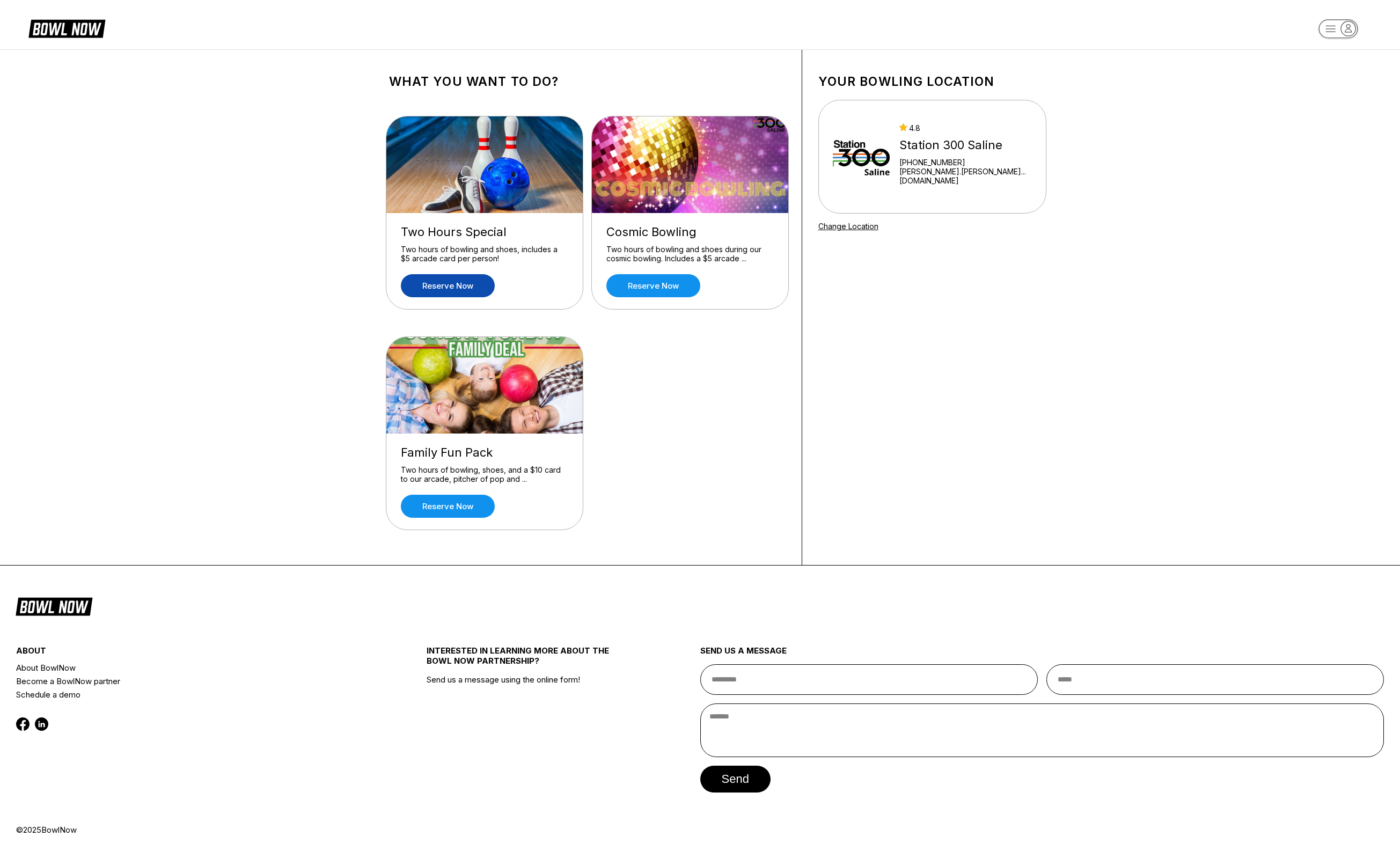
click at [447, 286] on link "Reserve now" at bounding box center [448, 286] width 94 height 23
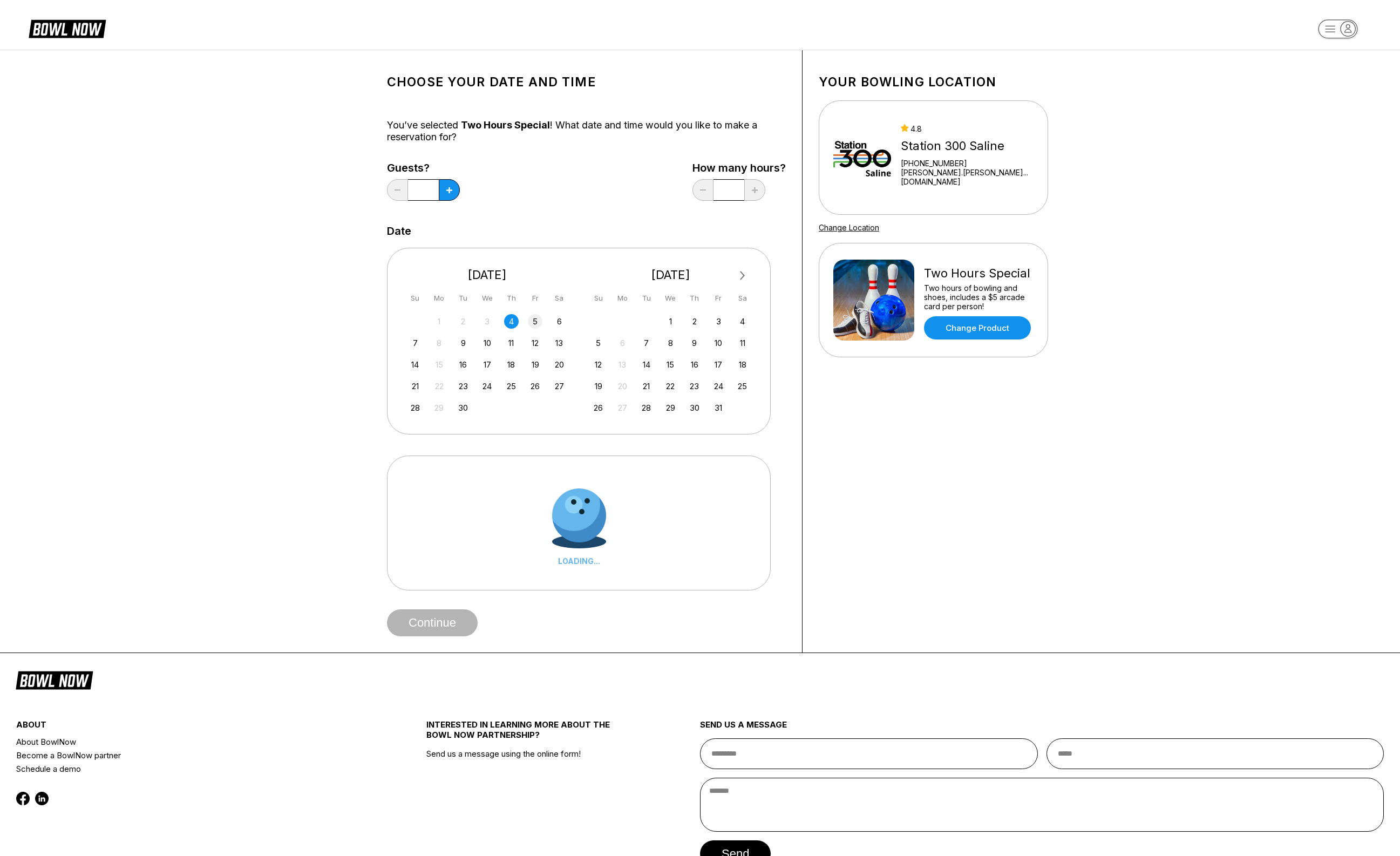
click at [534, 318] on div "5" at bounding box center [535, 321] width 15 height 15
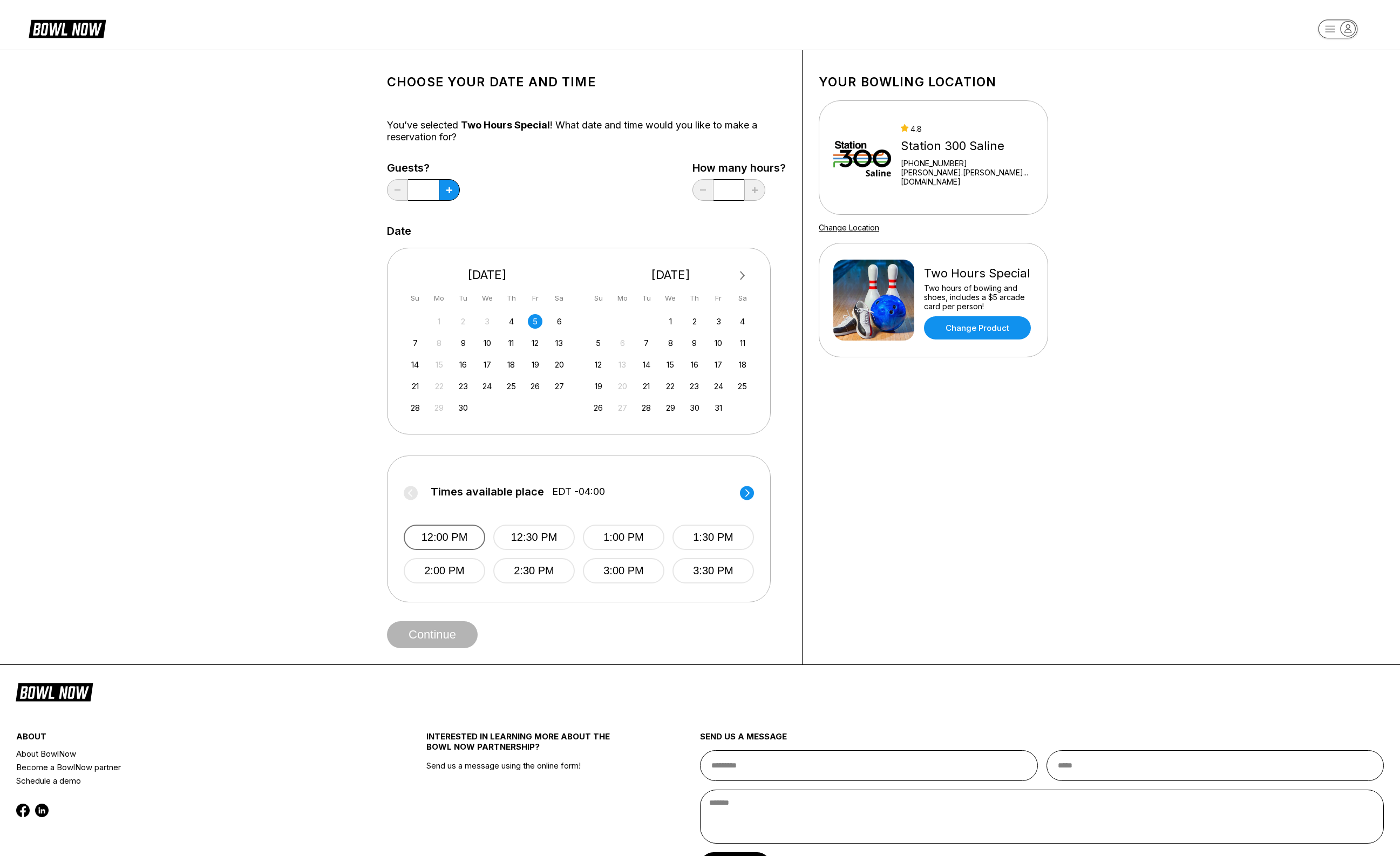
click at [455, 535] on button "12:00 PM" at bounding box center [444, 537] width 81 height 26
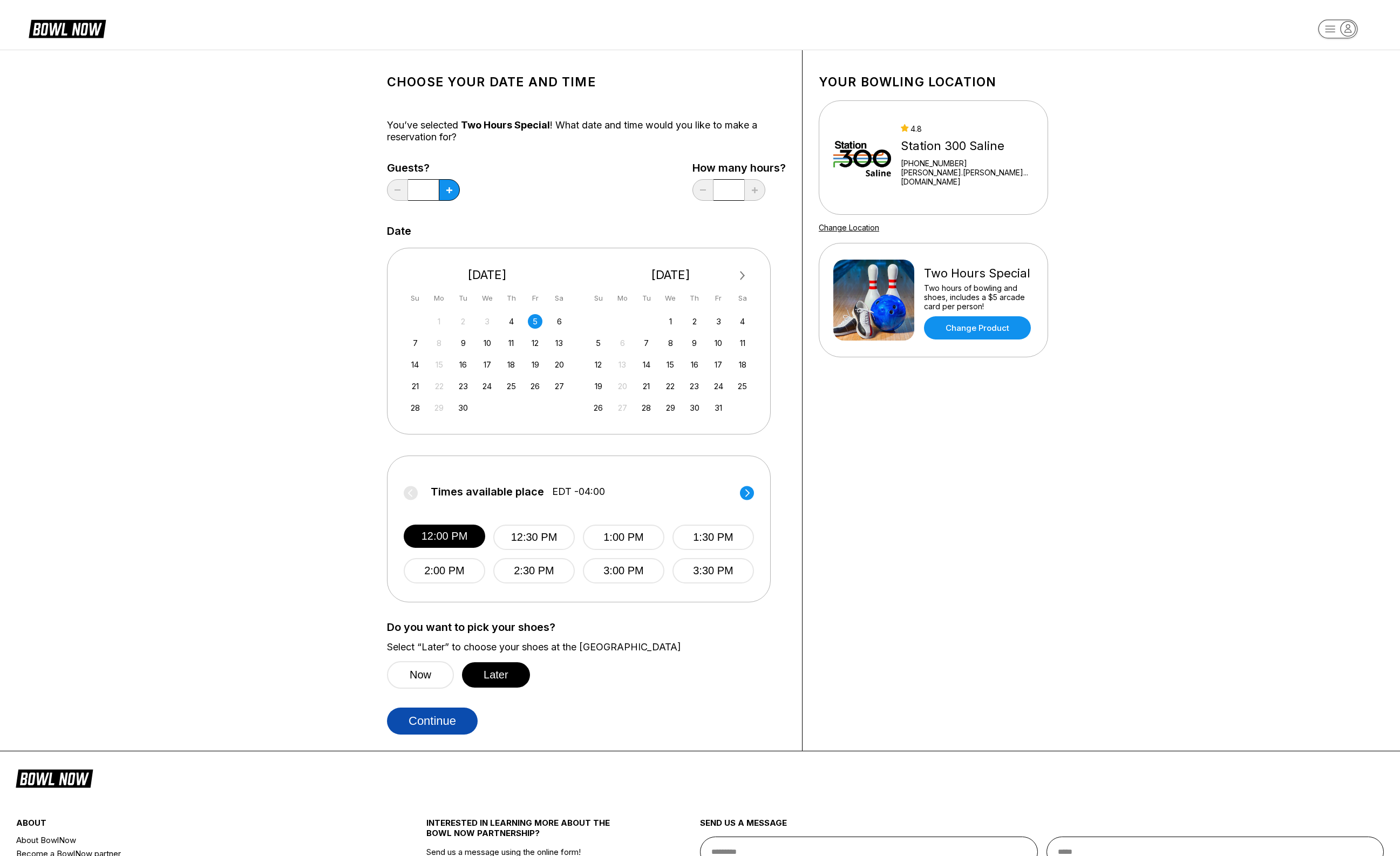
click at [445, 725] on button "Continue" at bounding box center [432, 721] width 91 height 27
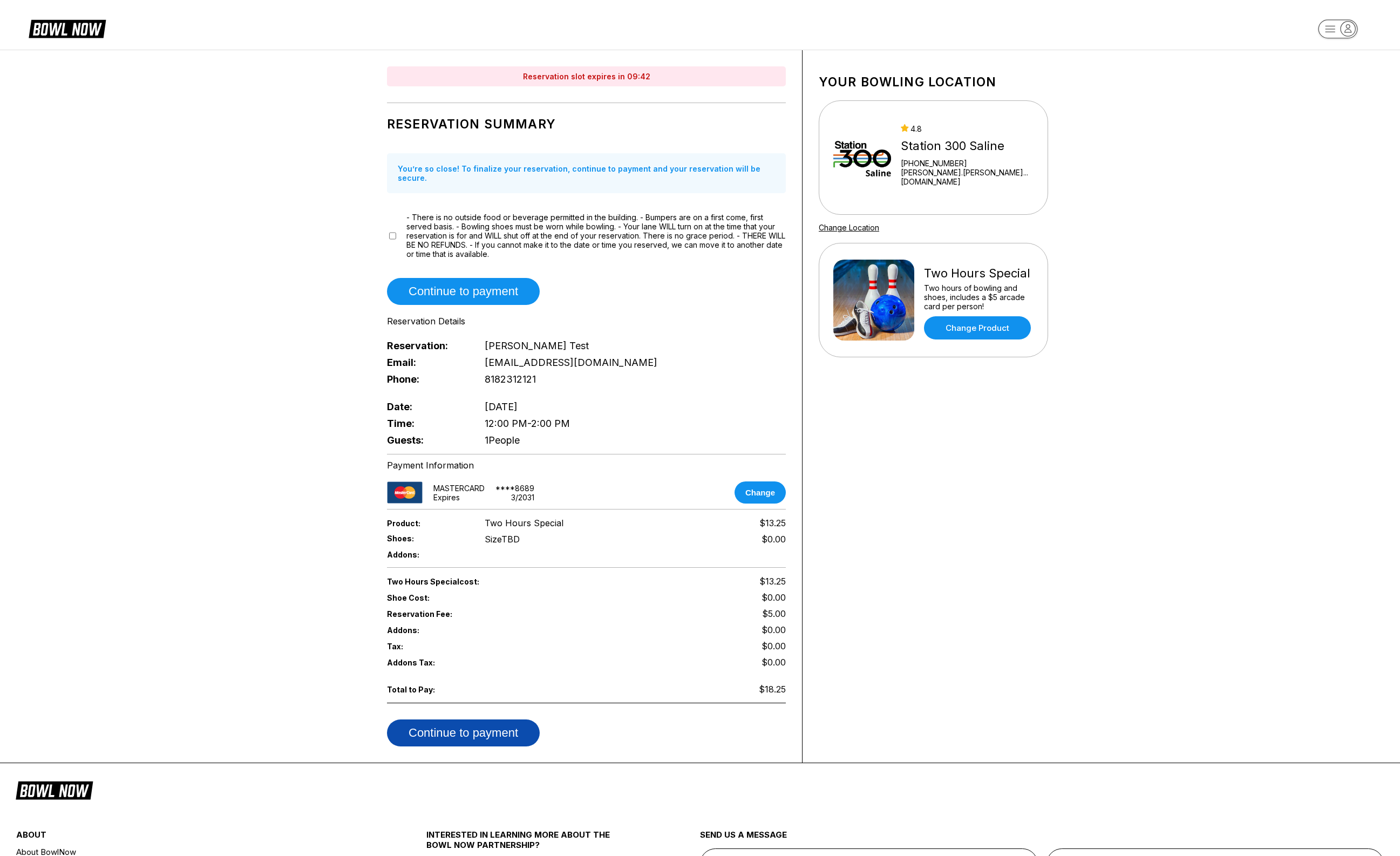
click at [456, 719] on button "Continue to payment" at bounding box center [463, 733] width 152 height 27
